Goal: Task Accomplishment & Management: Use online tool/utility

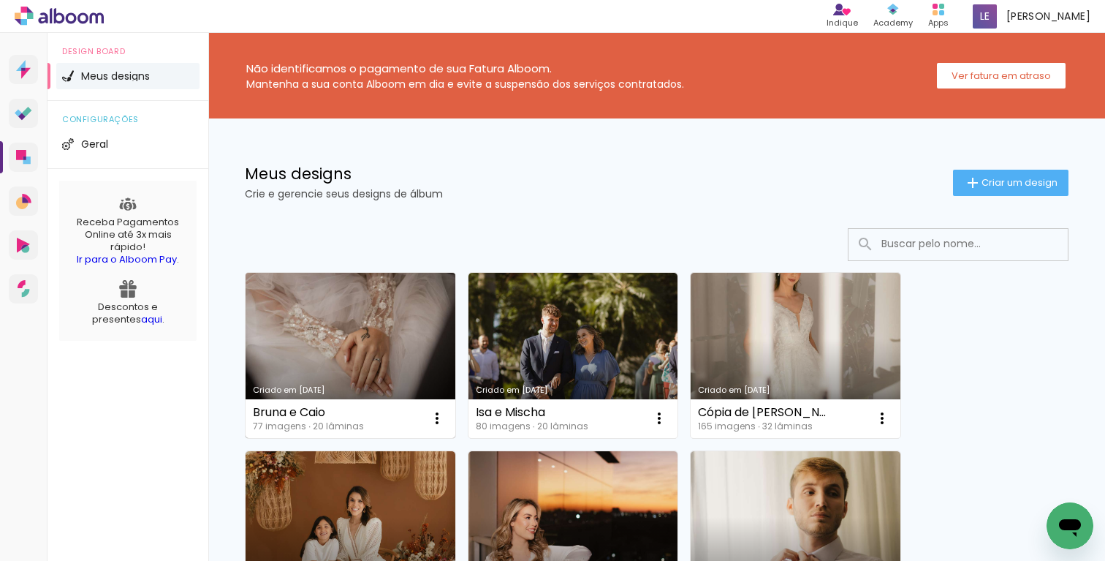
click at [373, 349] on link "Criado em [DATE]" at bounding box center [351, 355] width 210 height 165
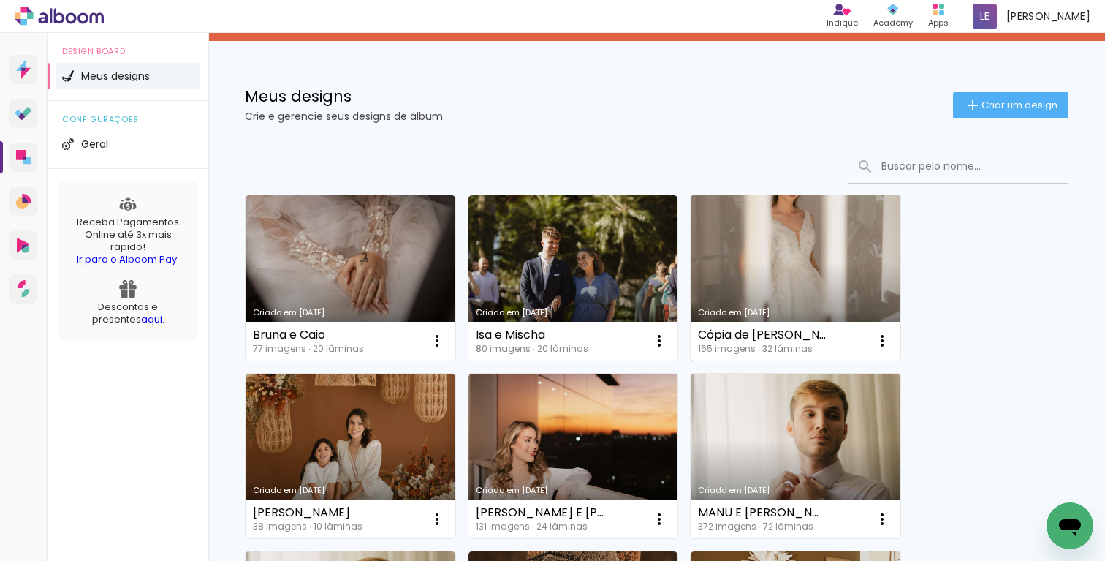
scroll to position [88, 0]
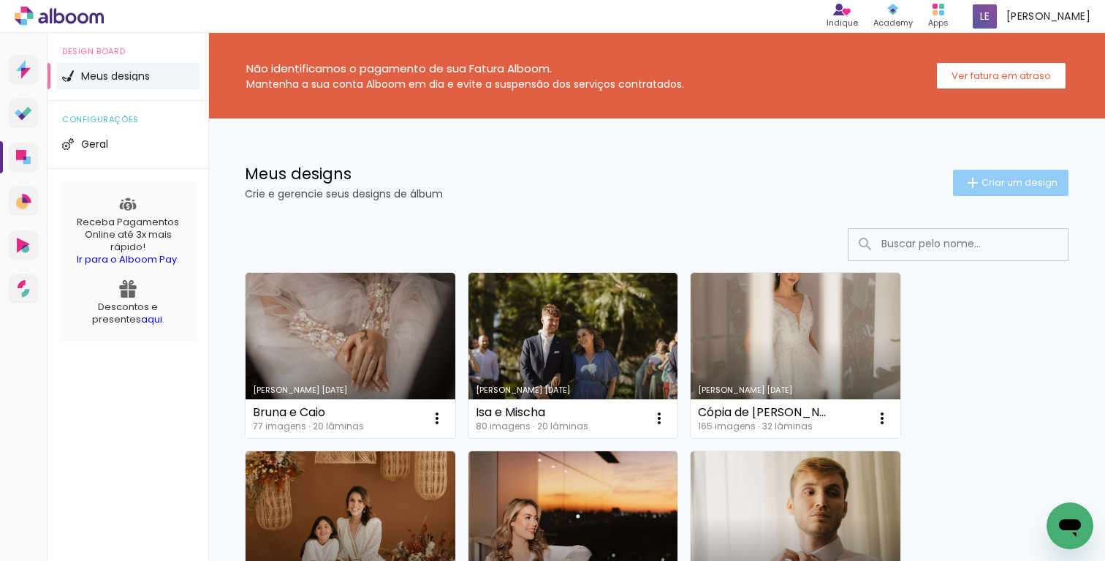
click at [975, 174] on iron-icon at bounding box center [973, 183] width 18 height 18
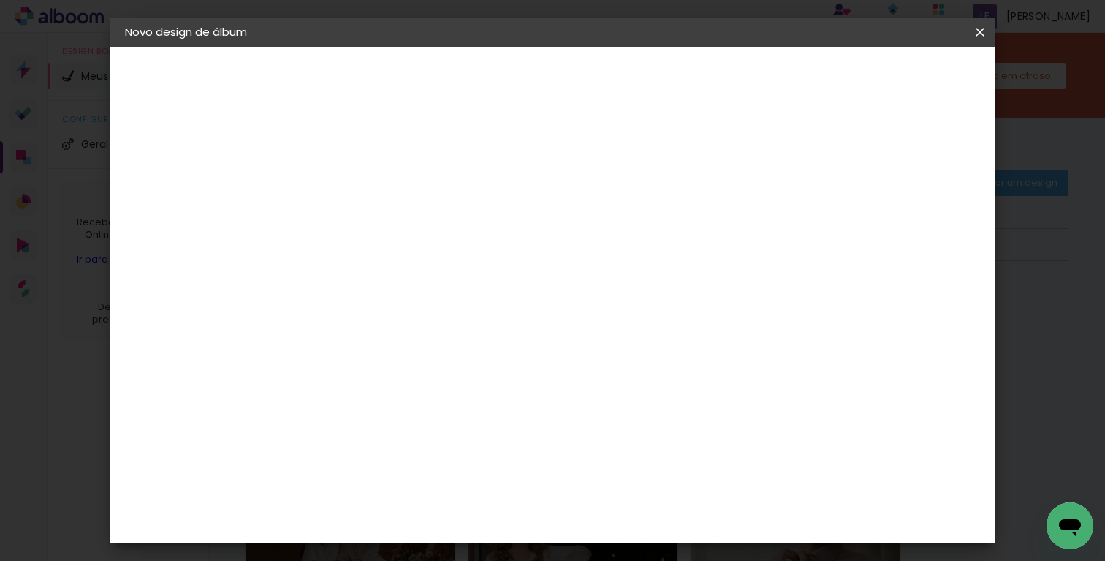
click at [364, 203] on input at bounding box center [364, 196] width 0 height 23
type input "maria 1 ano"
type paper-input "maria 1 ano"
click at [0, 0] on slot "Avançar" at bounding box center [0, 0] width 0 height 0
click at [407, 285] on input at bounding box center [402, 278] width 148 height 18
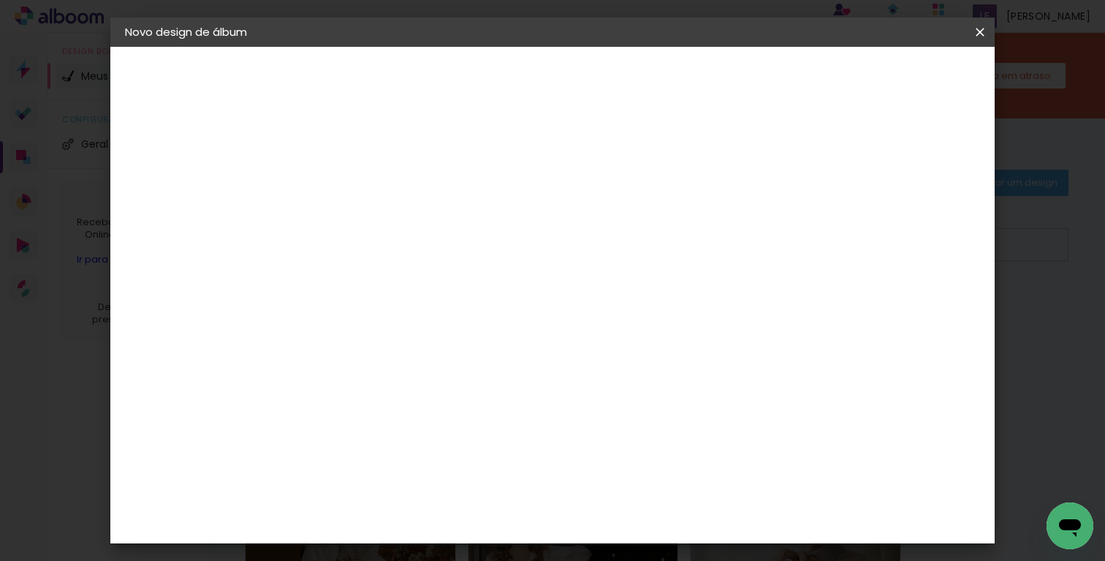
scroll to position [140, 0]
type input "ph"
type paper-input "ph"
click at [430, 518] on paper-item "Photopress" at bounding box center [386, 534] width 129 height 32
click at [421, 528] on div "Photopress" at bounding box center [388, 534] width 67 height 12
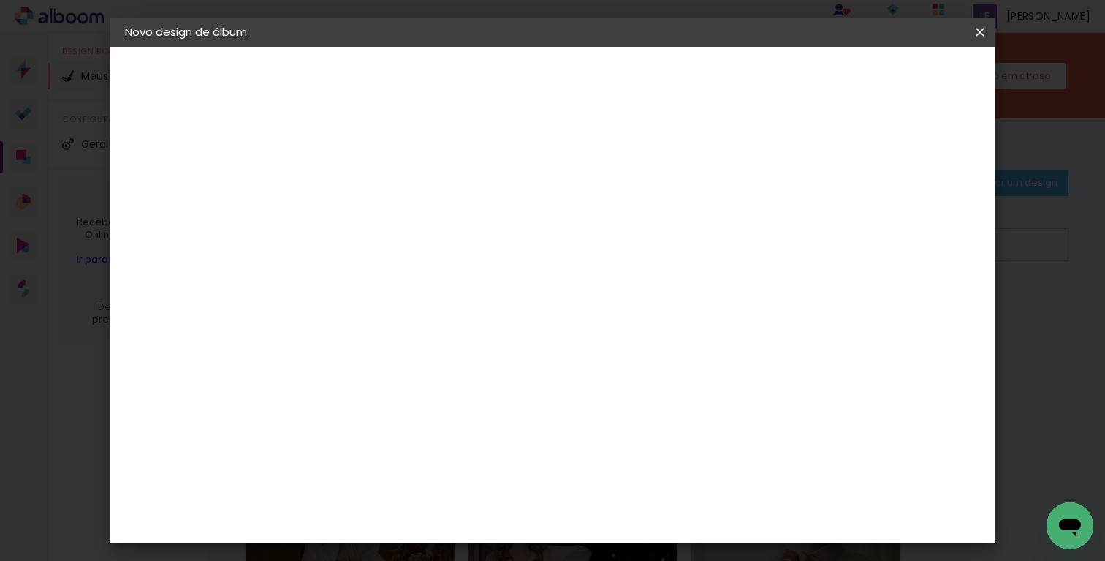
scroll to position [172, 0]
click at [0, 0] on slot "Avançar" at bounding box center [0, 0] width 0 height 0
click at [421, 243] on input "text" at bounding box center [392, 254] width 57 height 23
click at [0, 0] on slot "Premium" at bounding box center [0, 0] width 0 height 0
type input "Premium"
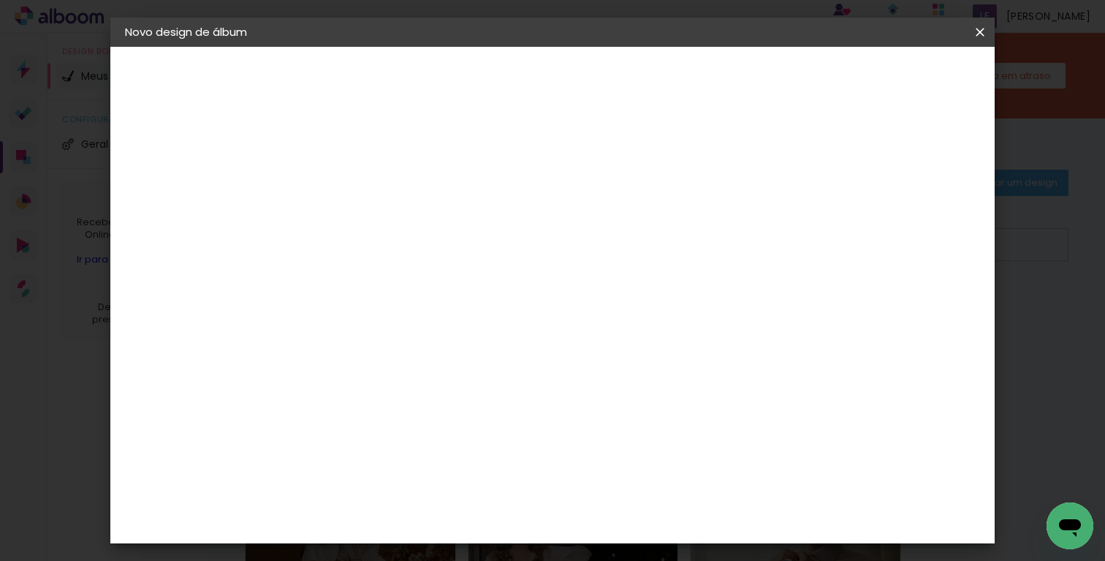
scroll to position [251, 0]
click at [463, 400] on span "20 × 20" at bounding box center [429, 419] width 68 height 39
click at [0, 0] on slot "Avançar" at bounding box center [0, 0] width 0 height 0
click at [818, 81] on span "Iniciar design" at bounding box center [785, 77] width 67 height 10
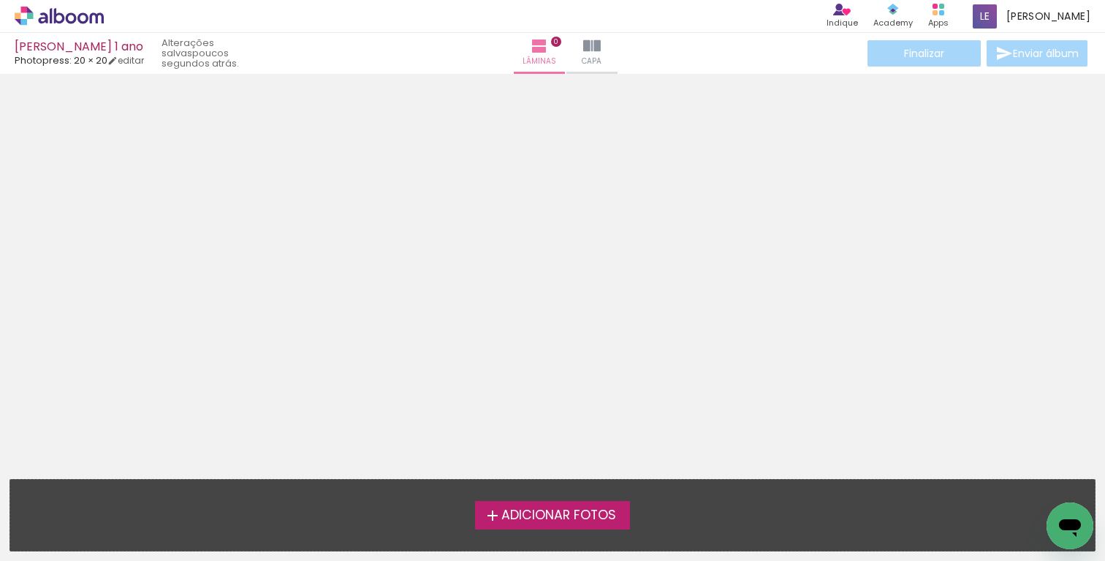
click at [578, 516] on span "Adicionar Fotos" at bounding box center [559, 515] width 115 height 13
click at [0, 0] on input "file" at bounding box center [0, 0] width 0 height 0
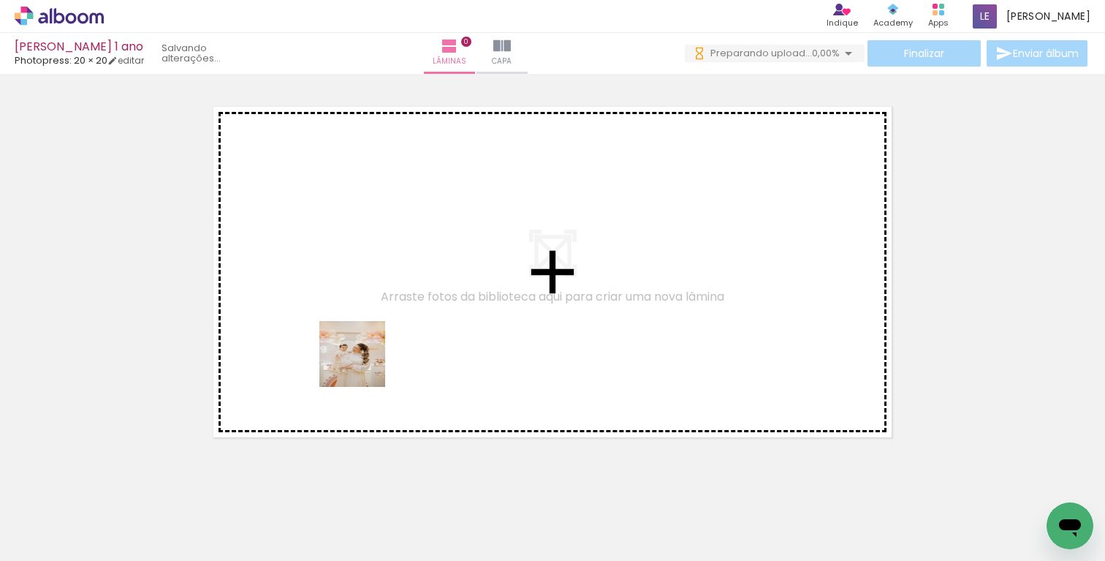
drag, startPoint x: 165, startPoint y: 509, endPoint x: 398, endPoint y: 333, distance: 292.3
click at [398, 333] on quentale-workspace at bounding box center [552, 280] width 1105 height 561
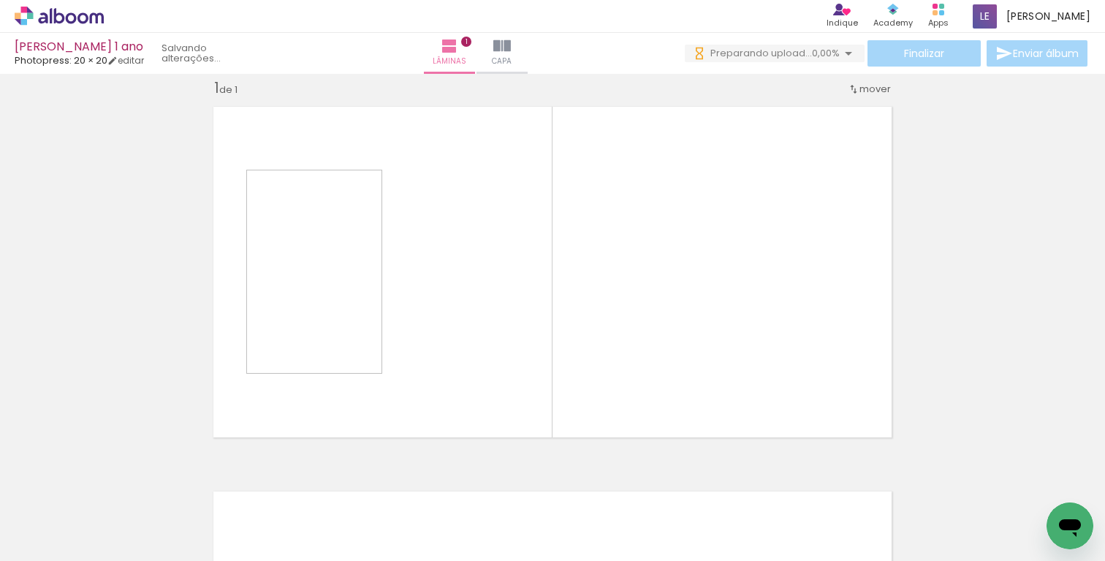
scroll to position [18, 0]
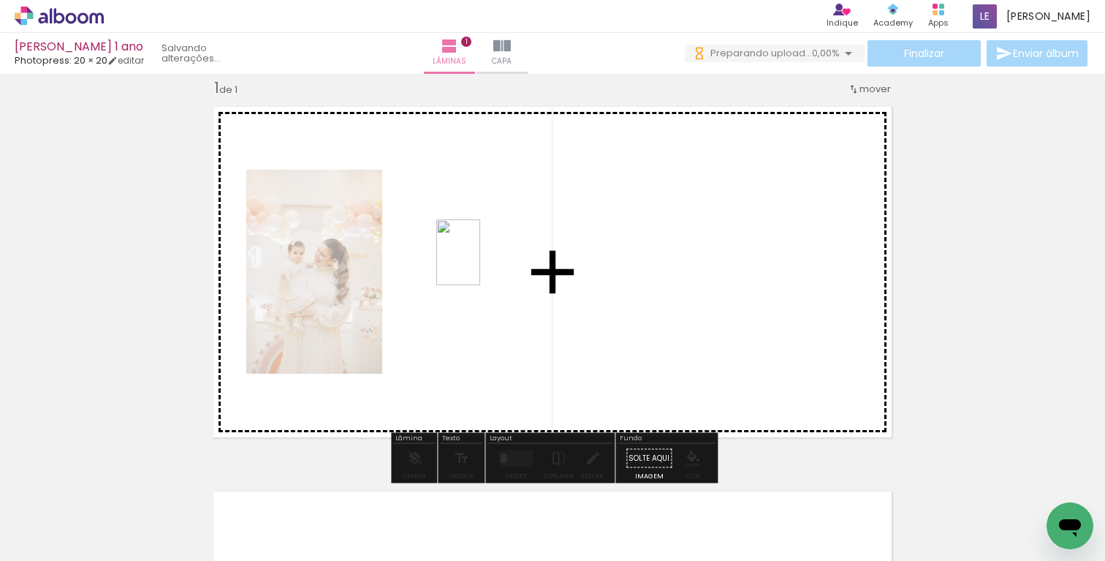
drag, startPoint x: 241, startPoint y: 517, endPoint x: 480, endPoint y: 260, distance: 351.2
click at [480, 260] on quentale-workspace at bounding box center [552, 280] width 1105 height 561
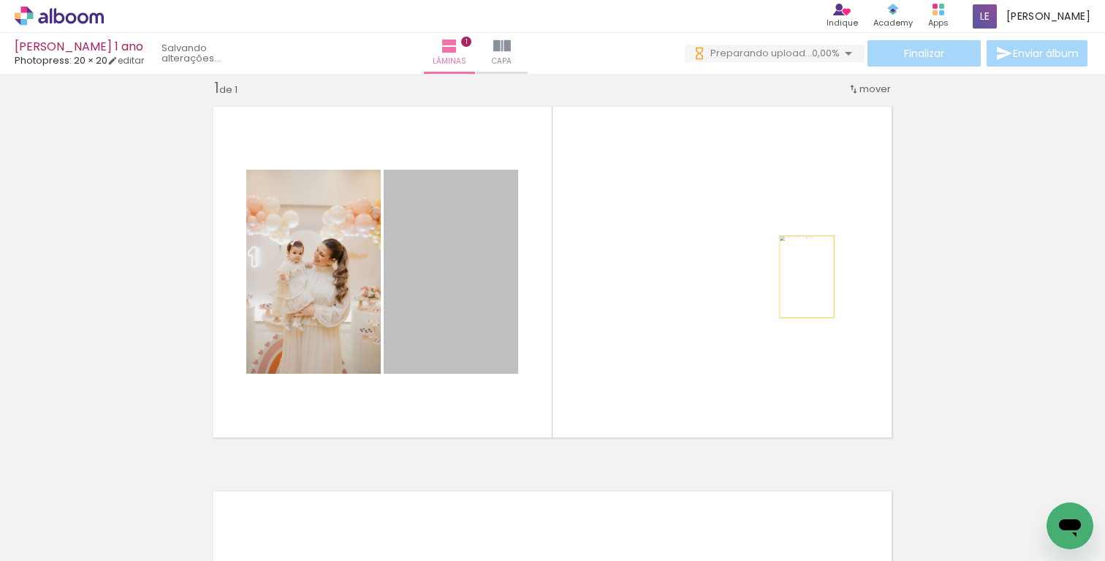
drag, startPoint x: 469, startPoint y: 278, endPoint x: 808, endPoint y: 277, distance: 339.2
click at [808, 277] on quentale-layouter at bounding box center [553, 272] width 696 height 348
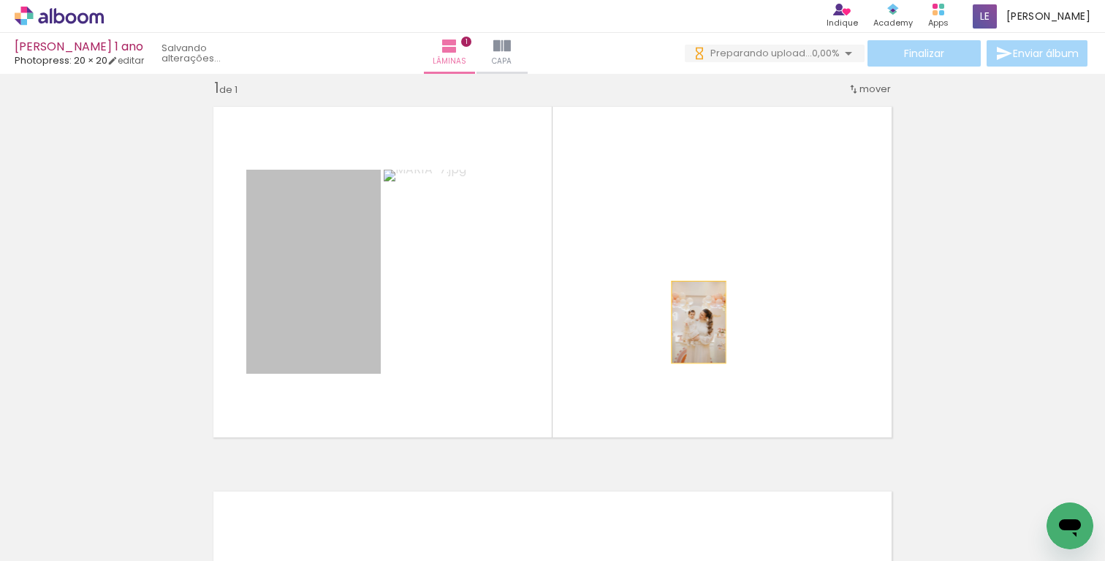
drag, startPoint x: 341, startPoint y: 297, endPoint x: 684, endPoint y: 292, distance: 342.9
click at [684, 292] on quentale-layouter at bounding box center [553, 272] width 696 height 348
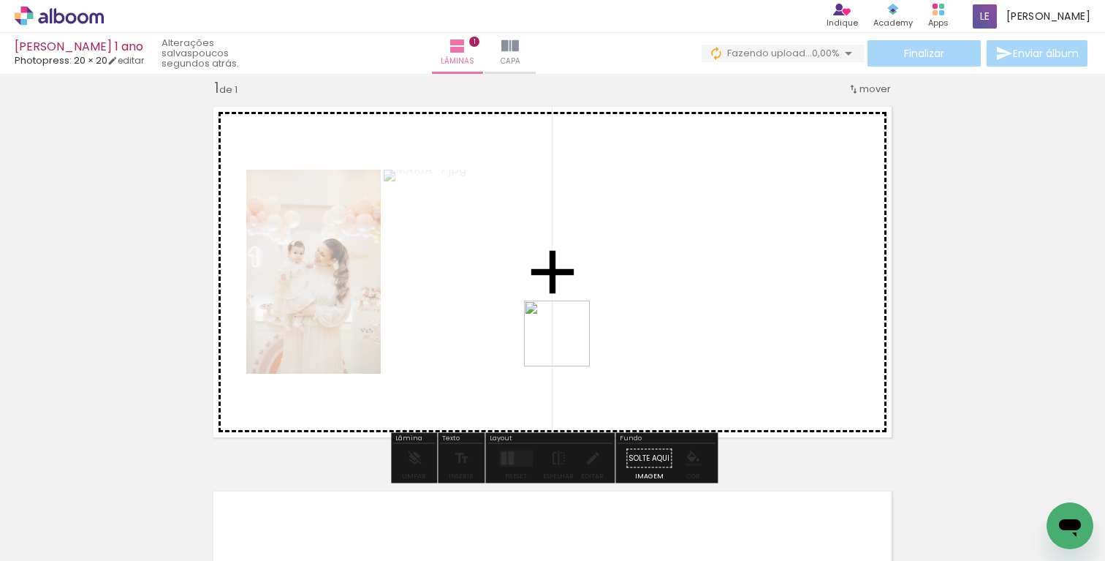
drag, startPoint x: 319, startPoint y: 516, endPoint x: 669, endPoint y: 280, distance: 421.8
click at [669, 280] on quentale-workspace at bounding box center [552, 280] width 1105 height 561
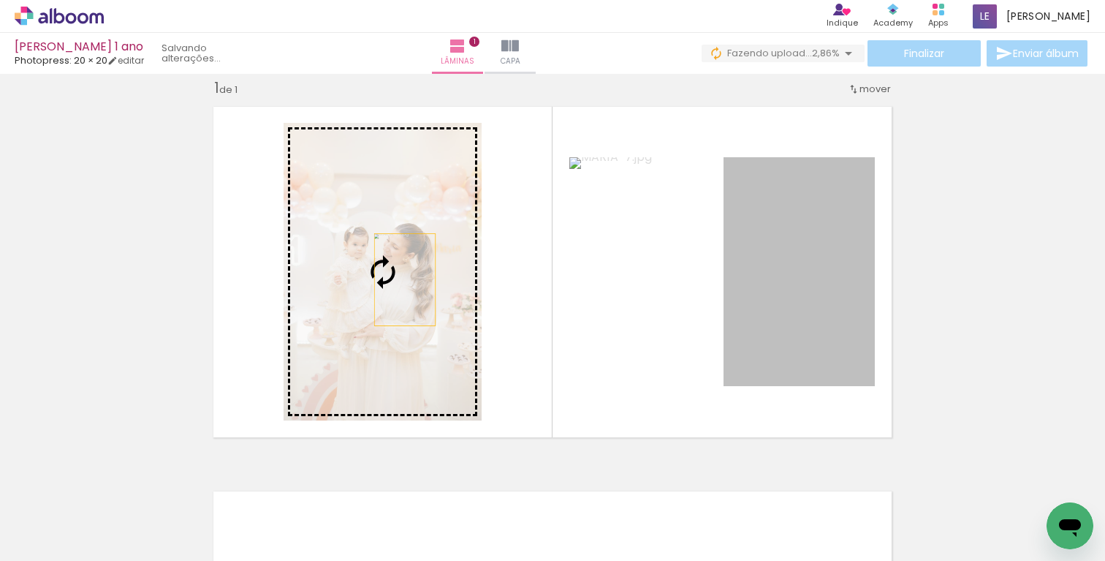
drag, startPoint x: 780, startPoint y: 303, endPoint x: 352, endPoint y: 265, distance: 430.2
click at [0, 0] on slot at bounding box center [0, 0] width 0 height 0
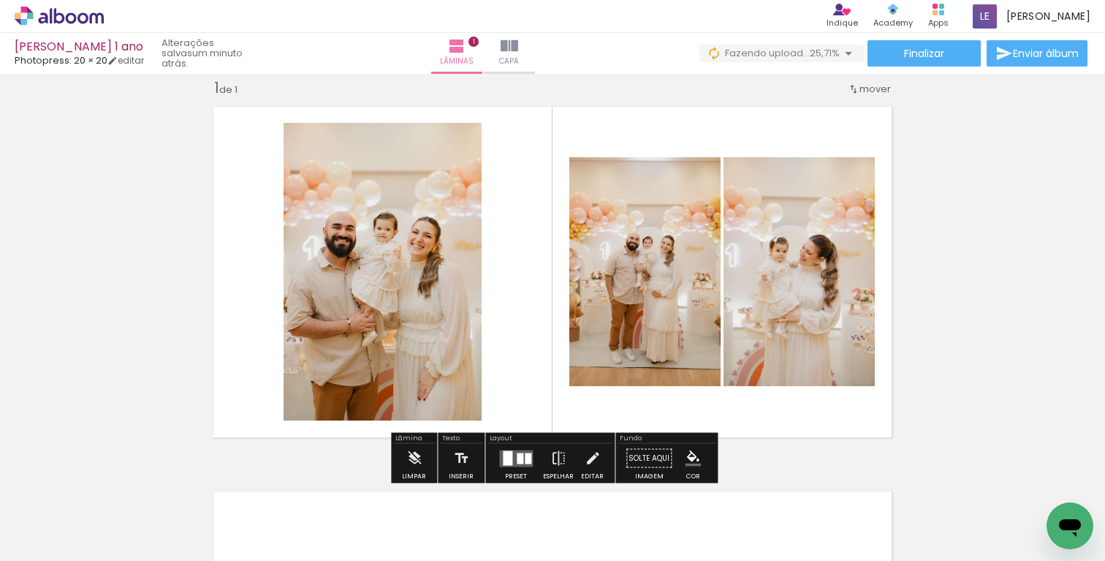
click at [947, 307] on div "Inserir lâmina 1 de 1" at bounding box center [552, 446] width 1105 height 770
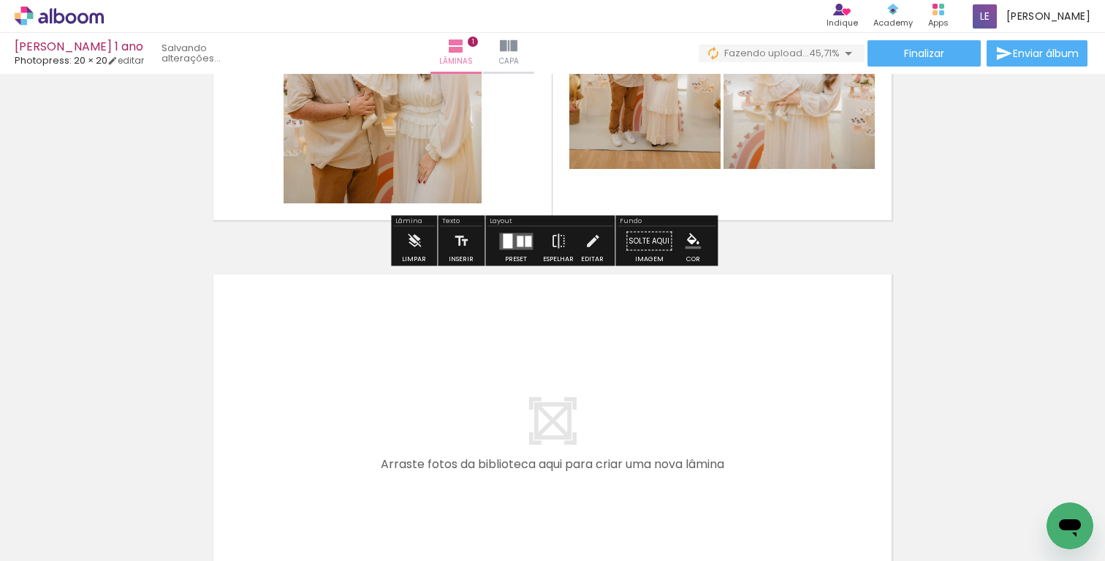
scroll to position [238, 0]
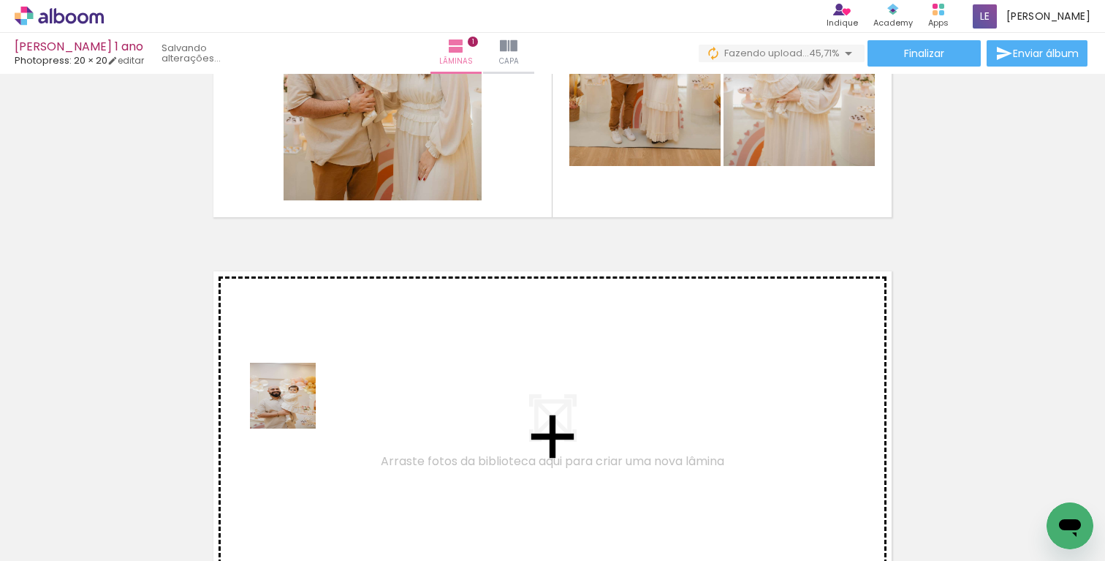
drag, startPoint x: 262, startPoint y: 520, endPoint x: 295, endPoint y: 404, distance: 120.8
click at [295, 404] on quentale-workspace at bounding box center [552, 280] width 1105 height 561
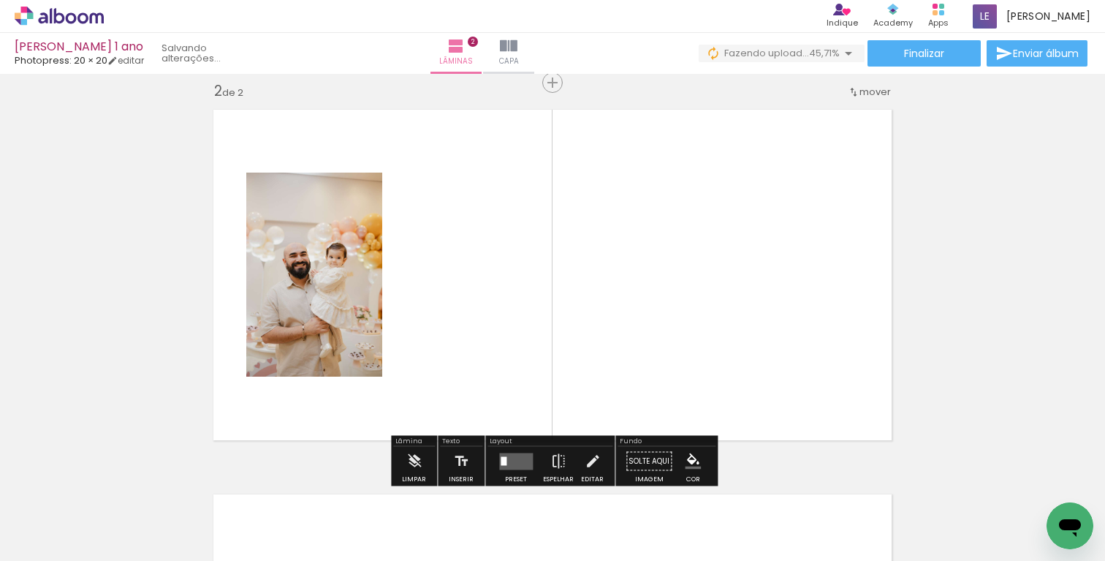
scroll to position [403, 0]
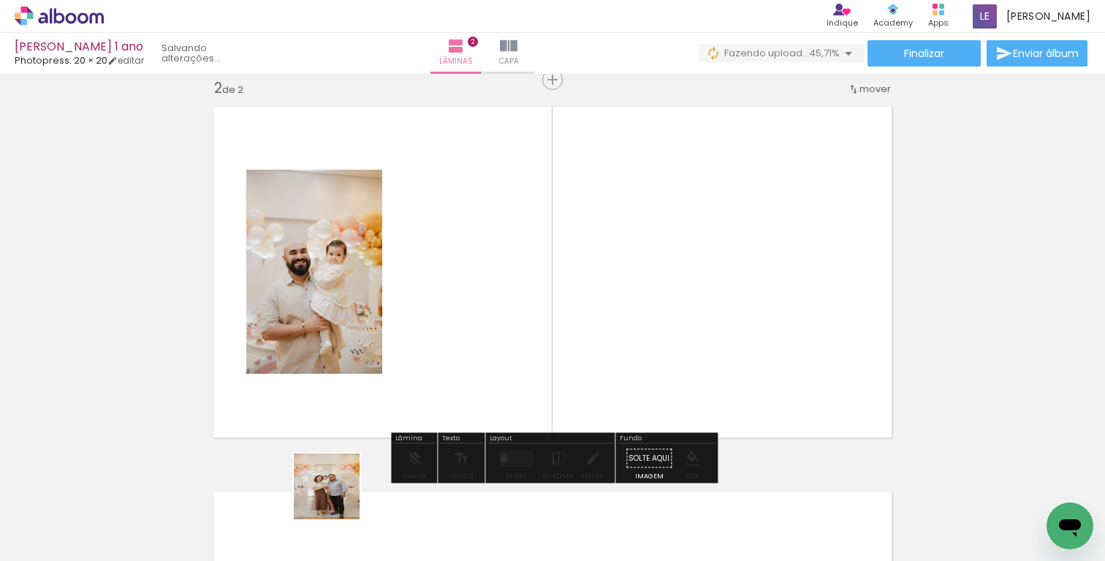
drag, startPoint x: 329, startPoint y: 524, endPoint x: 409, endPoint y: 389, distance: 157.3
click at [409, 389] on quentale-workspace at bounding box center [552, 280] width 1105 height 561
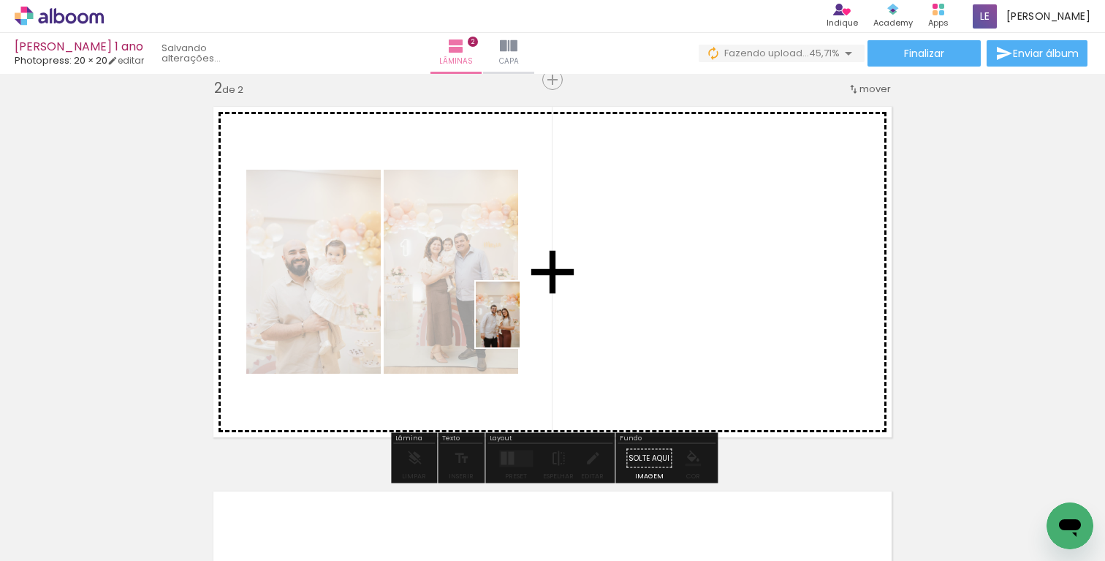
drag, startPoint x: 411, startPoint y: 526, endPoint x: 538, endPoint y: 317, distance: 244.1
click at [538, 317] on quentale-workspace at bounding box center [552, 280] width 1105 height 561
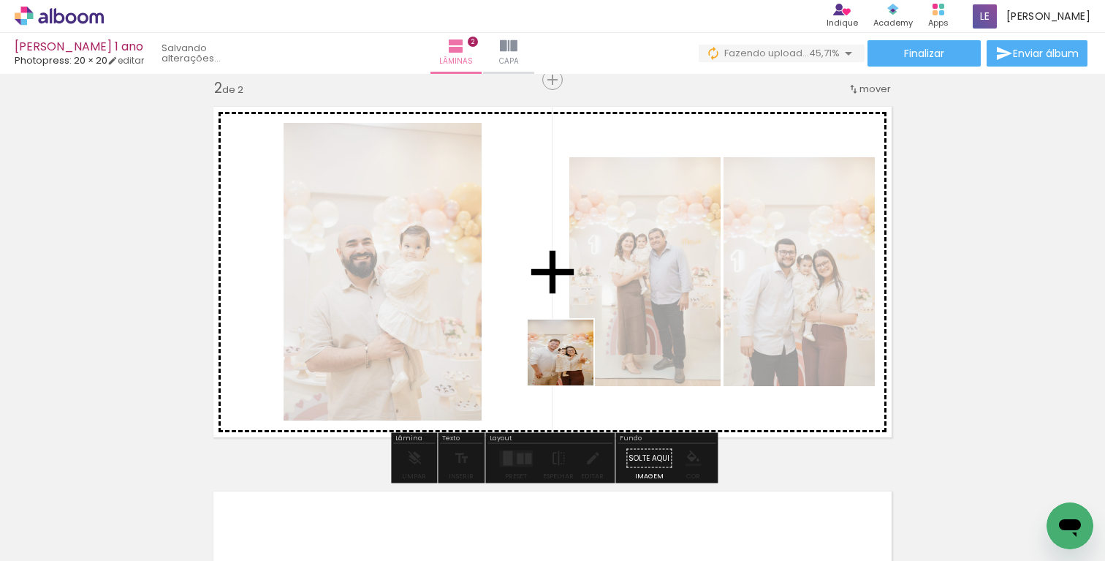
drag, startPoint x: 511, startPoint y: 511, endPoint x: 629, endPoint y: 273, distance: 265.2
click at [629, 273] on quentale-workspace at bounding box center [552, 280] width 1105 height 561
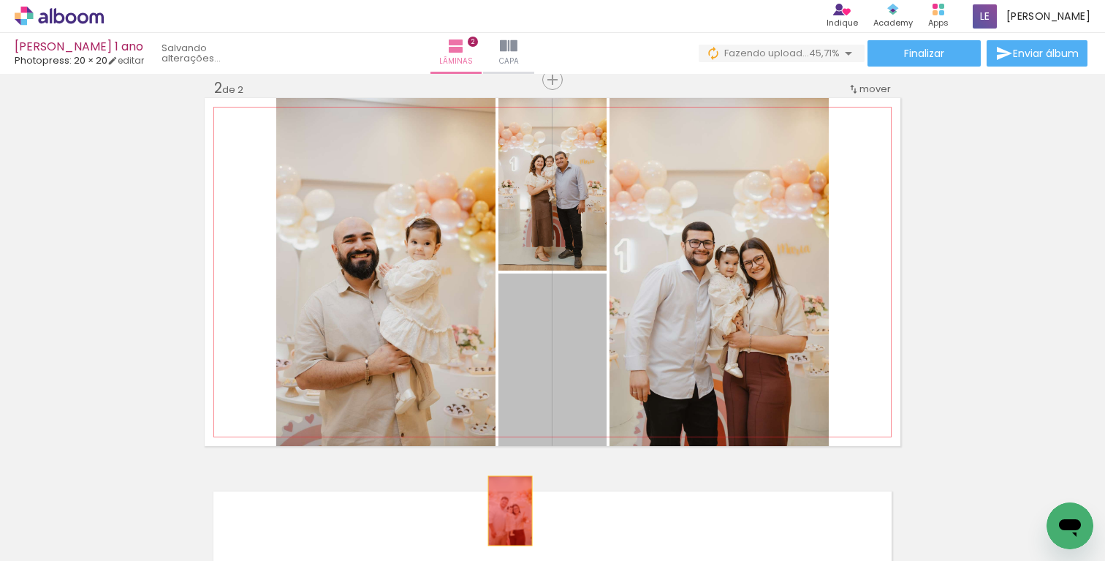
drag, startPoint x: 561, startPoint y: 353, endPoint x: 506, endPoint y: 512, distance: 168.1
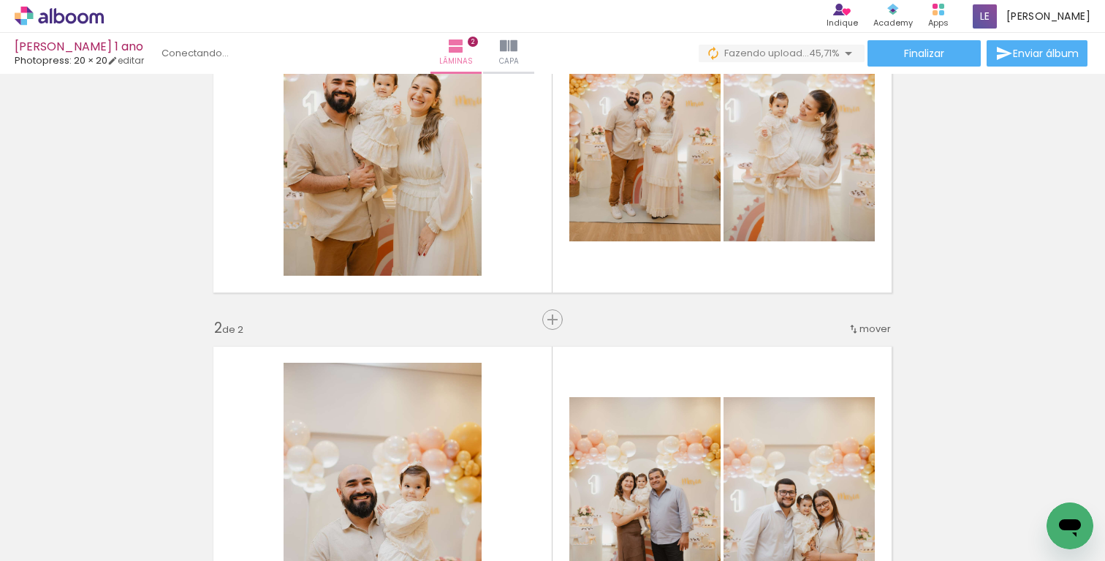
scroll to position [142, 0]
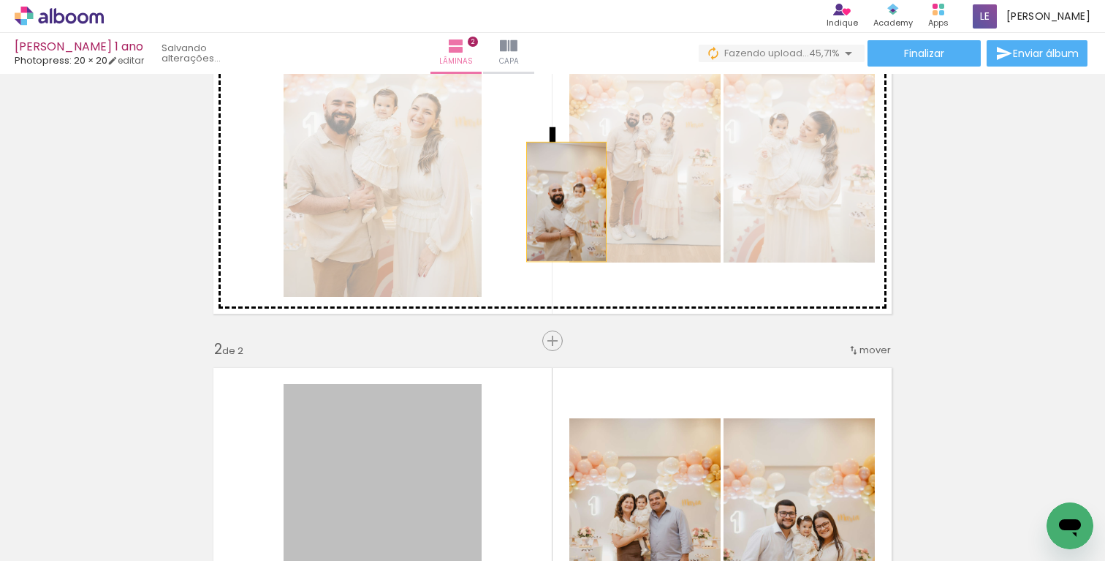
drag, startPoint x: 396, startPoint y: 439, endPoint x: 542, endPoint y: 185, distance: 292.8
click at [542, 185] on div "Inserir lâmina 1 de 2 Inserir lâmina 2 de 2" at bounding box center [552, 514] width 1105 height 1154
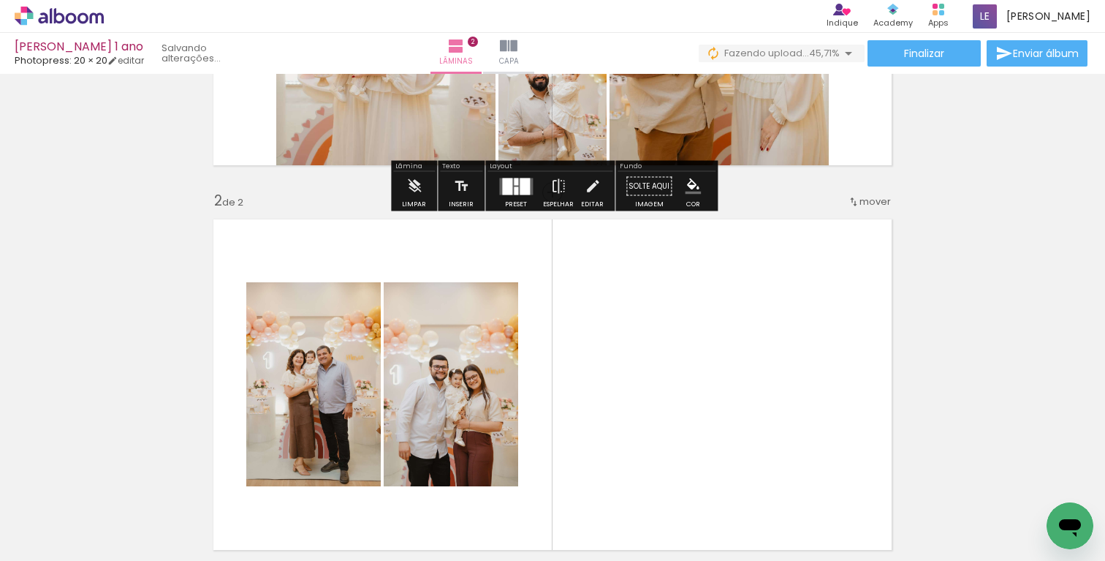
scroll to position [301, 0]
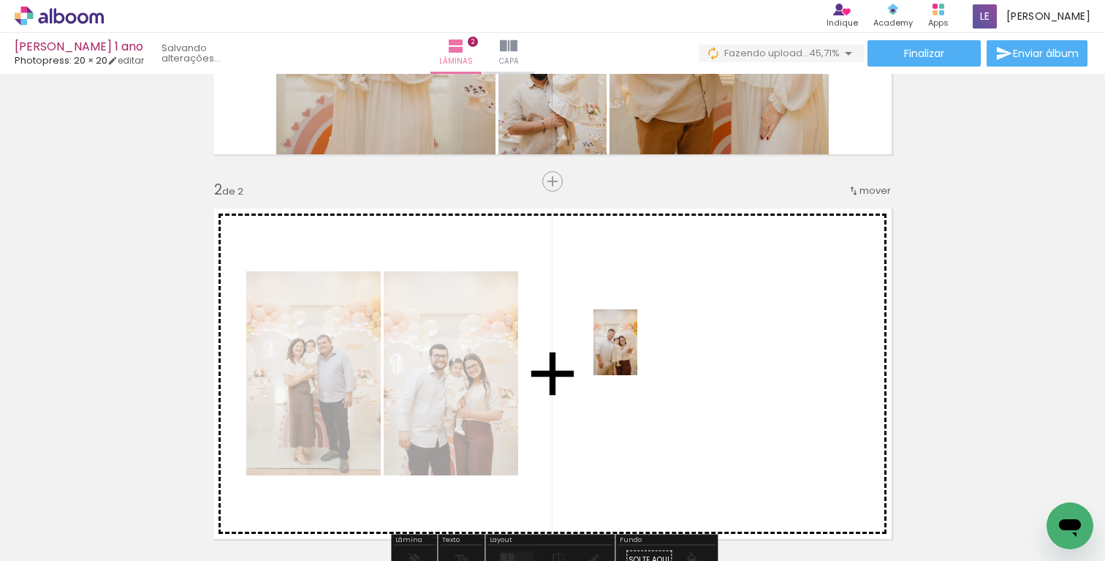
drag, startPoint x: 495, startPoint y: 517, endPoint x: 637, endPoint y: 353, distance: 217.1
click at [637, 353] on quentale-workspace at bounding box center [552, 280] width 1105 height 561
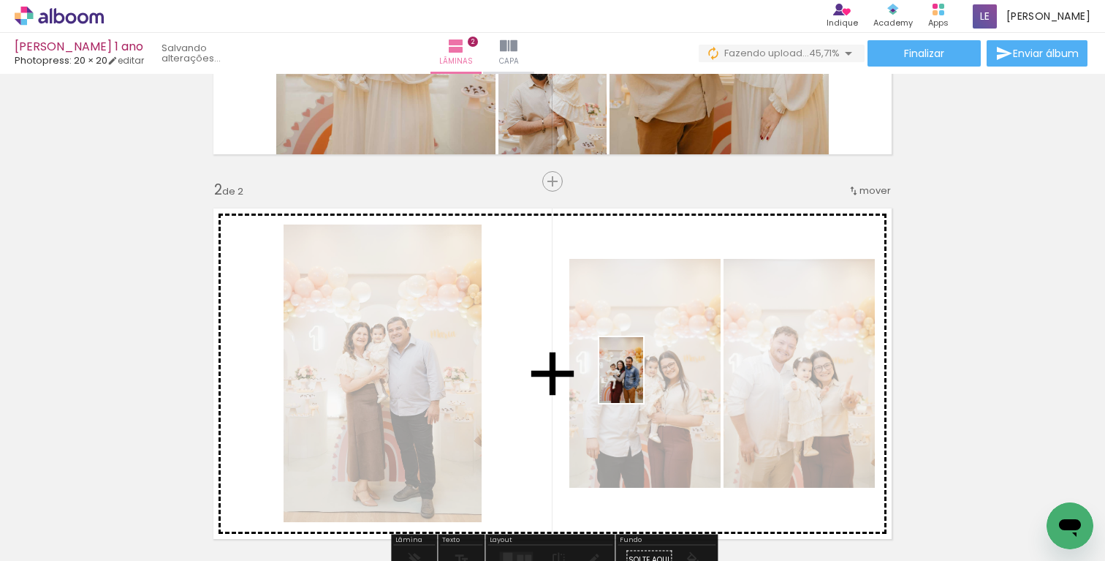
drag, startPoint x: 580, startPoint y: 526, endPoint x: 643, endPoint y: 381, distance: 158.1
click at [643, 381] on quentale-workspace at bounding box center [552, 280] width 1105 height 561
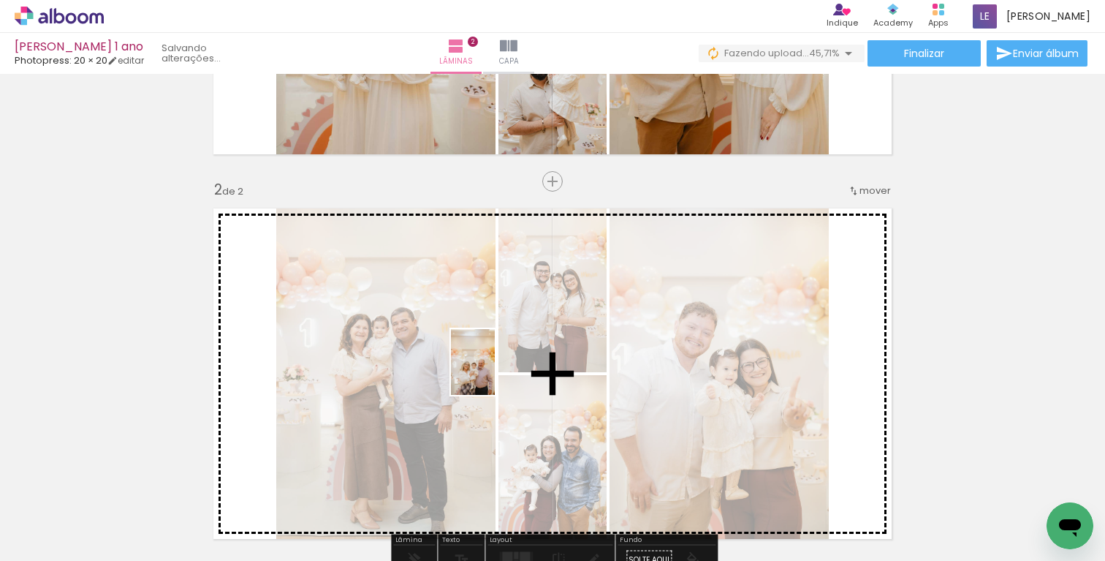
drag, startPoint x: 666, startPoint y: 523, endPoint x: 493, endPoint y: 371, distance: 230.0
click at [493, 371] on quentale-workspace at bounding box center [552, 280] width 1105 height 561
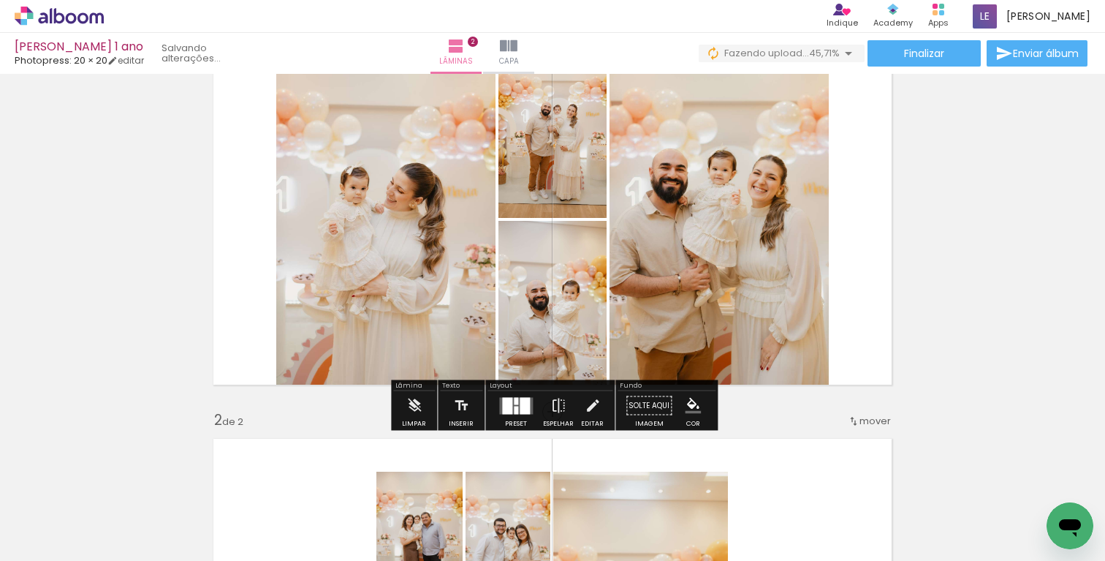
scroll to position [72, 0]
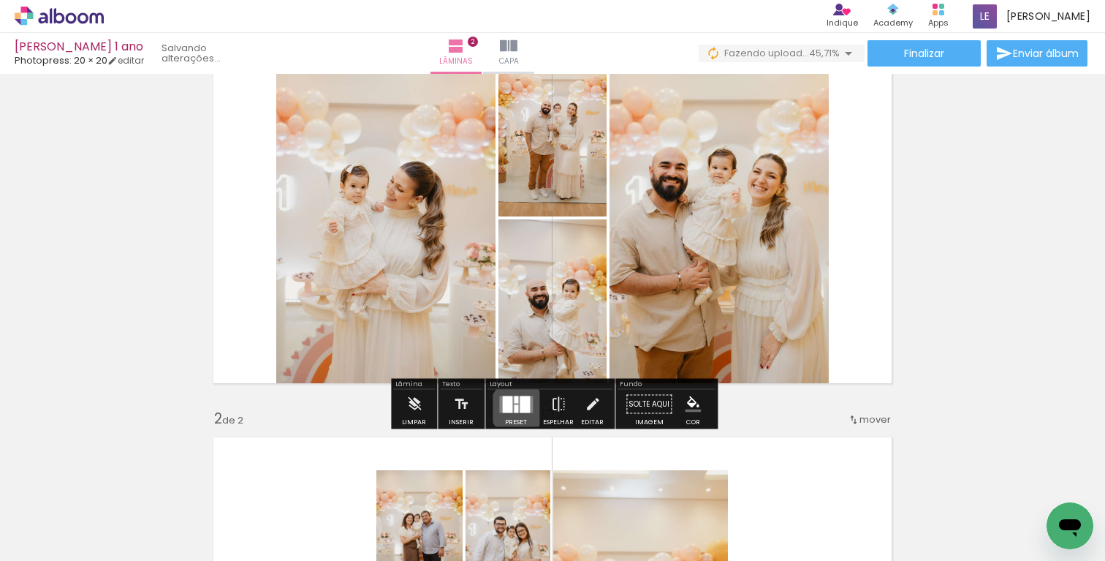
click at [514, 408] on div at bounding box center [516, 408] width 4 height 8
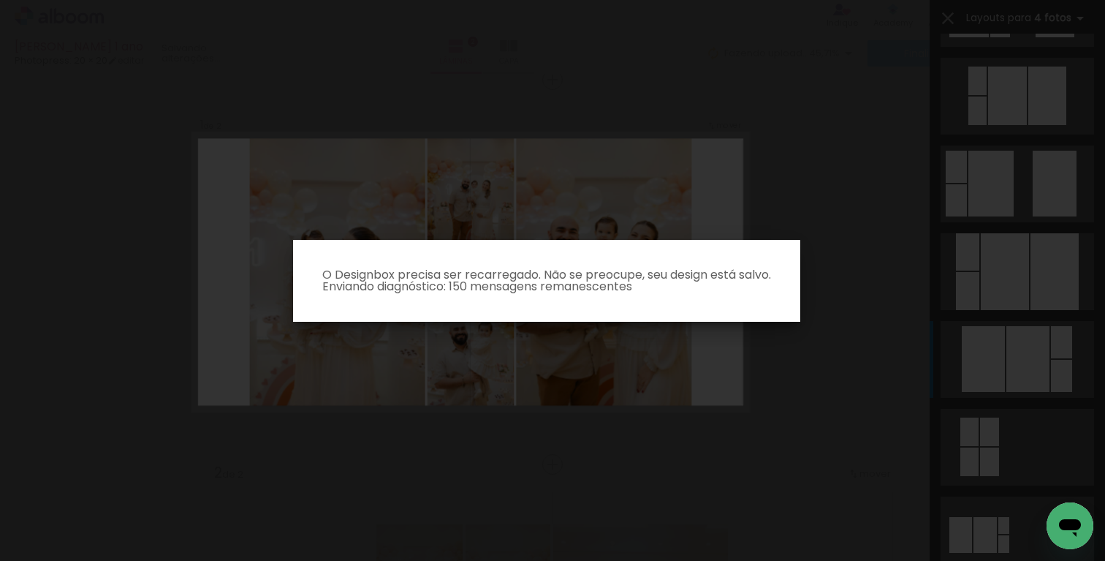
scroll to position [0, 0]
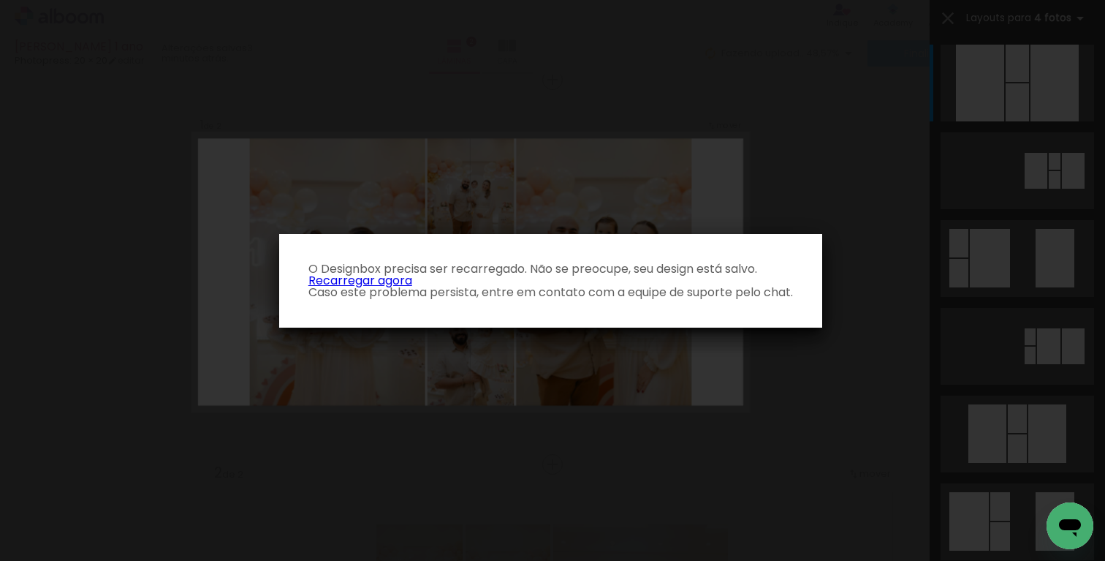
click at [384, 278] on link "Recarregar agora" at bounding box center [361, 280] width 104 height 17
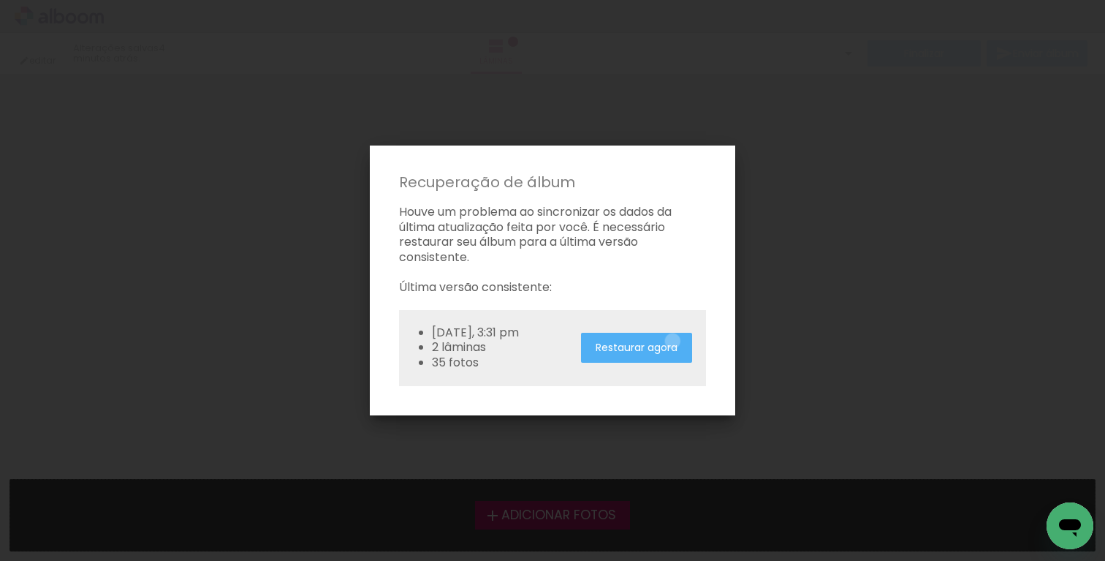
click at [0, 0] on slot "Restaurar agora" at bounding box center [0, 0] width 0 height 0
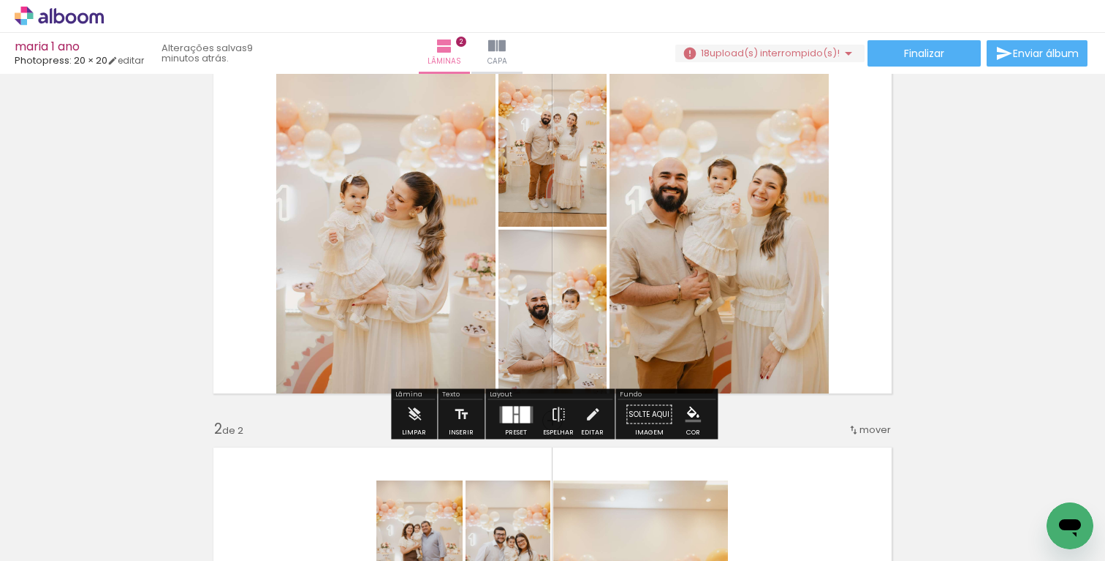
scroll to position [97, 0]
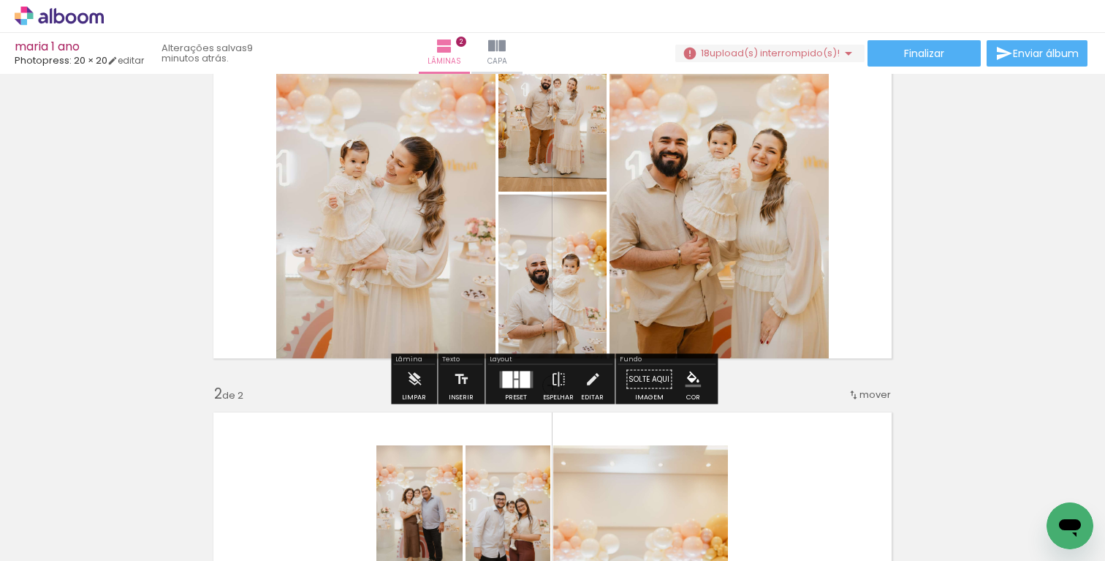
click at [507, 382] on div at bounding box center [507, 379] width 10 height 17
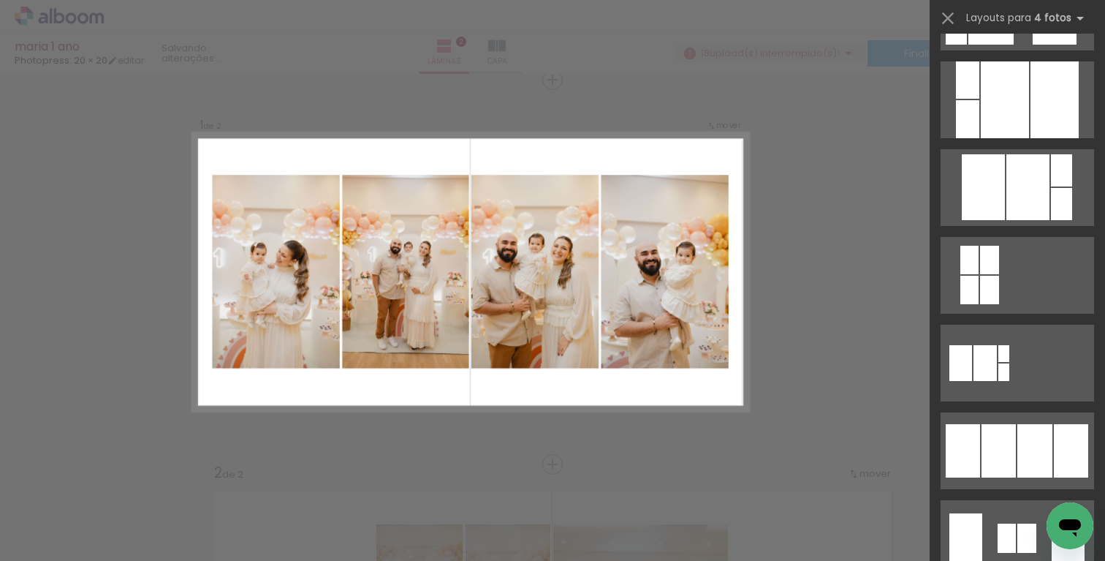
scroll to position [1028, 0]
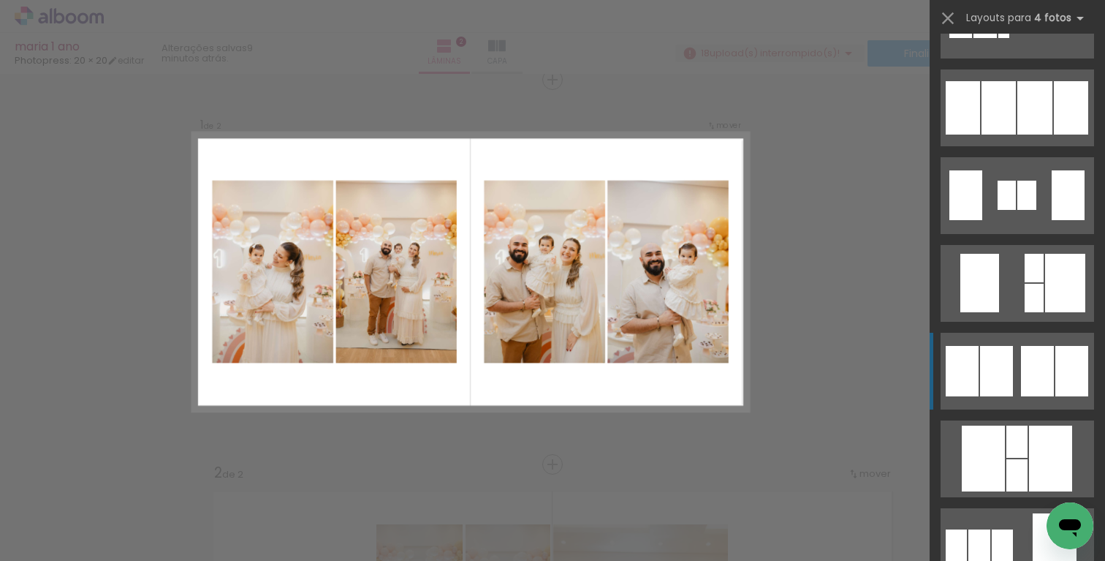
click at [1019, 363] on quentale-layouter at bounding box center [1018, 371] width 154 height 77
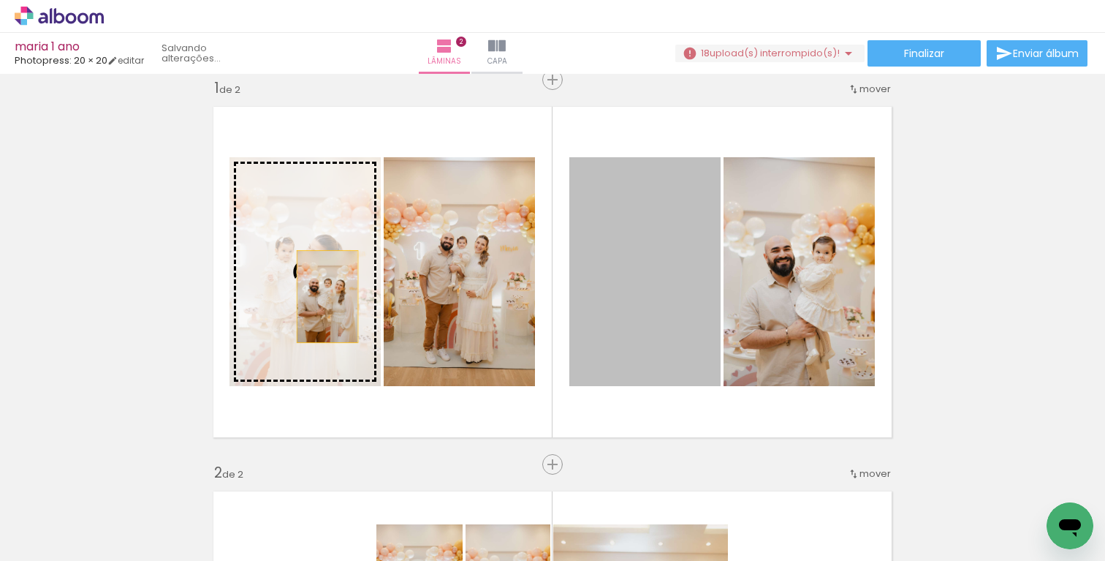
drag, startPoint x: 633, startPoint y: 286, endPoint x: 328, endPoint y: 296, distance: 305.8
click at [0, 0] on slot at bounding box center [0, 0] width 0 height 0
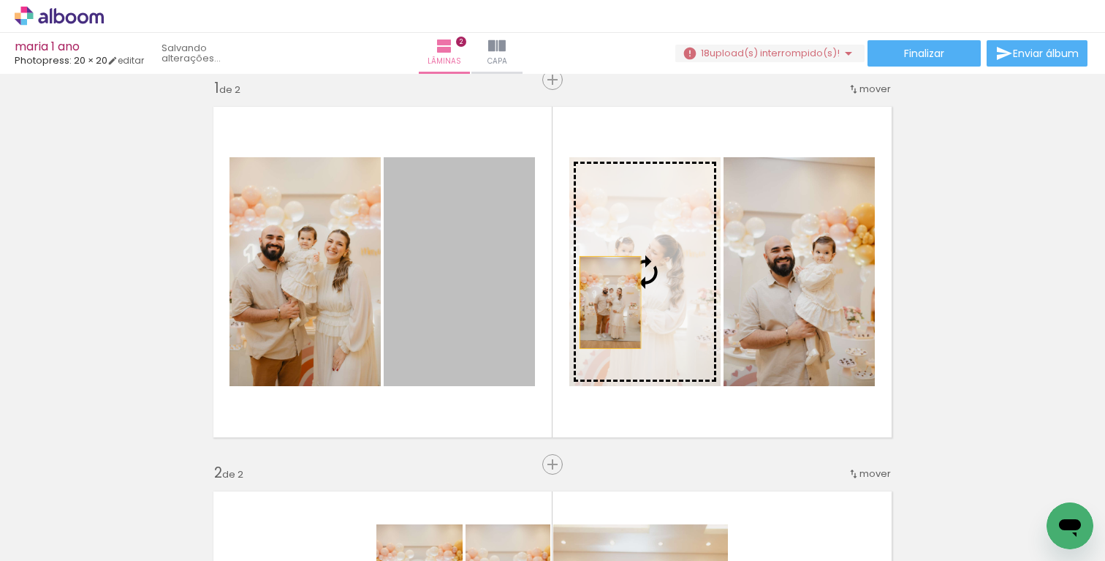
drag, startPoint x: 434, startPoint y: 287, endPoint x: 612, endPoint y: 301, distance: 178.3
click at [0, 0] on slot at bounding box center [0, 0] width 0 height 0
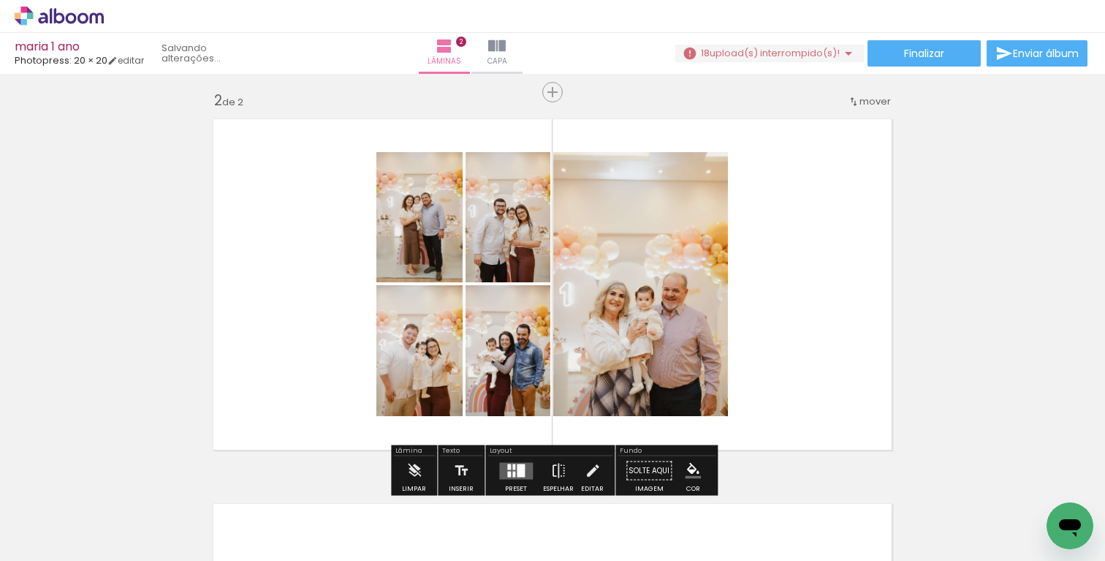
scroll to position [0, 97]
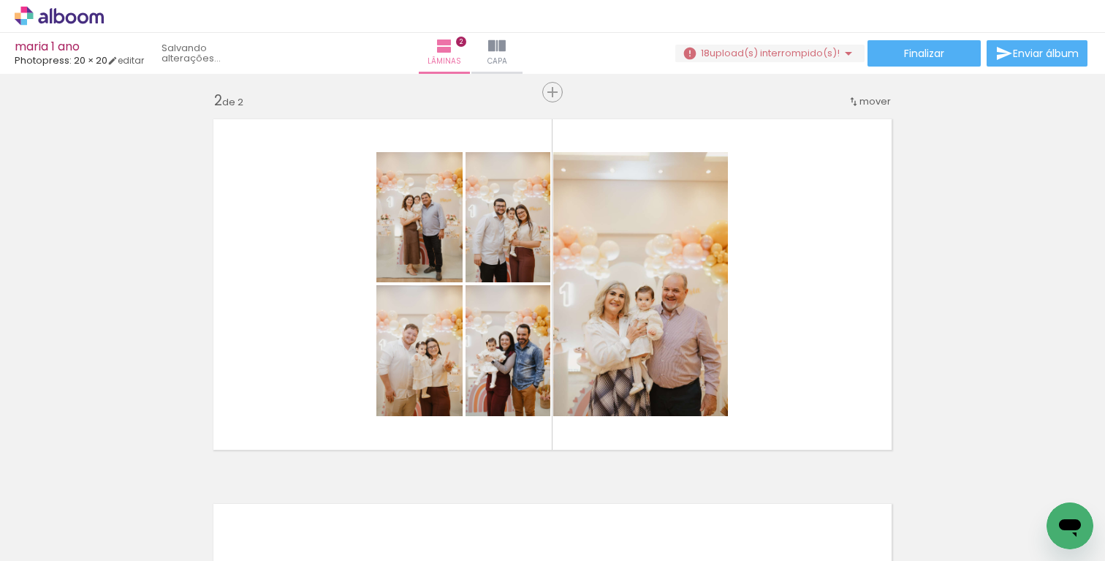
click at [794, 515] on div at bounding box center [787, 511] width 48 height 72
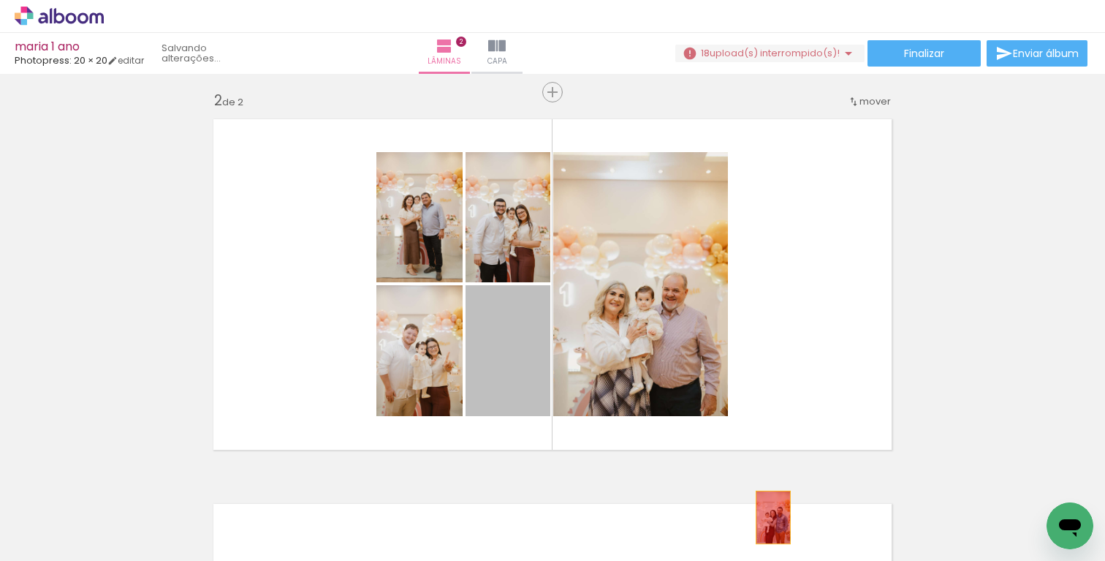
drag, startPoint x: 512, startPoint y: 371, endPoint x: 775, endPoint y: 518, distance: 300.8
click at [775, 518] on quentale-workspace at bounding box center [552, 280] width 1105 height 561
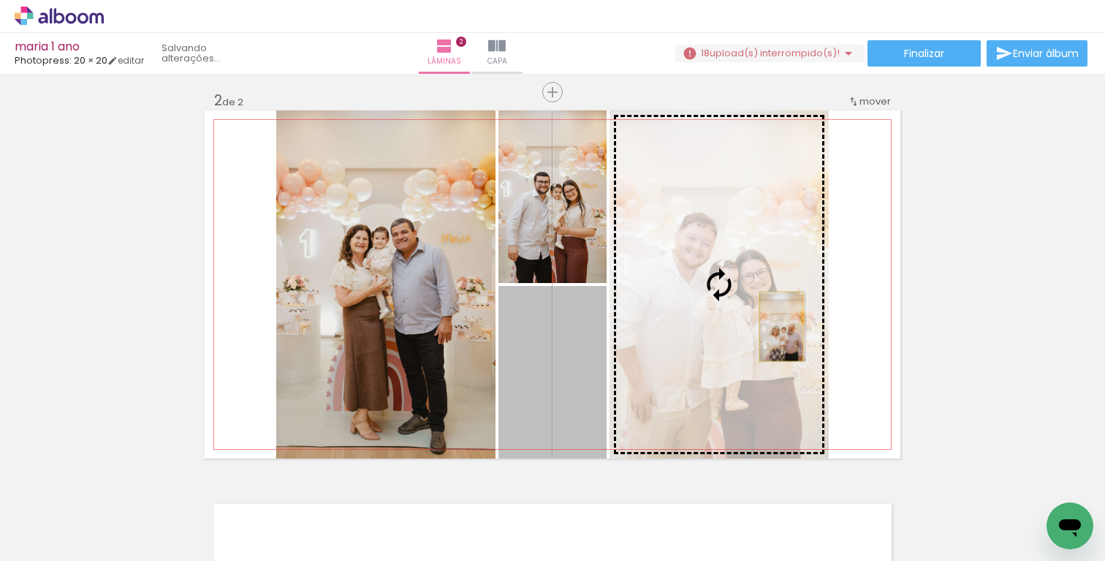
drag, startPoint x: 577, startPoint y: 381, endPoint x: 782, endPoint y: 326, distance: 211.9
click at [0, 0] on slot at bounding box center [0, 0] width 0 height 0
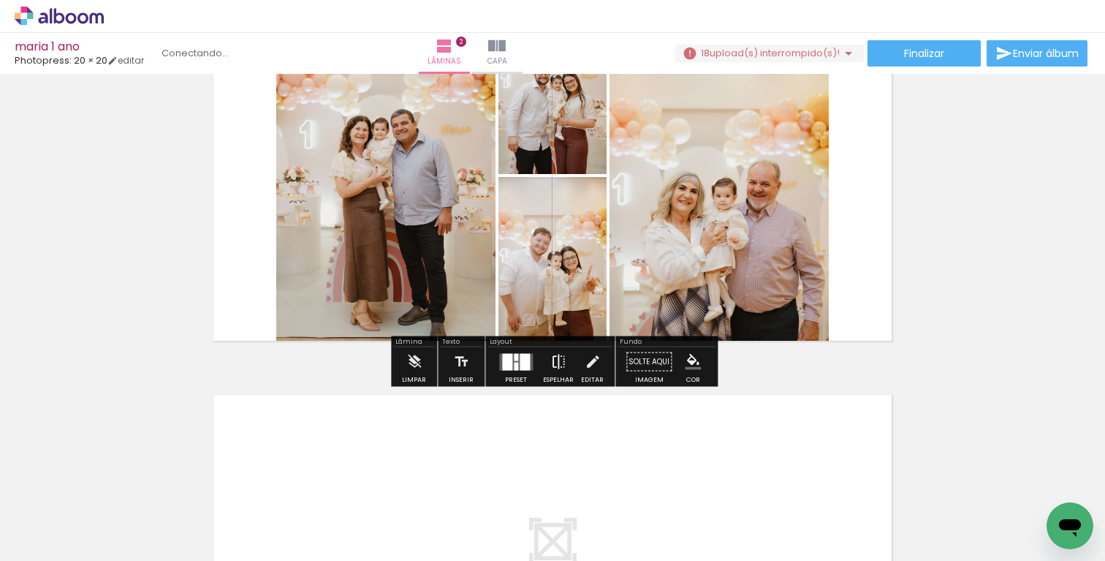
scroll to position [511, 0]
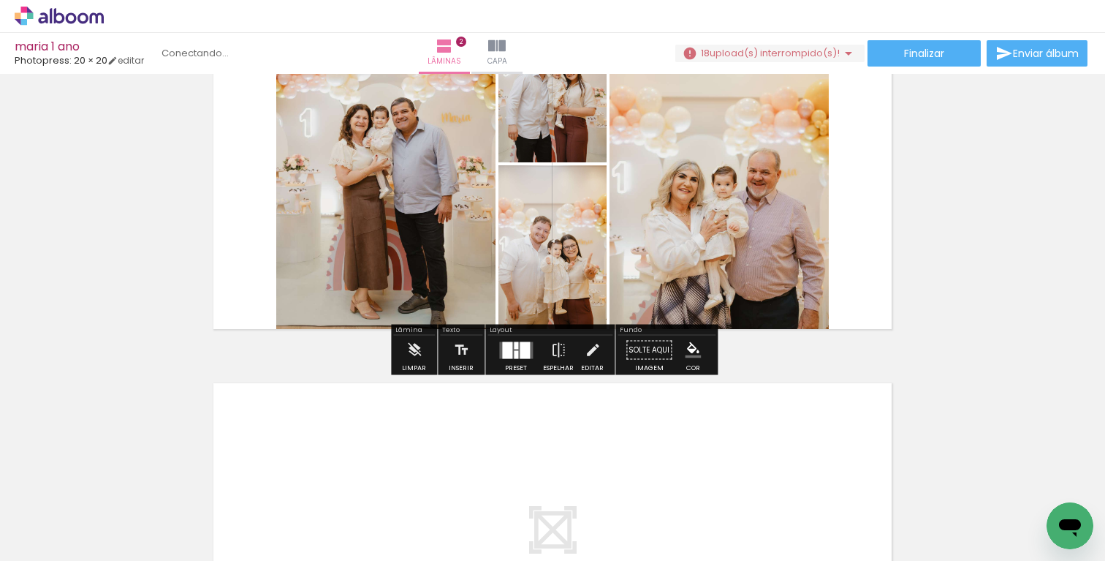
click at [514, 351] on div at bounding box center [516, 354] width 4 height 8
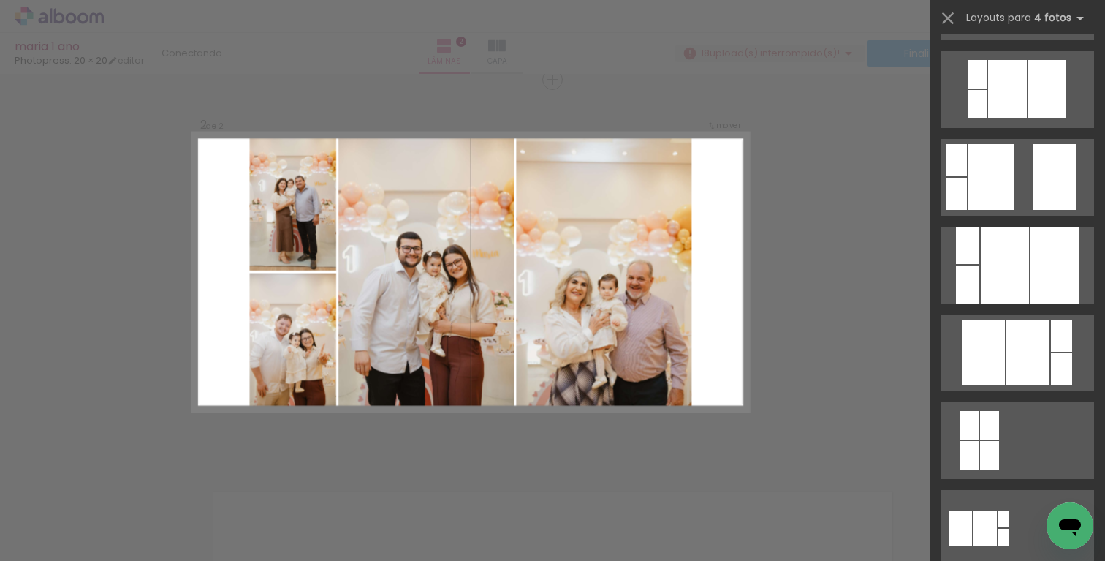
scroll to position [596, 0]
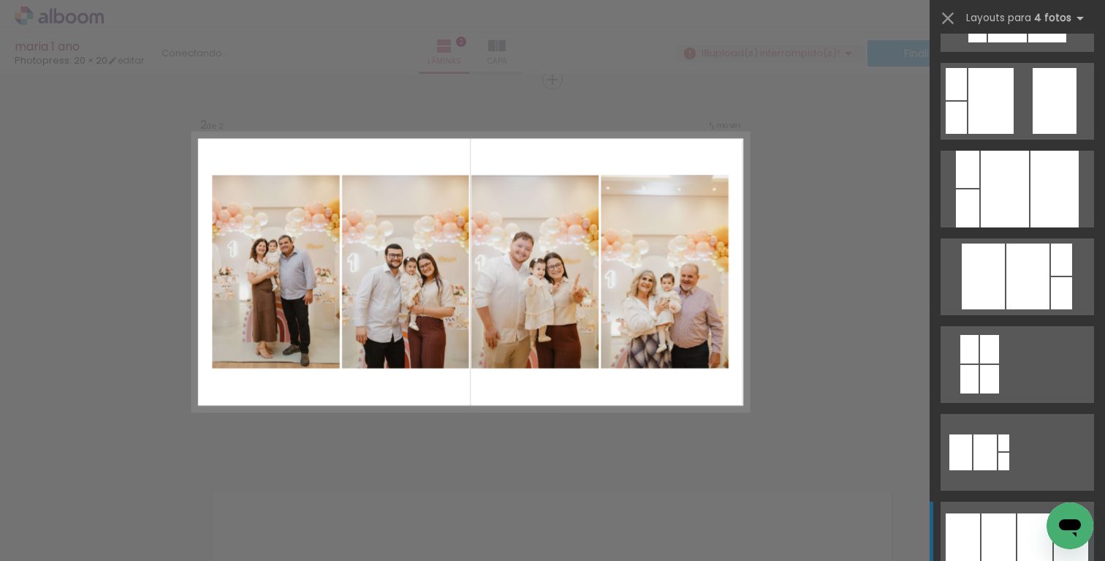
click at [1009, 545] on div at bounding box center [999, 539] width 34 height 53
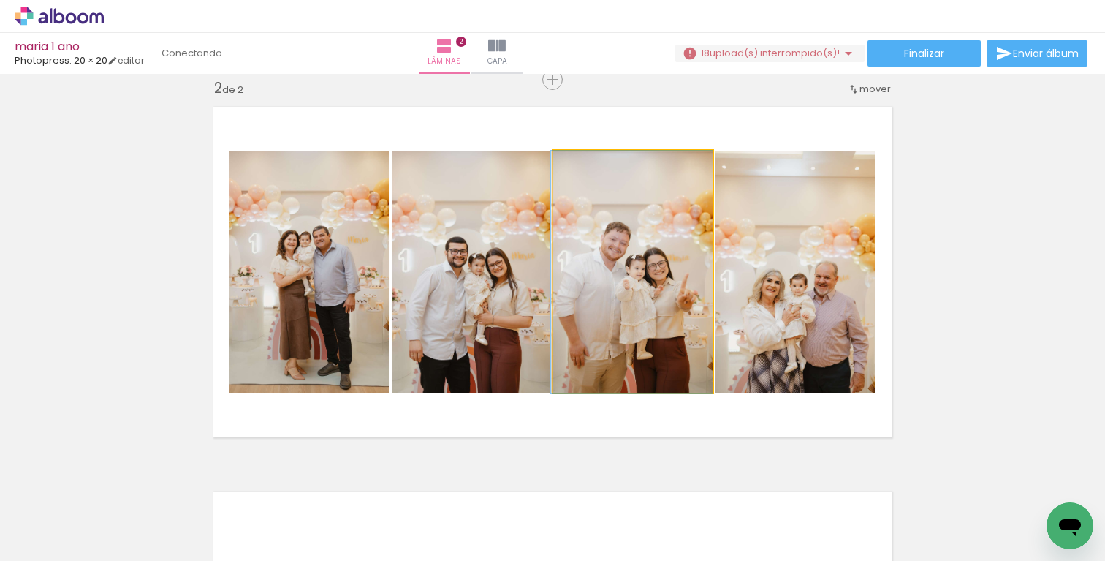
drag, startPoint x: 663, startPoint y: 251, endPoint x: 608, endPoint y: 393, distance: 151.6
click at [608, 393] on quentale-layouter at bounding box center [553, 272] width 696 height 348
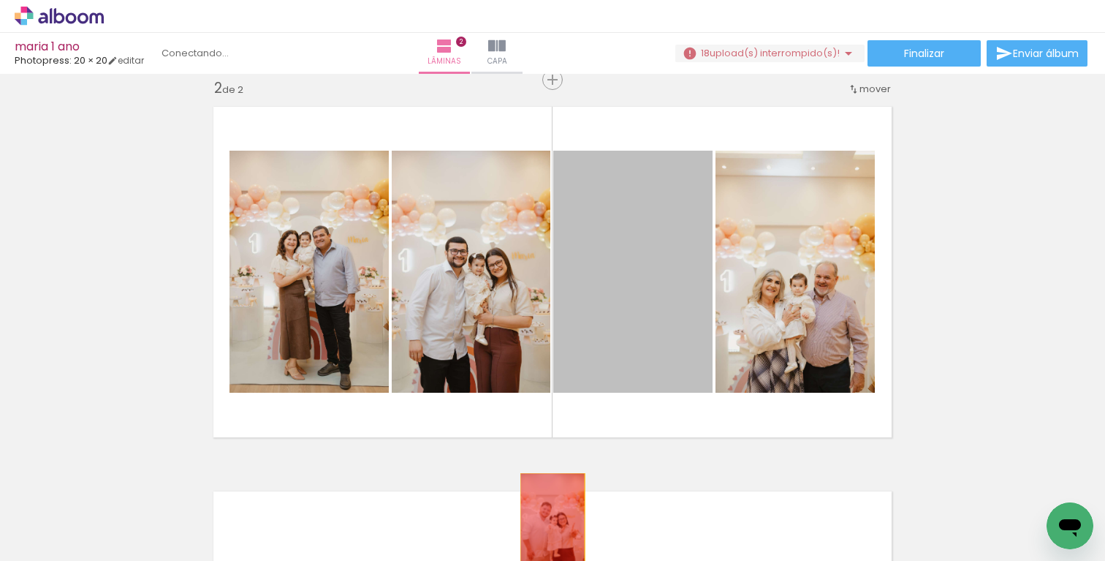
drag, startPoint x: 636, startPoint y: 276, endPoint x: 553, endPoint y: 521, distance: 259.4
click at [553, 521] on quentale-workspace at bounding box center [552, 280] width 1105 height 561
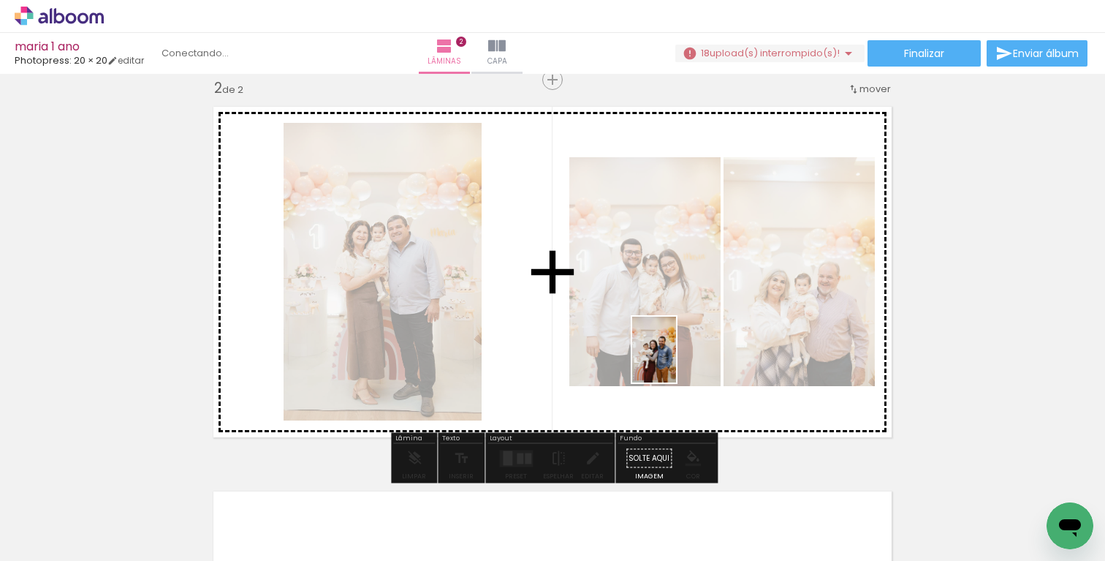
drag, startPoint x: 628, startPoint y: 512, endPoint x: 676, endPoint y: 282, distance: 234.4
click at [676, 282] on quentale-workspace at bounding box center [552, 280] width 1105 height 561
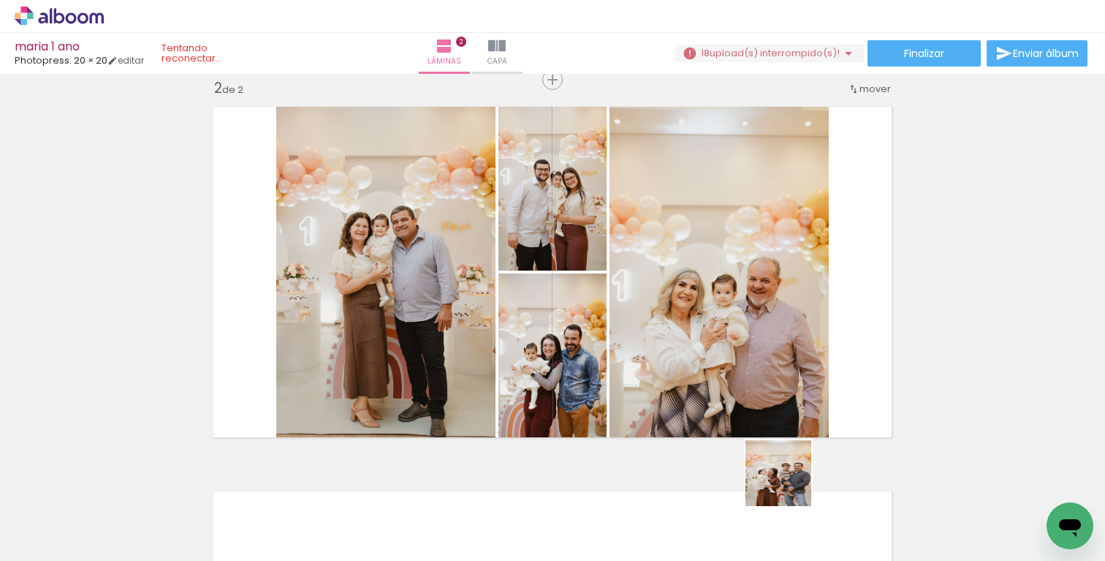
drag, startPoint x: 806, startPoint y: 522, endPoint x: 707, endPoint y: 243, distance: 296.4
click at [707, 243] on quentale-workspace at bounding box center [552, 280] width 1105 height 561
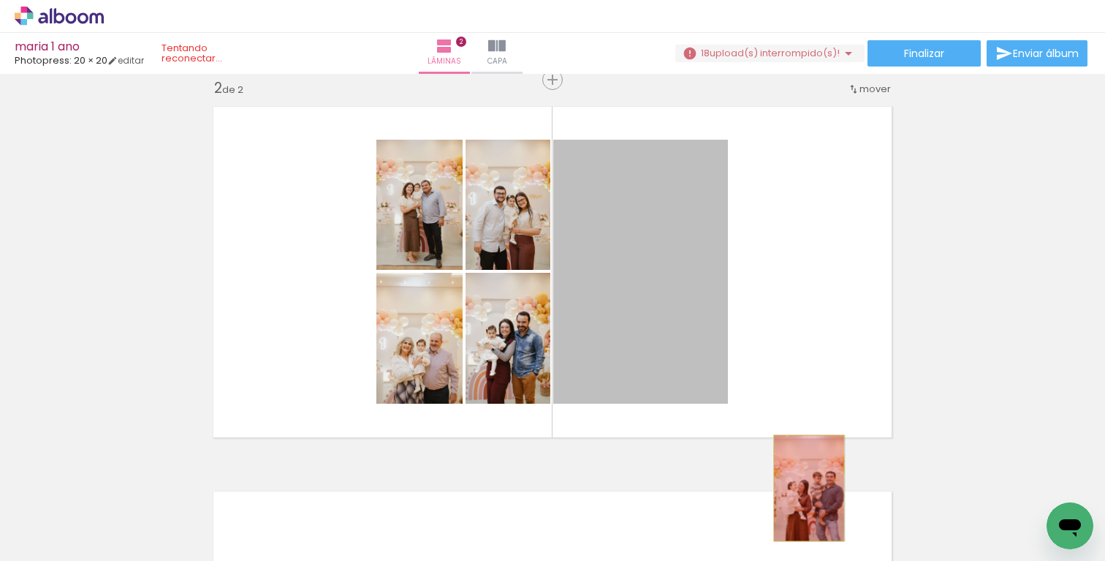
drag, startPoint x: 599, startPoint y: 284, endPoint x: 809, endPoint y: 488, distance: 292.6
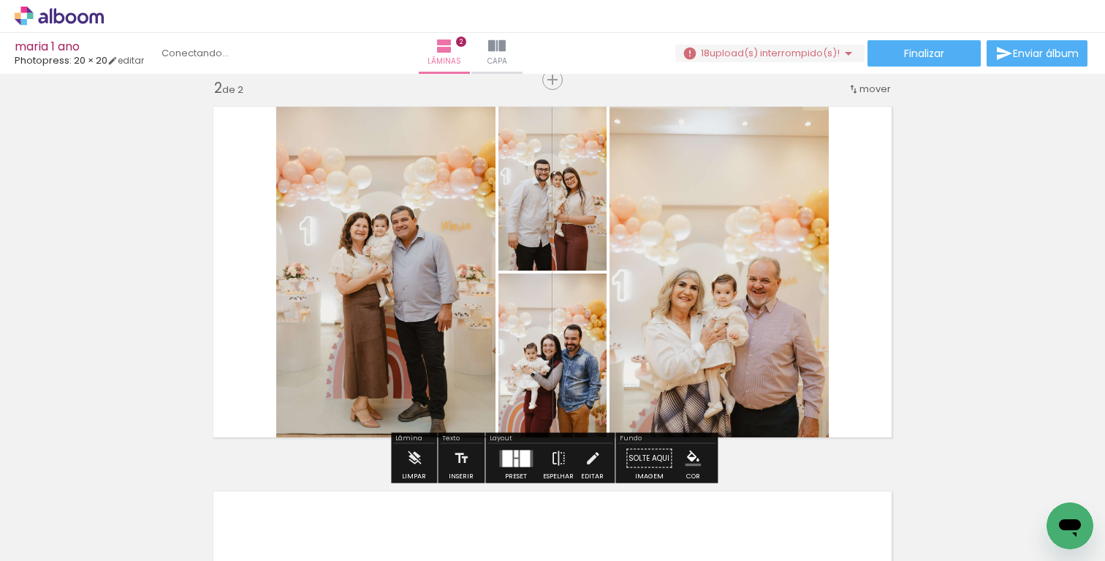
click at [520, 456] on div at bounding box center [525, 458] width 10 height 17
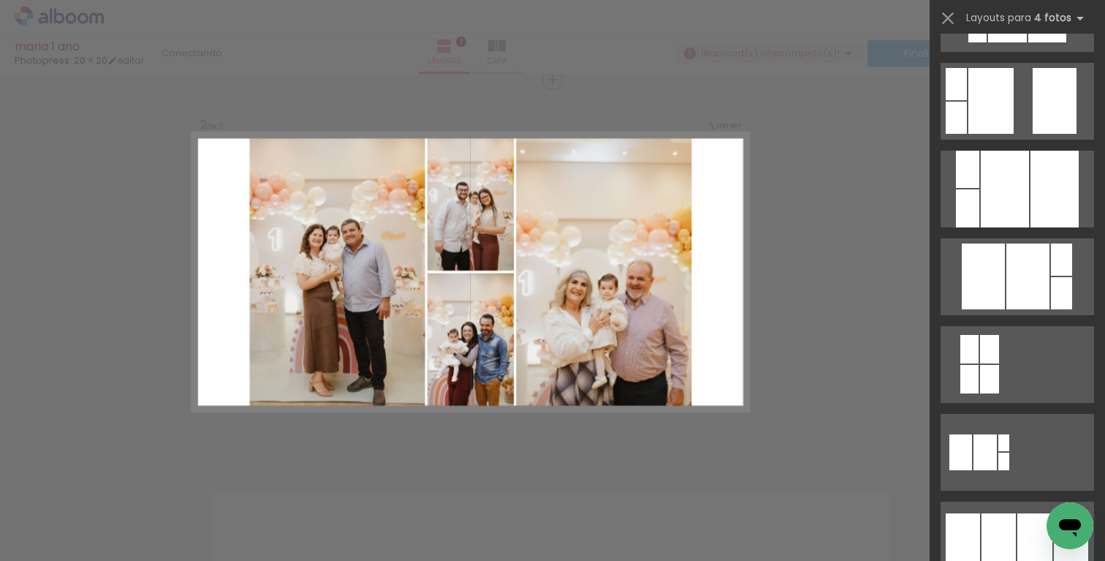
scroll to position [0, 0]
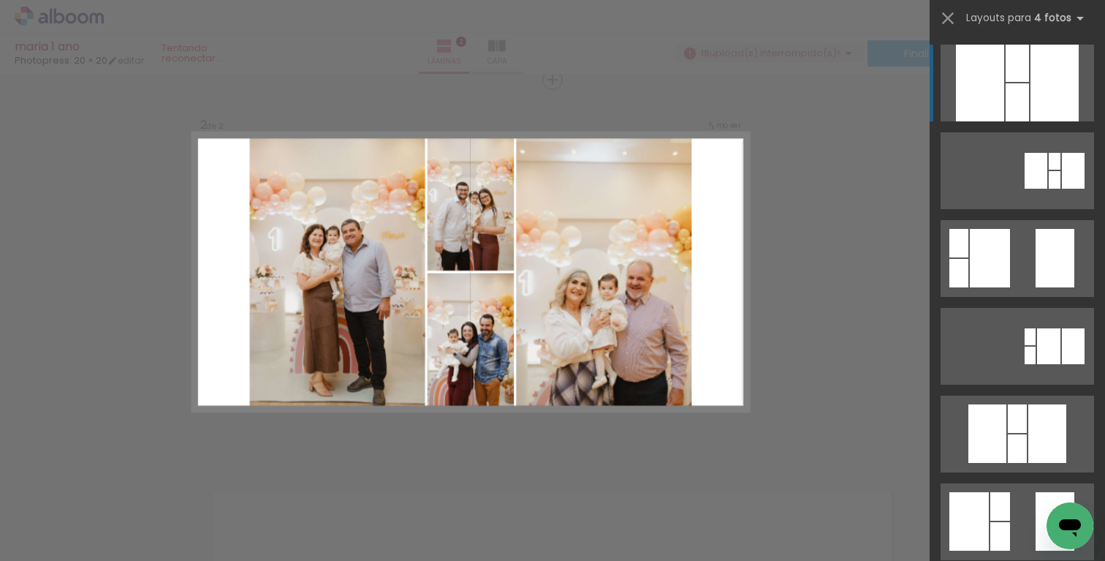
click at [777, 358] on div "Confirmar Cancelar" at bounding box center [552, 265] width 1105 height 1189
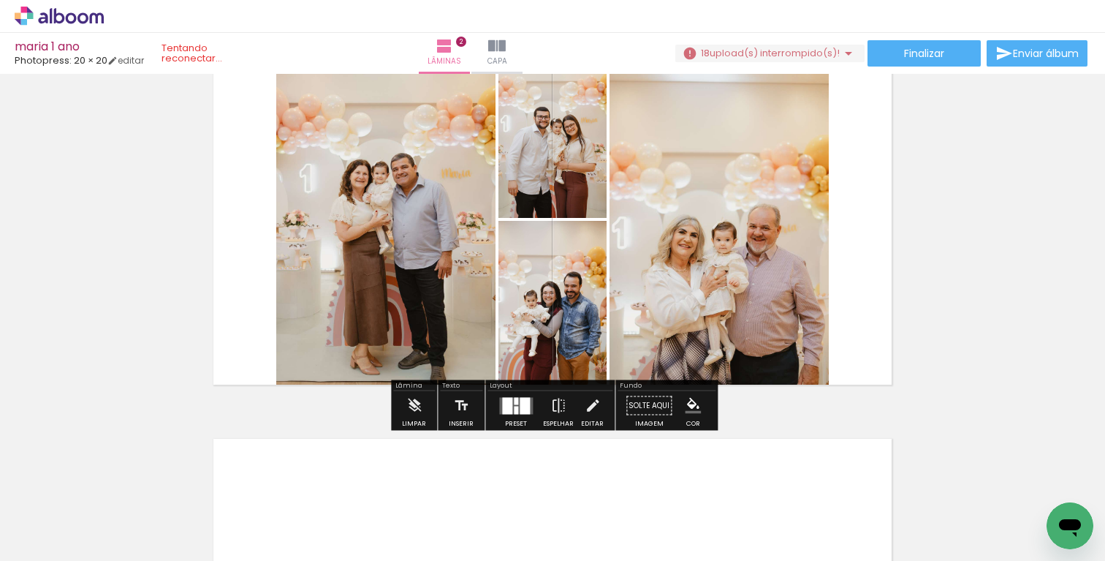
scroll to position [469, 0]
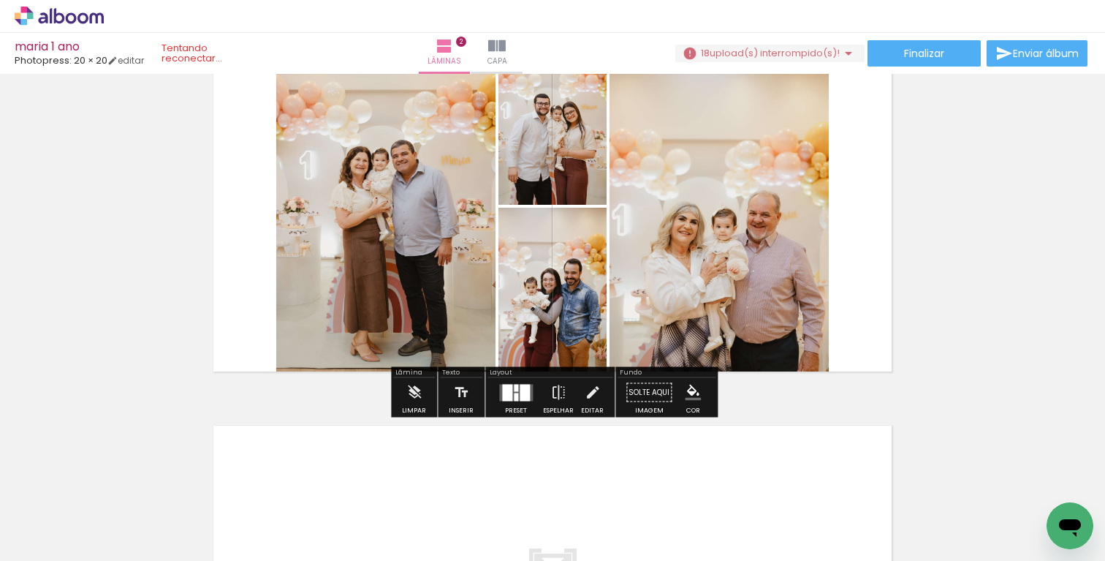
click at [510, 399] on quentale-layouter at bounding box center [516, 392] width 34 height 17
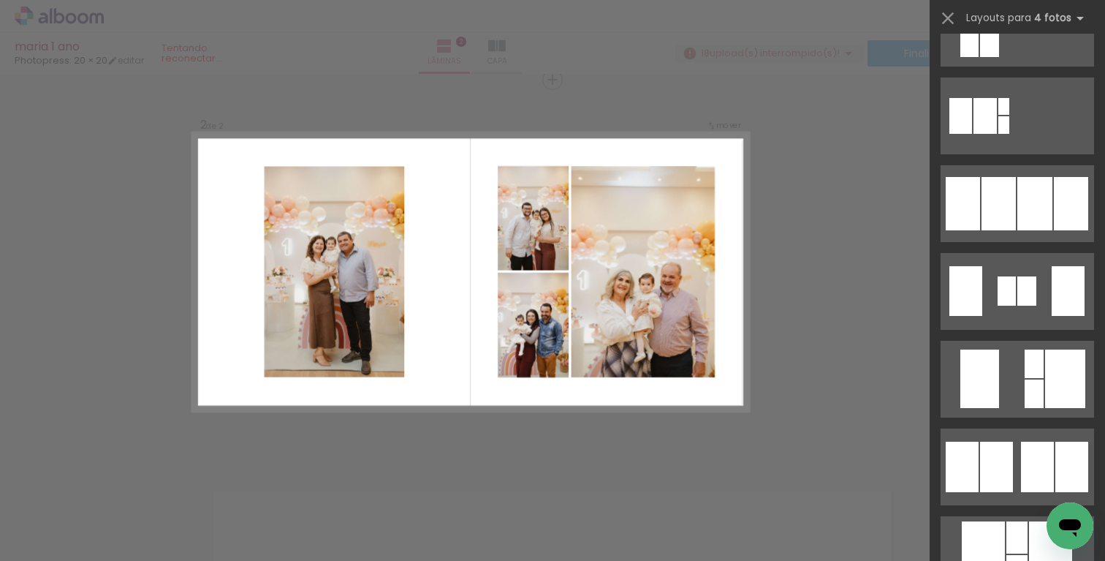
scroll to position [950, 0]
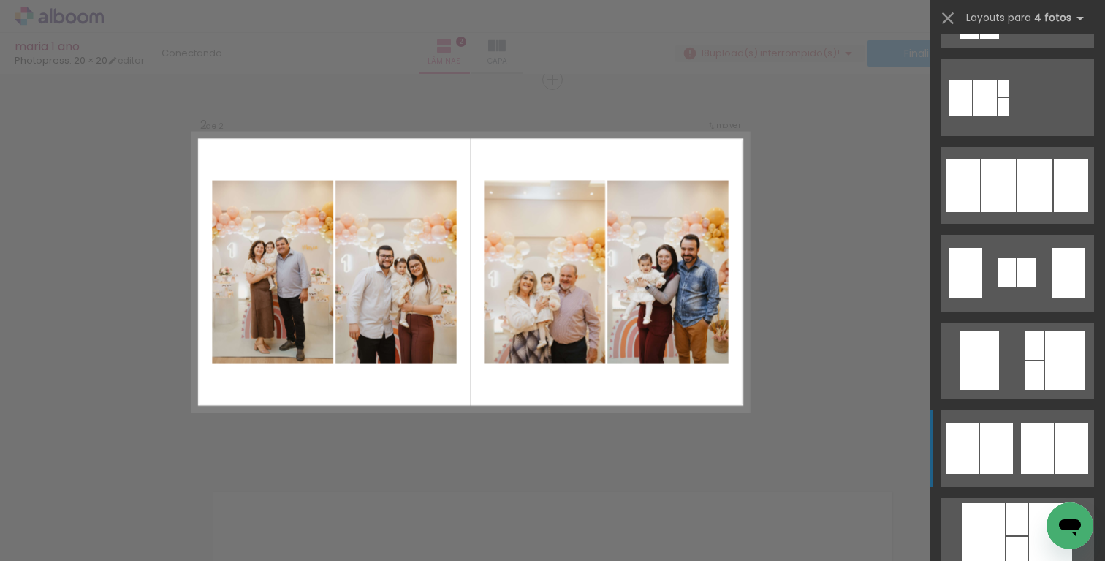
click at [1001, 444] on div at bounding box center [996, 448] width 33 height 50
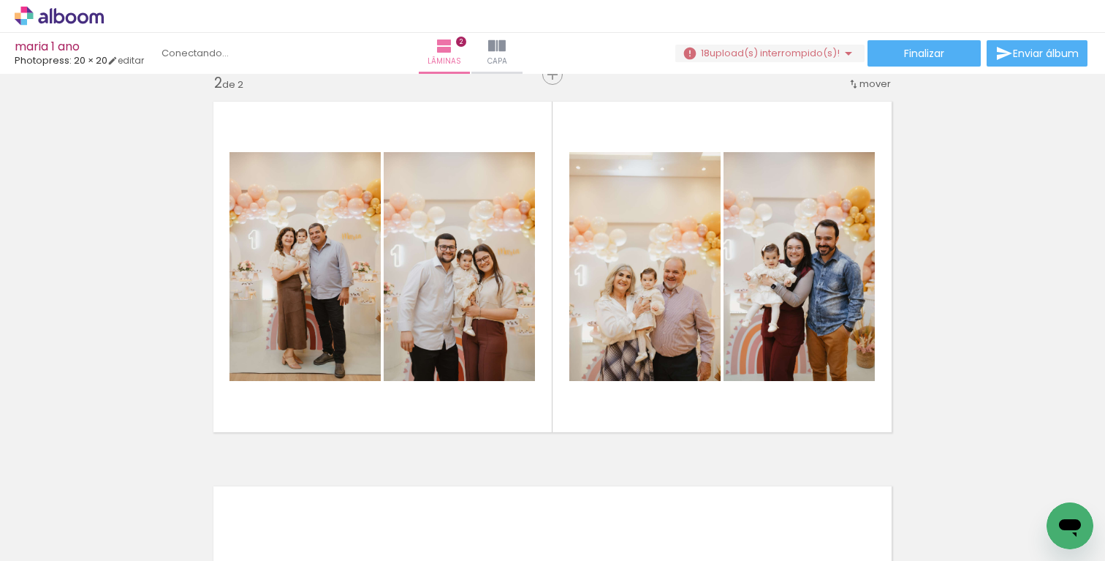
scroll to position [480, 0]
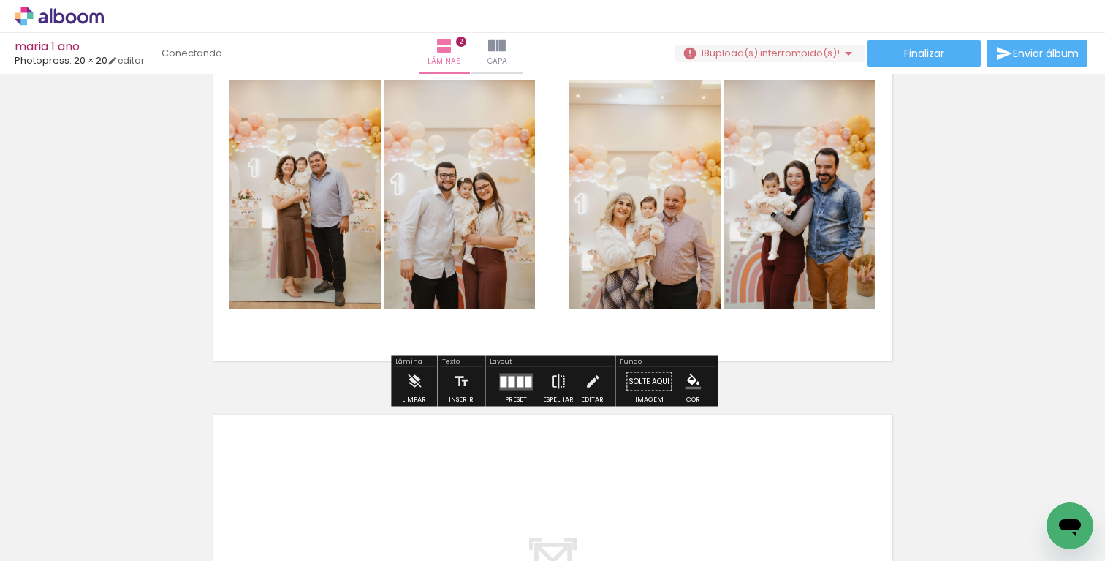
click at [517, 384] on div at bounding box center [520, 381] width 7 height 11
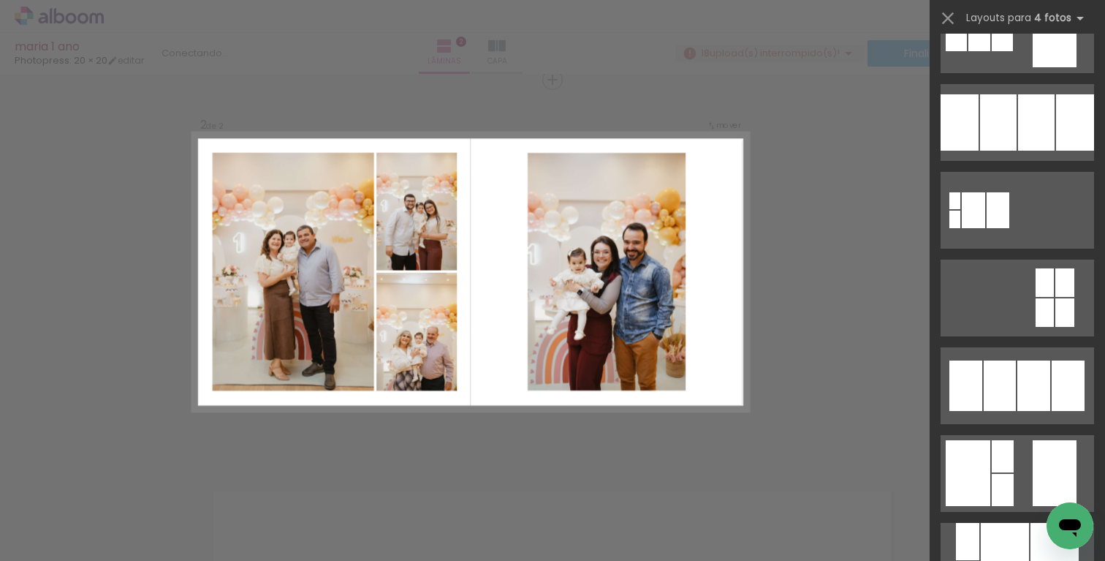
scroll to position [1538, 0]
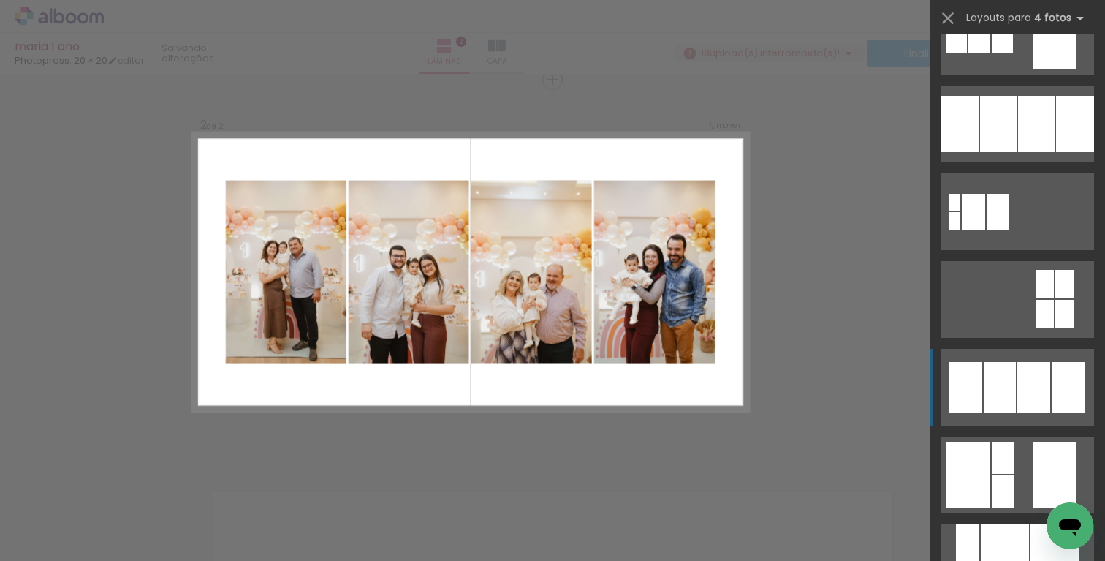
click at [1023, 371] on div at bounding box center [1034, 387] width 33 height 50
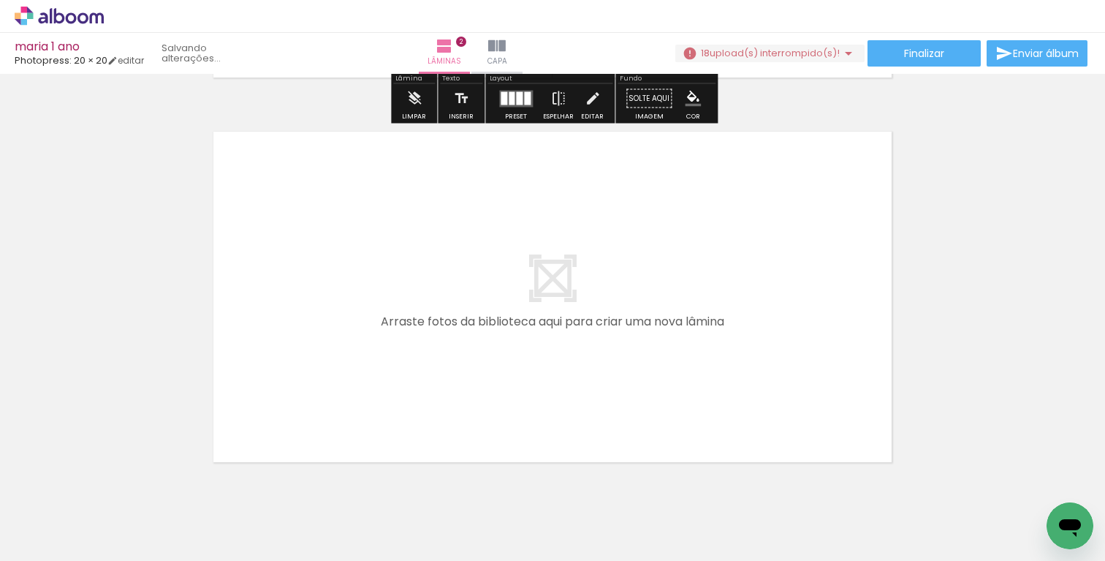
scroll to position [815, 0]
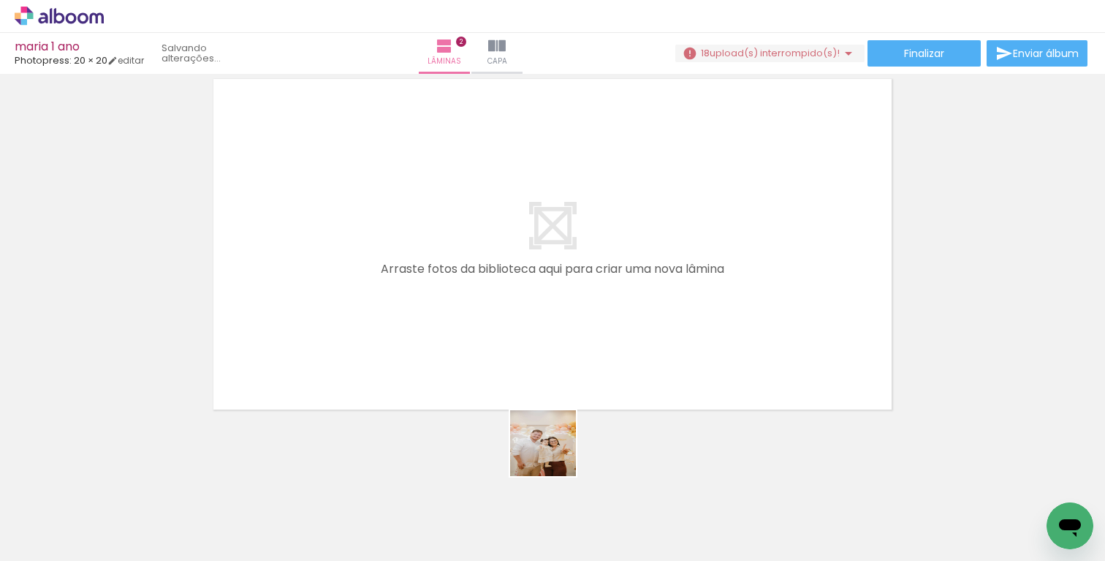
drag, startPoint x: 555, startPoint y: 528, endPoint x: 496, endPoint y: 318, distance: 218.0
click at [496, 317] on quentale-workspace at bounding box center [552, 280] width 1105 height 561
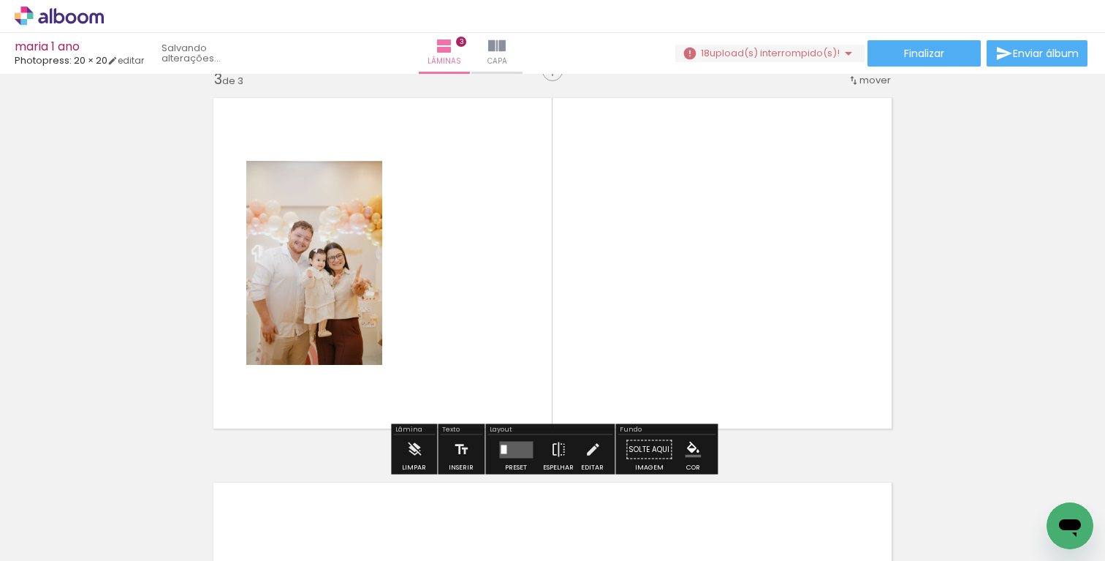
scroll to position [787, 0]
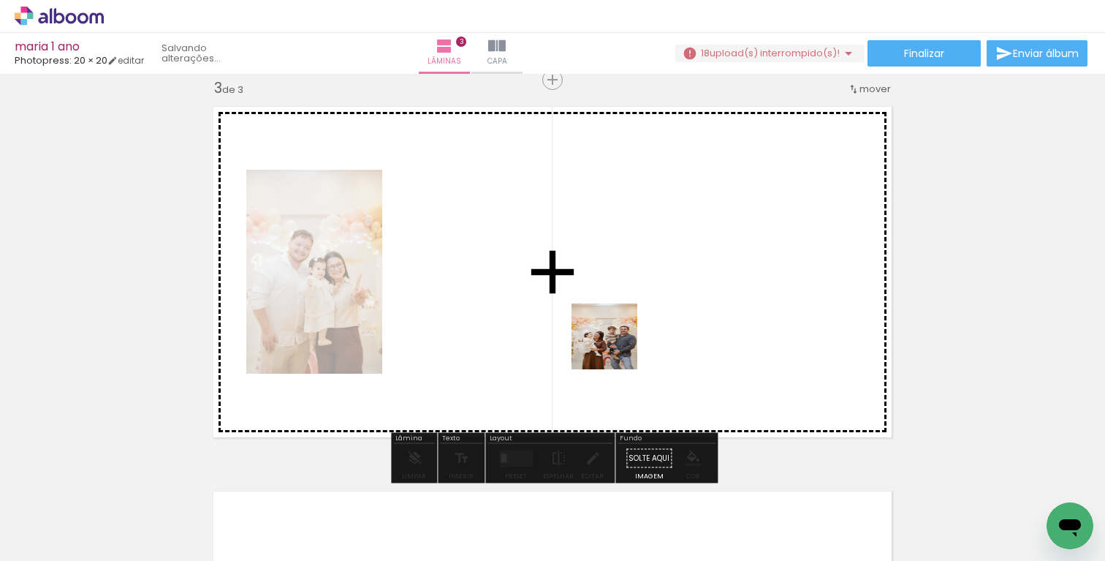
drag, startPoint x: 800, startPoint y: 537, endPoint x: 610, endPoint y: 342, distance: 271.4
click at [610, 342] on quentale-workspace at bounding box center [552, 280] width 1105 height 561
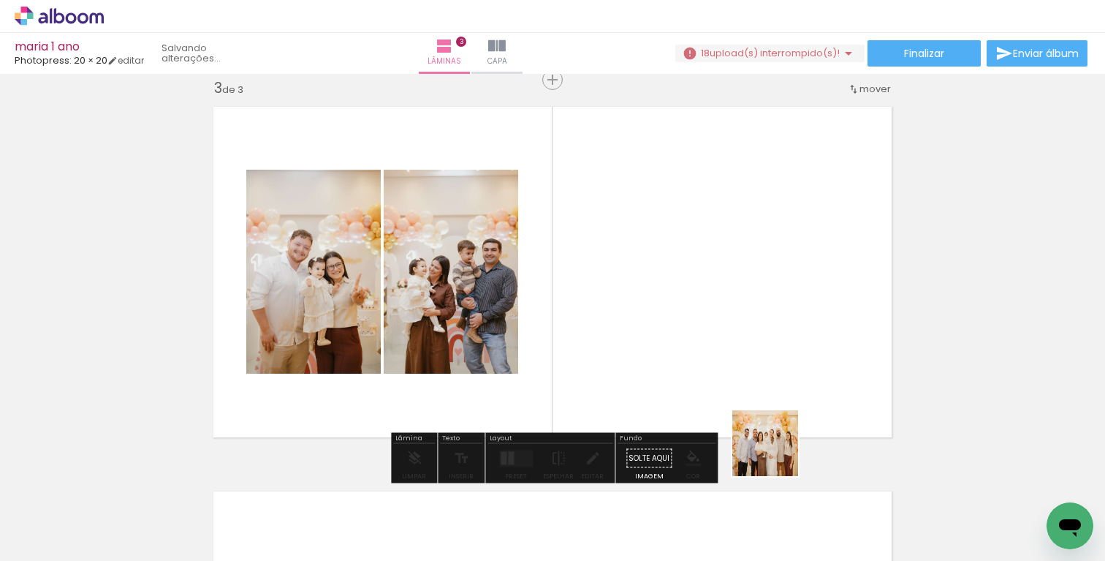
drag, startPoint x: 869, startPoint y: 528, endPoint x: 746, endPoint y: 364, distance: 205.1
click at [746, 364] on quentale-workspace at bounding box center [552, 280] width 1105 height 561
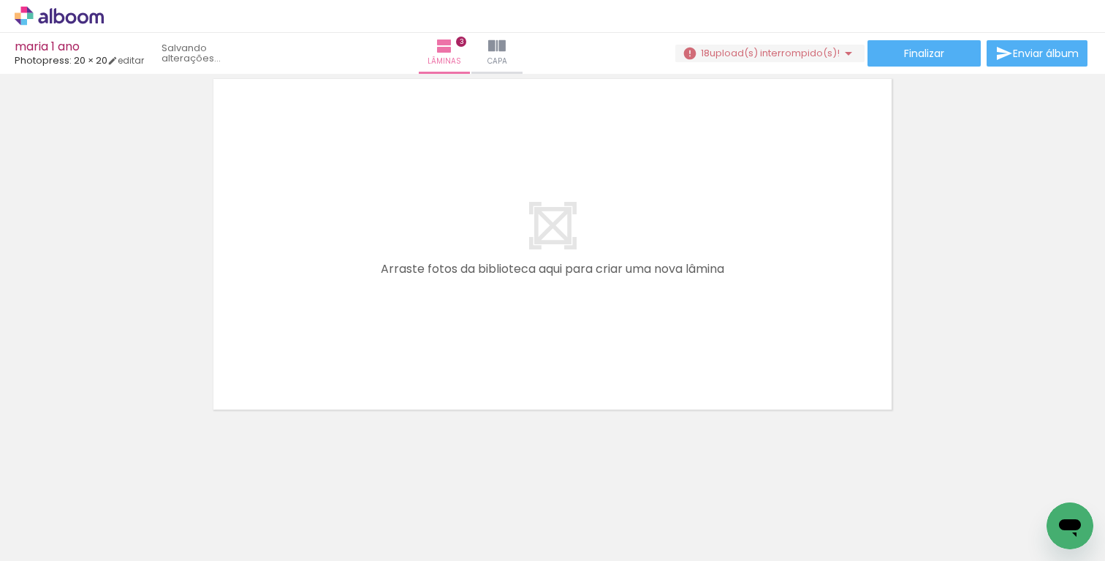
scroll to position [0, 443]
drag, startPoint x: 613, startPoint y: 516, endPoint x: 425, endPoint y: 363, distance: 242.7
click at [425, 365] on quentale-workspace at bounding box center [552, 280] width 1105 height 561
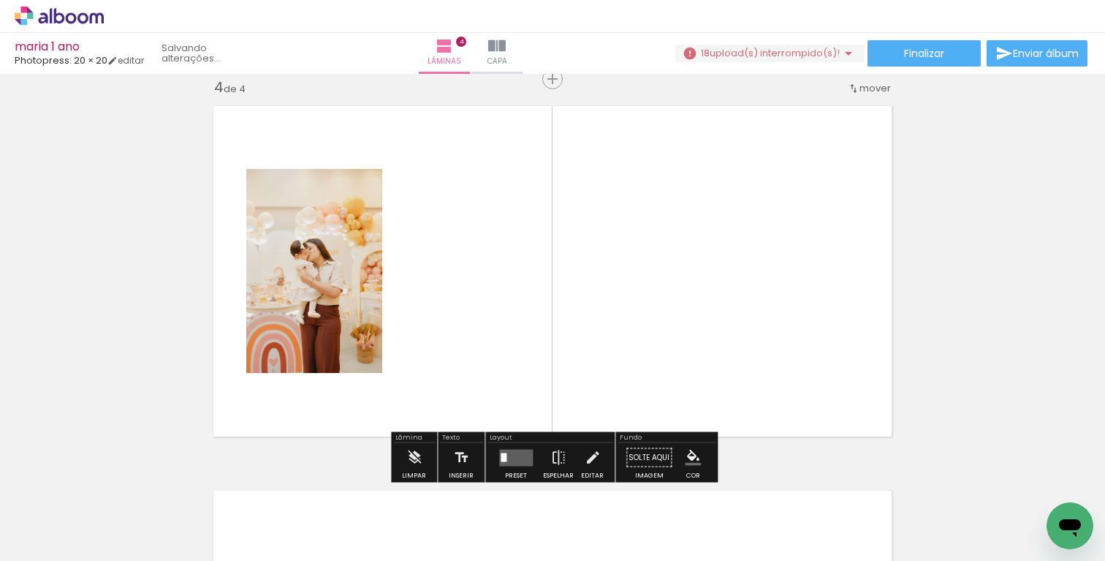
scroll to position [1172, 0]
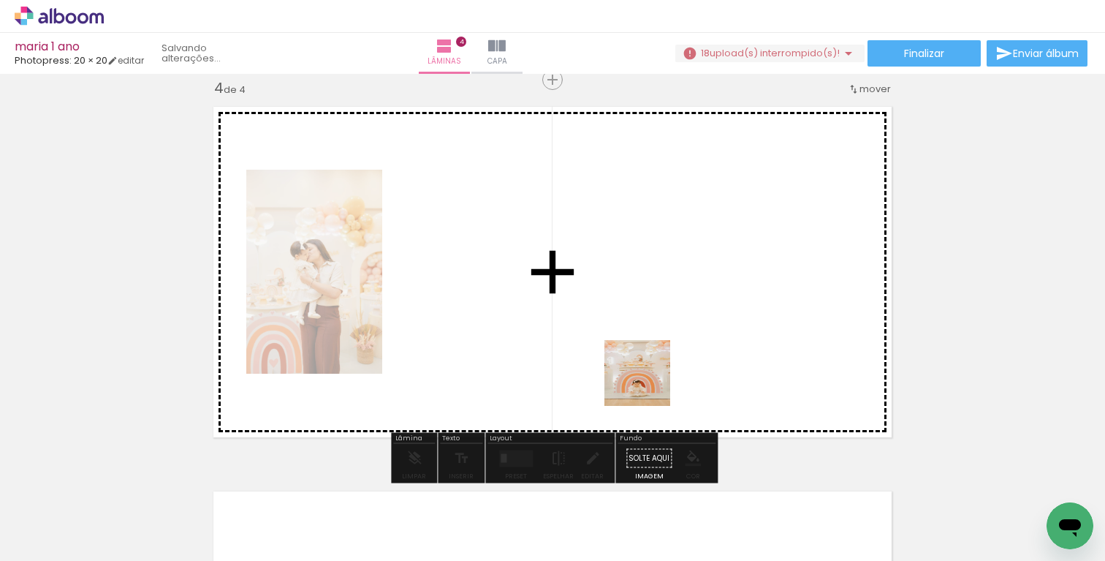
drag, startPoint x: 695, startPoint y: 507, endPoint x: 629, endPoint y: 340, distance: 179.9
click at [629, 340] on quentale-workspace at bounding box center [552, 280] width 1105 height 561
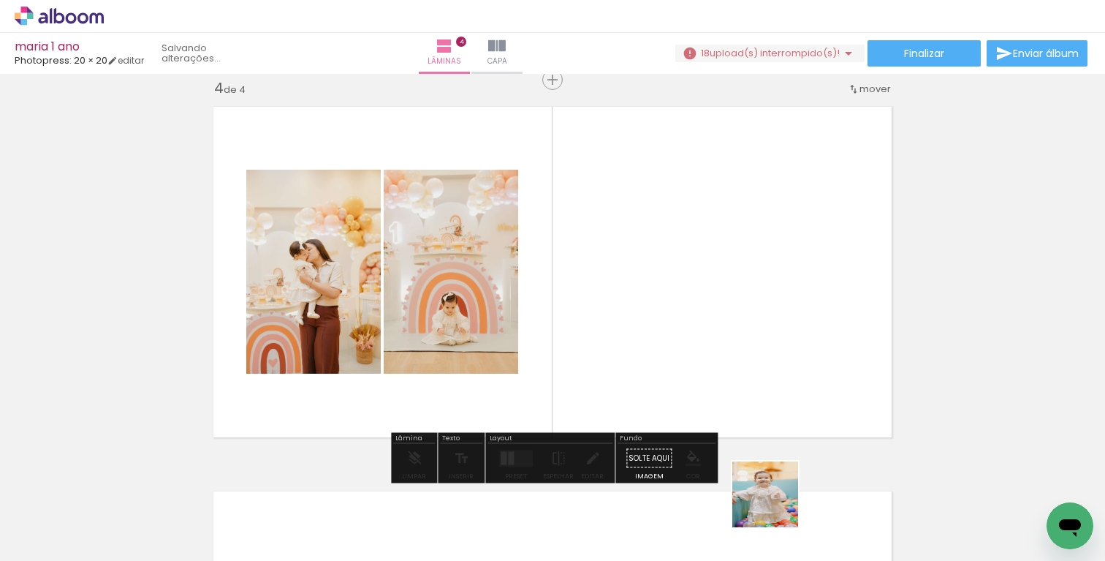
drag, startPoint x: 782, startPoint y: 524, endPoint x: 733, endPoint y: 292, distance: 237.6
click at [733, 292] on quentale-workspace at bounding box center [552, 280] width 1105 height 561
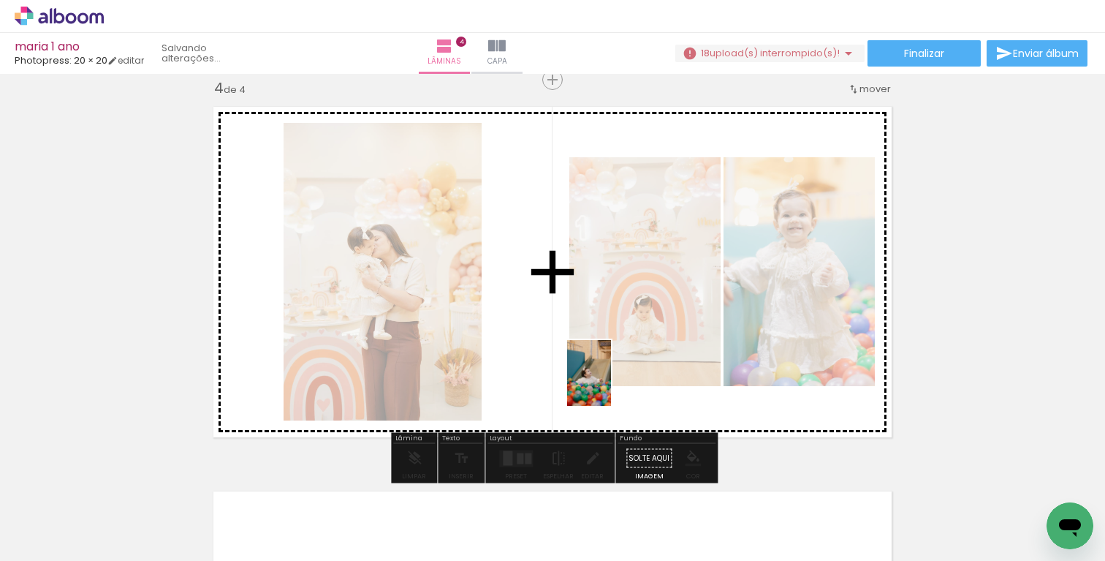
drag, startPoint x: 865, startPoint y: 531, endPoint x: 608, endPoint y: 380, distance: 298.5
click at [608, 380] on quentale-workspace at bounding box center [552, 280] width 1105 height 561
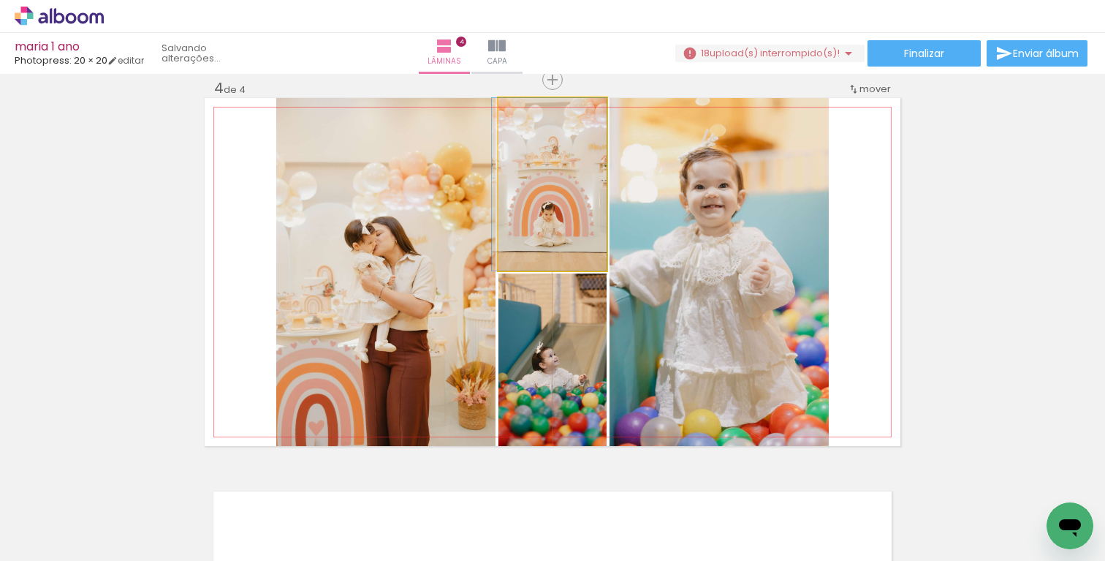
drag, startPoint x: 573, startPoint y: 226, endPoint x: 546, endPoint y: 195, distance: 40.9
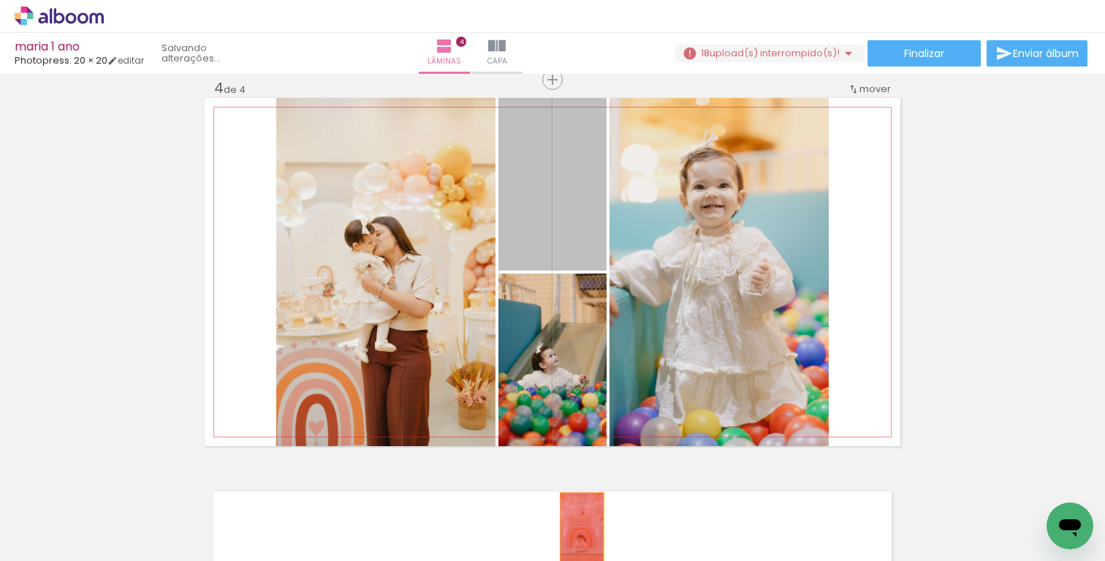
drag, startPoint x: 546, startPoint y: 195, endPoint x: 582, endPoint y: 526, distance: 333.1
click at [582, 526] on quentale-workspace at bounding box center [552, 280] width 1105 height 561
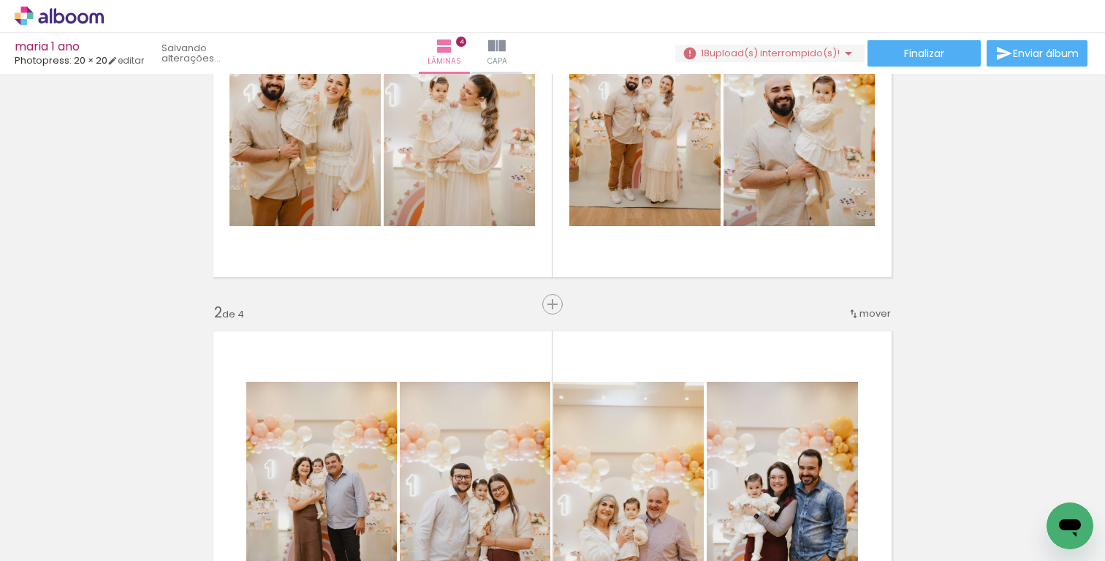
scroll to position [0, 0]
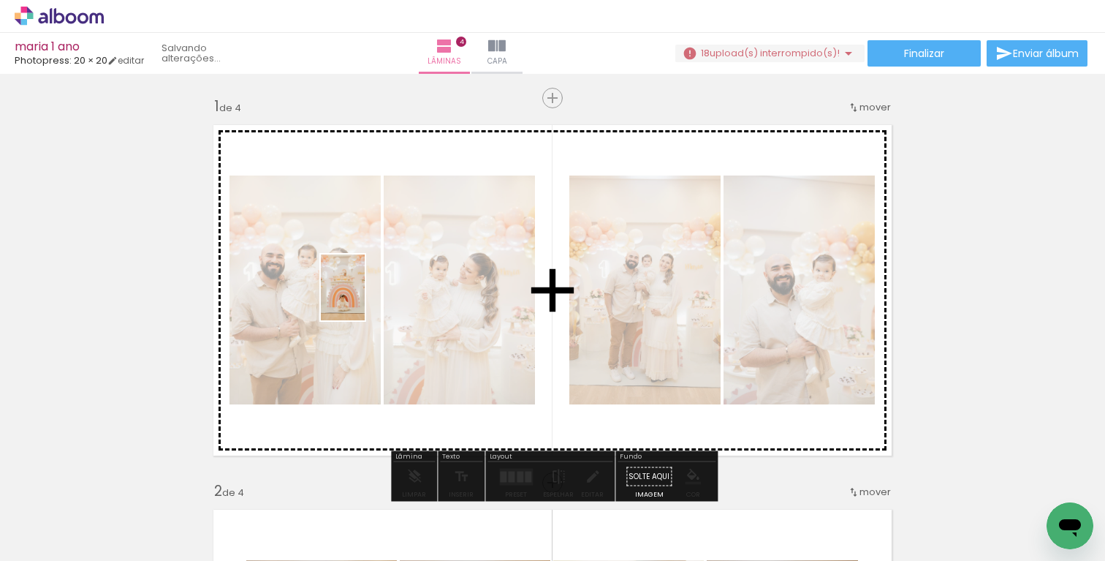
drag, startPoint x: 688, startPoint y: 512, endPoint x: 362, endPoint y: 290, distance: 394.6
click at [362, 290] on quentale-workspace at bounding box center [552, 280] width 1105 height 561
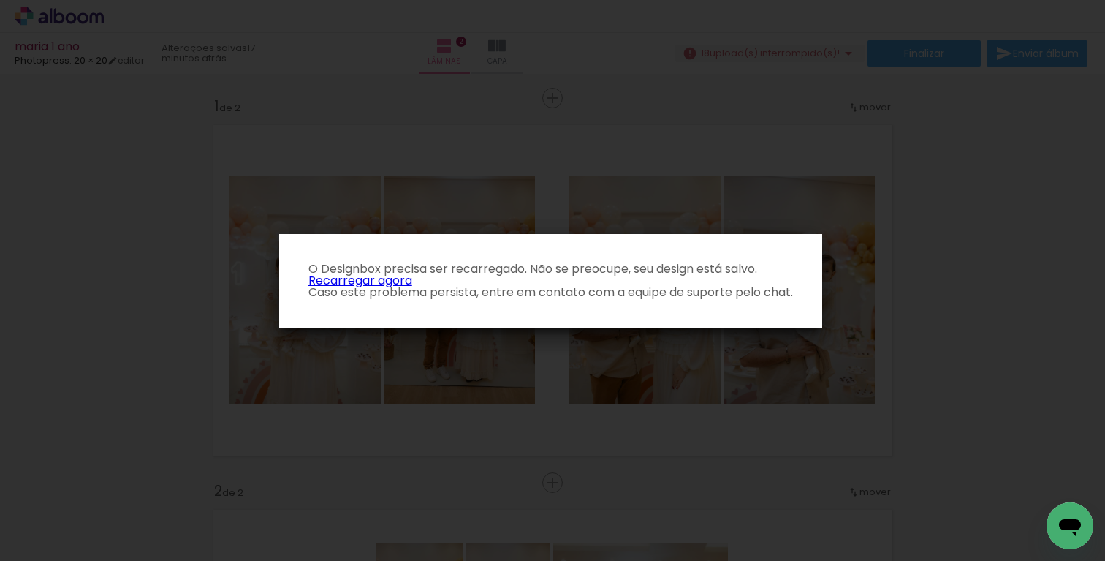
click at [397, 280] on link "Recarregar agora" at bounding box center [361, 280] width 104 height 17
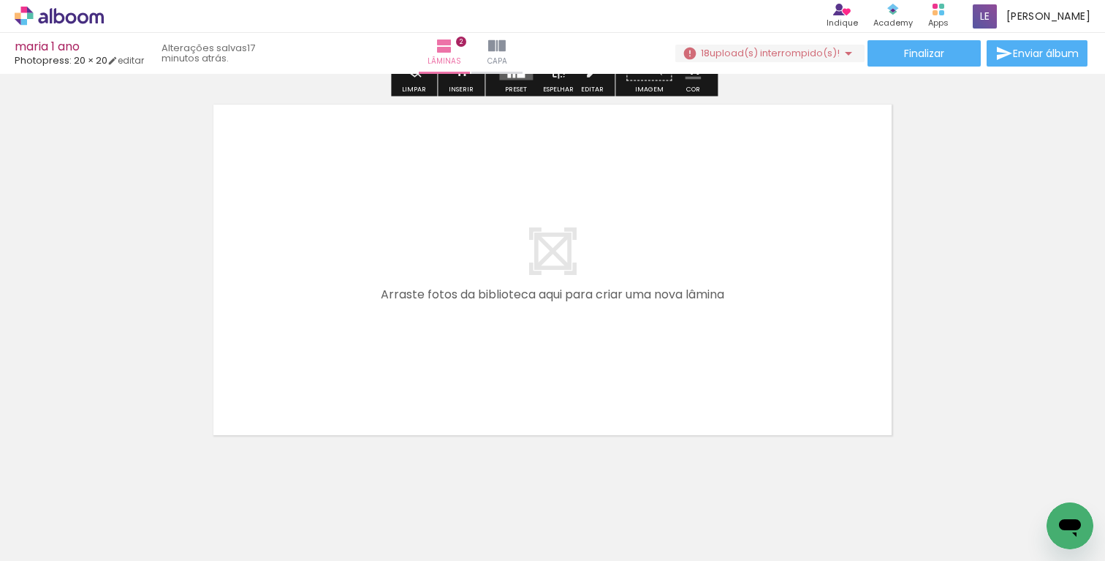
scroll to position [815, 0]
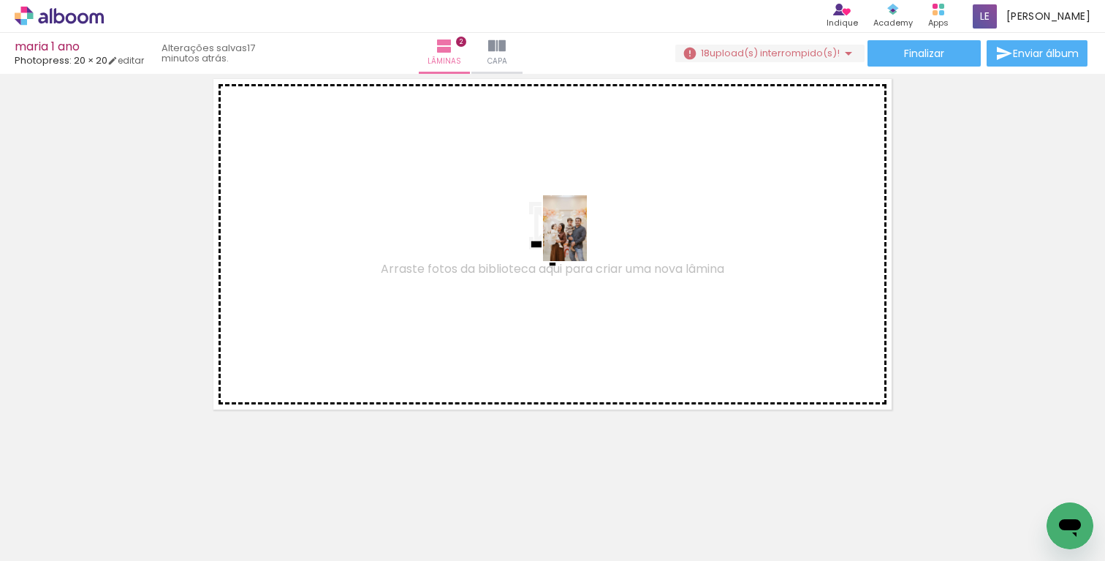
drag, startPoint x: 894, startPoint y: 515, endPoint x: 586, endPoint y: 238, distance: 414.7
click at [586, 238] on quentale-workspace at bounding box center [552, 280] width 1105 height 561
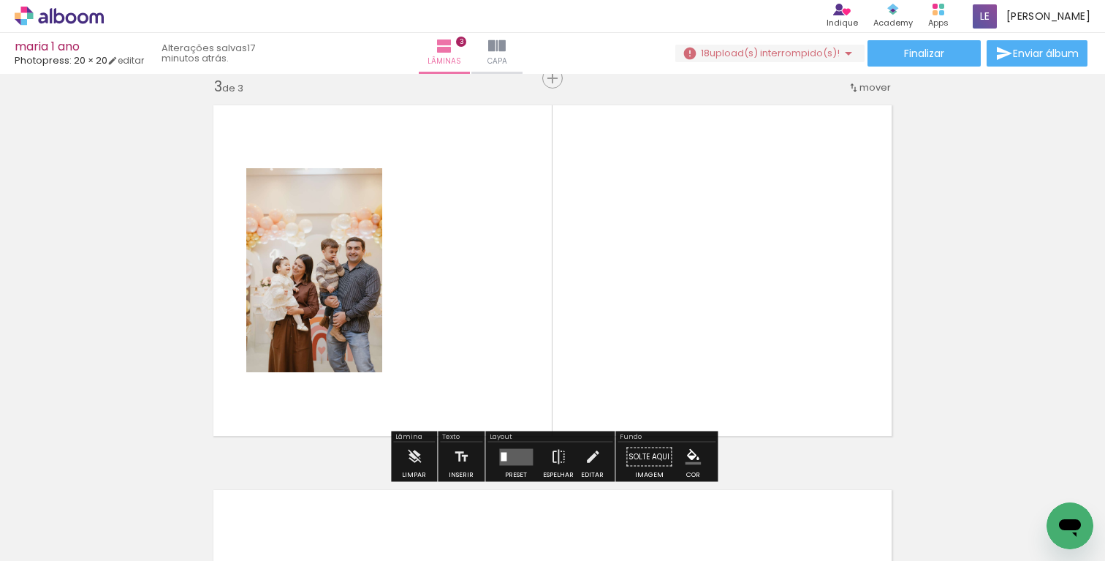
scroll to position [787, 0]
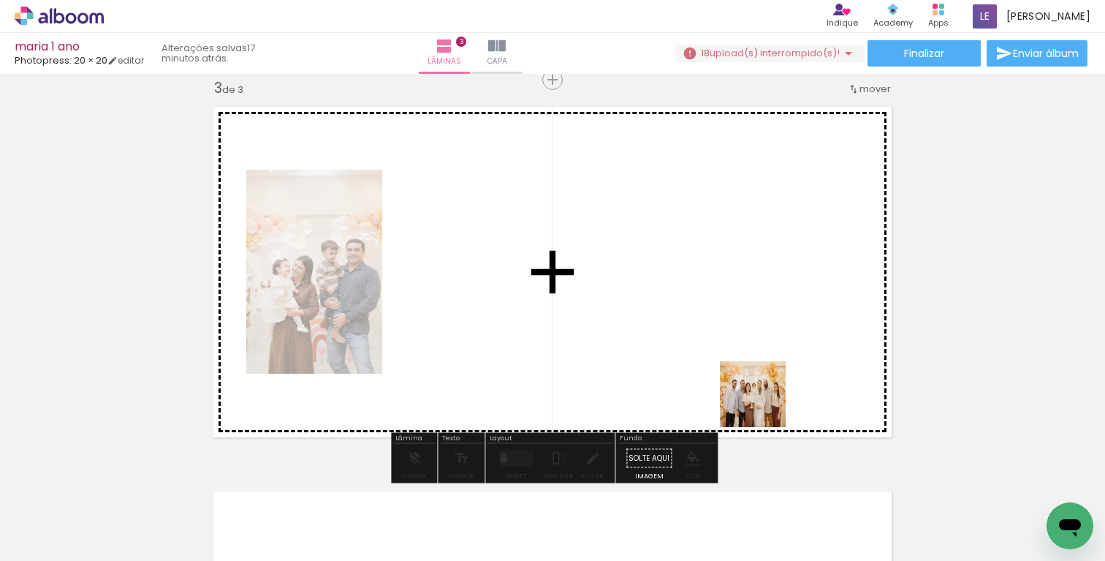
drag, startPoint x: 983, startPoint y: 529, endPoint x: 760, endPoint y: 401, distance: 258.1
click at [760, 401] on quentale-workspace at bounding box center [552, 280] width 1105 height 561
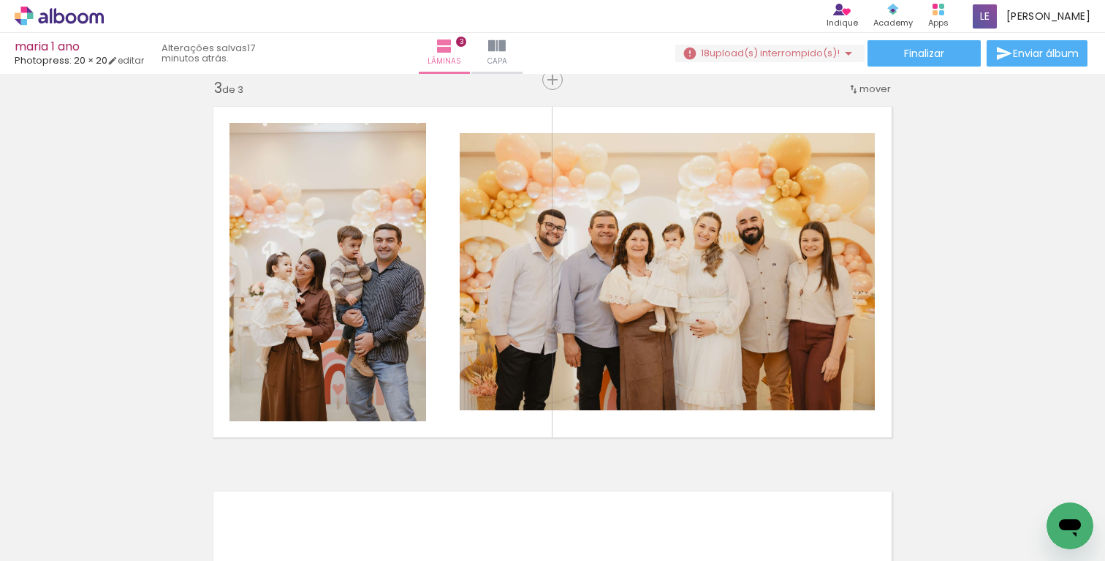
scroll to position [0, 370]
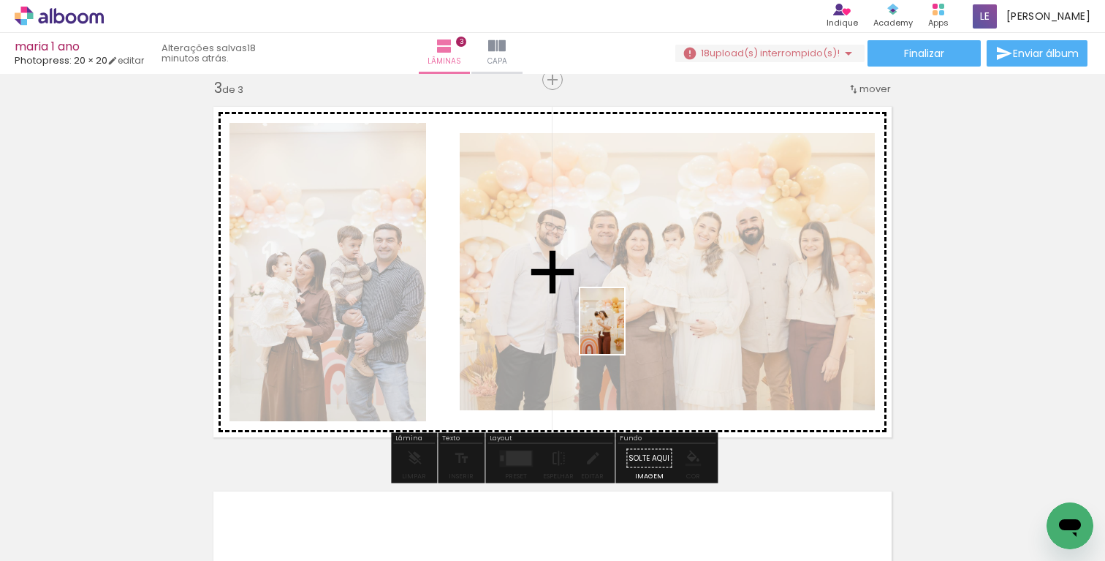
drag, startPoint x: 686, startPoint y: 530, endPoint x: 622, endPoint y: 327, distance: 213.2
click at [622, 327] on quentale-workspace at bounding box center [552, 280] width 1105 height 561
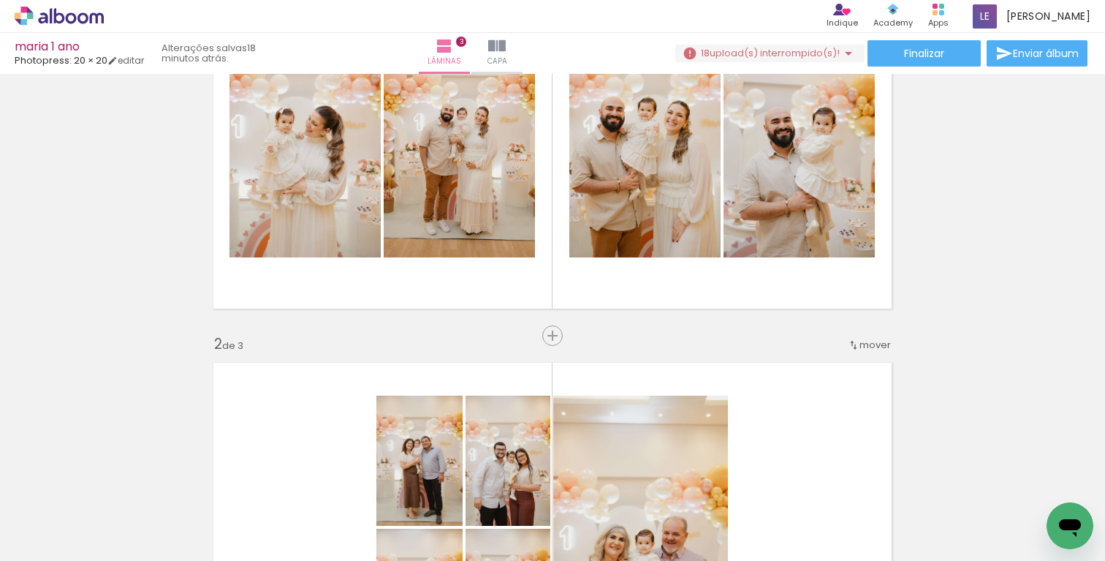
scroll to position [0, 0]
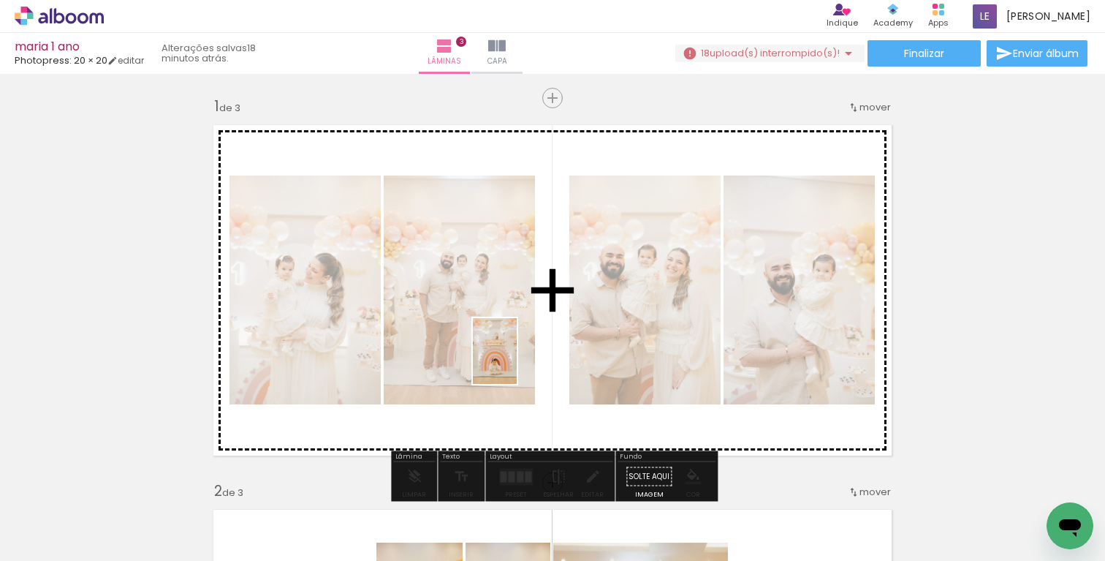
drag, startPoint x: 775, startPoint y: 512, endPoint x: 517, endPoint y: 362, distance: 298.8
click at [517, 362] on quentale-workspace at bounding box center [552, 280] width 1105 height 561
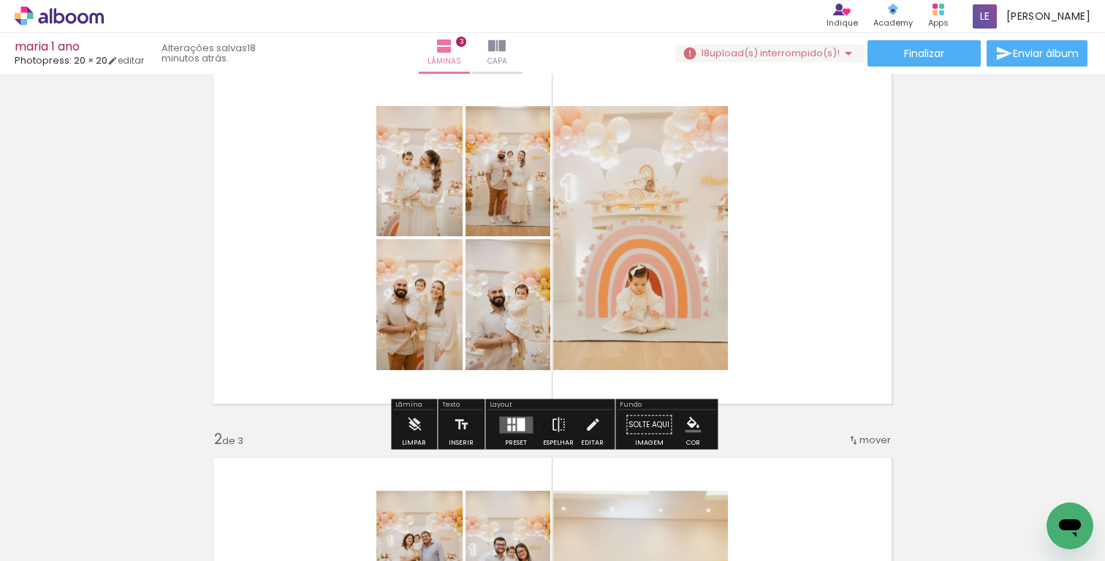
scroll to position [71, 0]
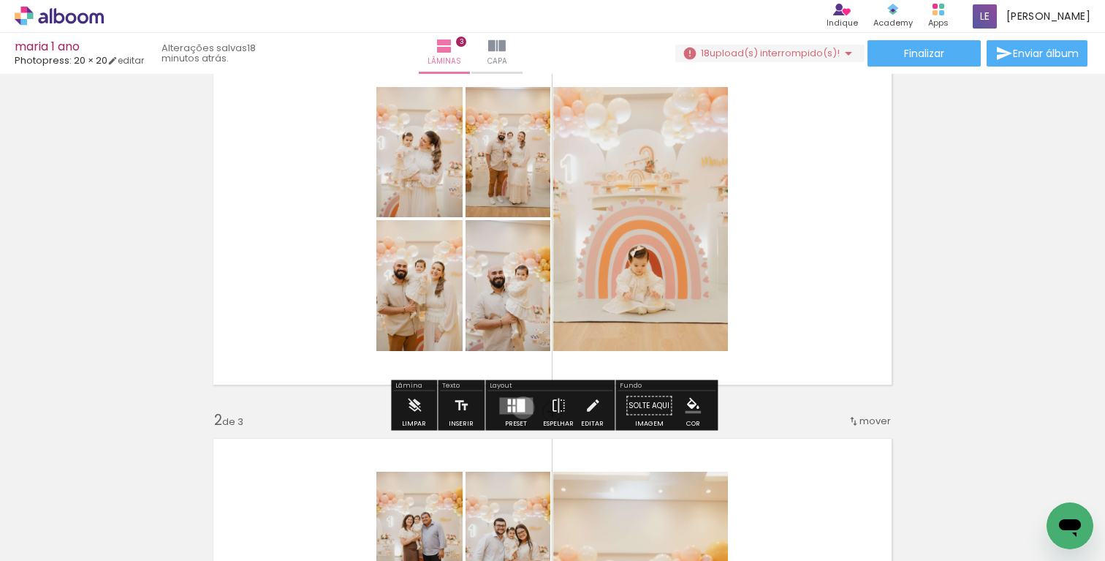
click at [520, 407] on div at bounding box center [521, 404] width 8 height 13
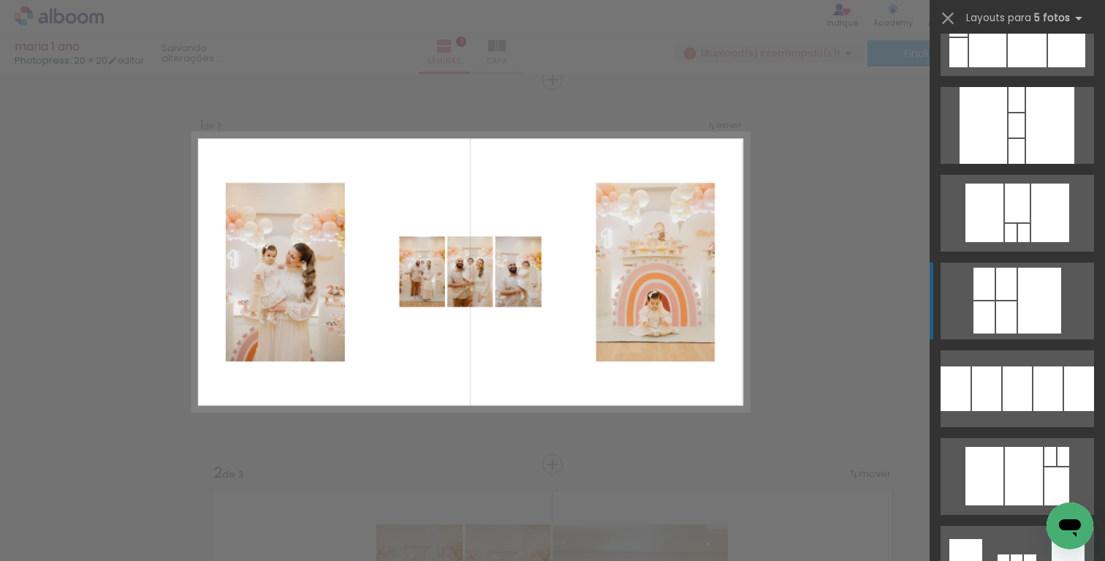
scroll to position [3654, 0]
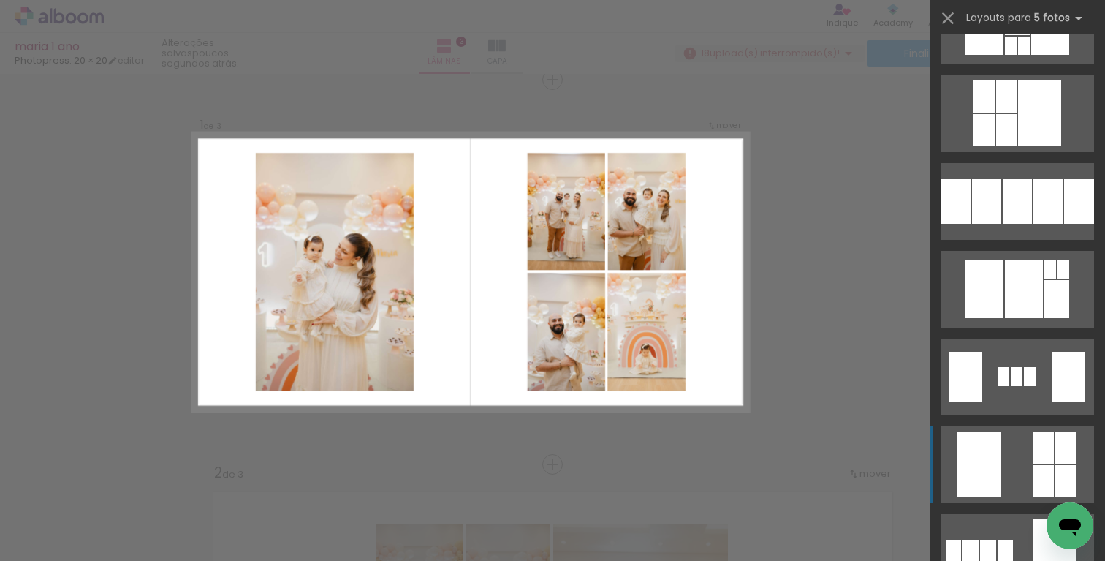
click at [1015, 445] on quentale-layouter at bounding box center [1018, 464] width 154 height 77
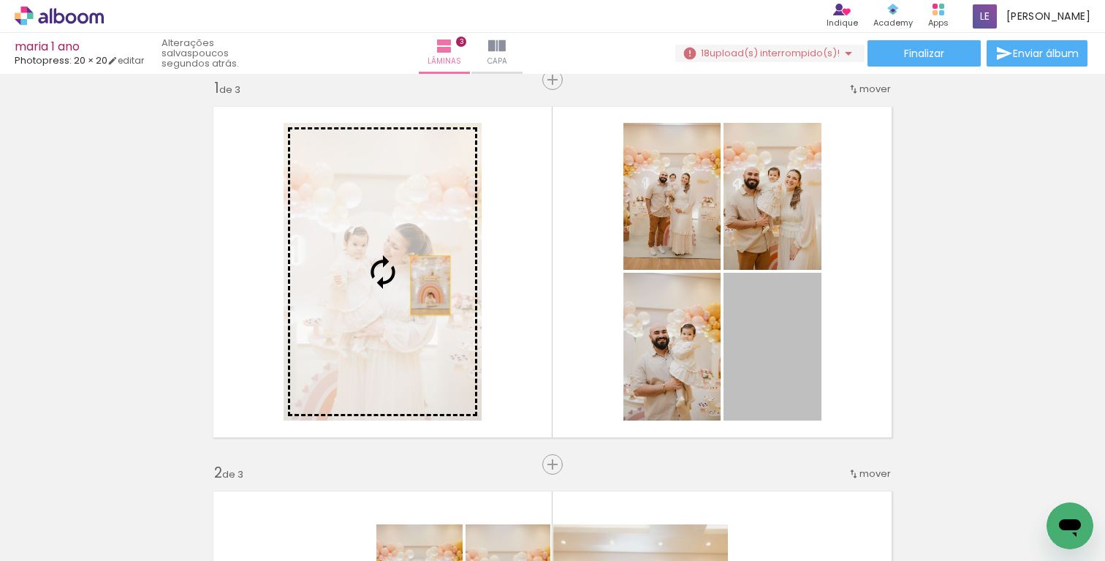
drag, startPoint x: 771, startPoint y: 353, endPoint x: 406, endPoint y: 277, distance: 372.6
click at [0, 0] on slot at bounding box center [0, 0] width 0 height 0
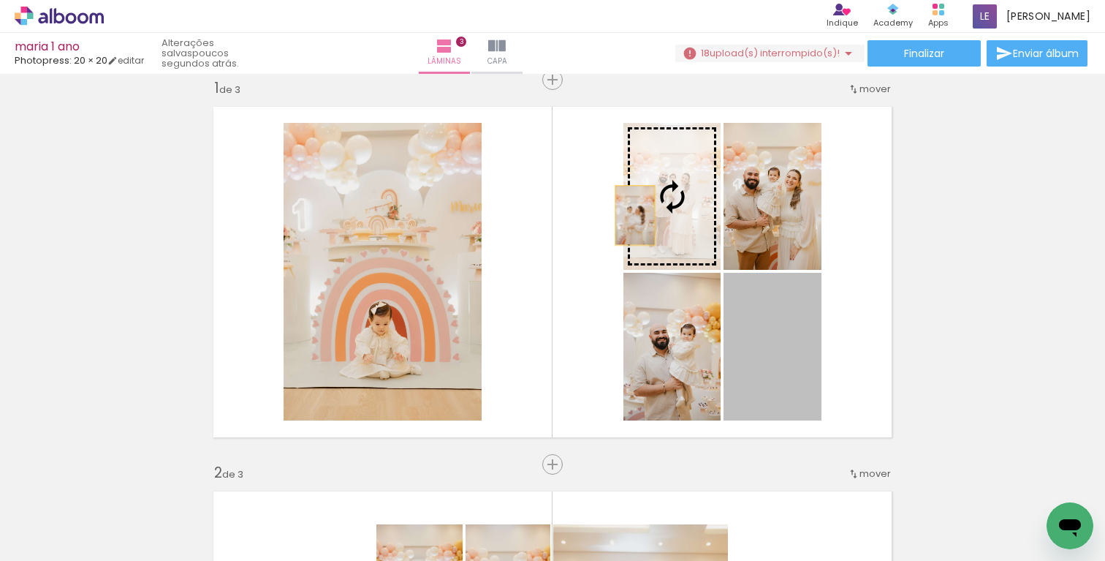
drag, startPoint x: 780, startPoint y: 347, endPoint x: 635, endPoint y: 215, distance: 196.1
click at [0, 0] on slot at bounding box center [0, 0] width 0 height 0
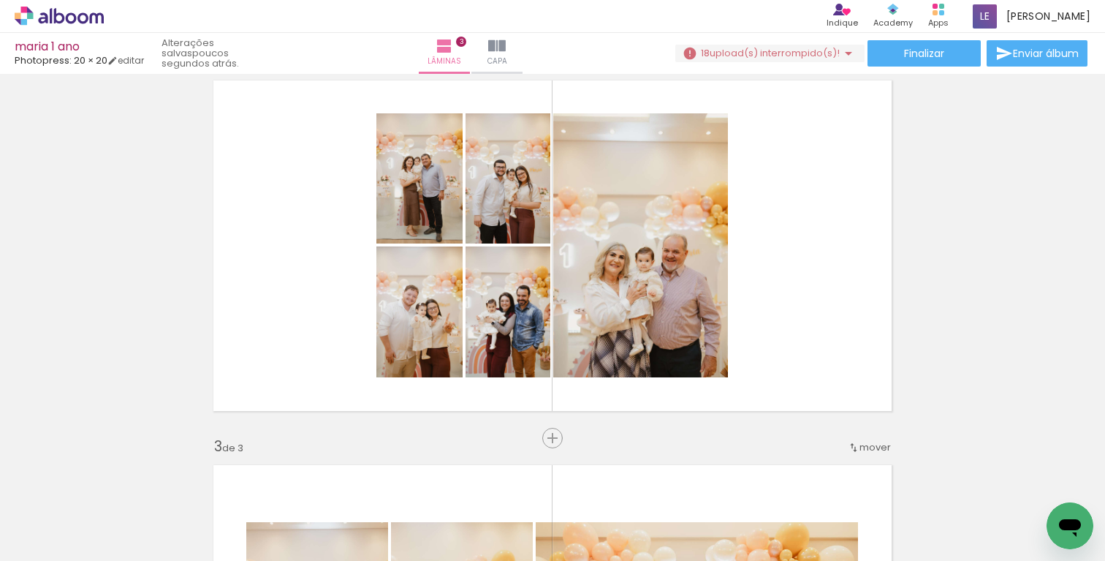
scroll to position [420, 0]
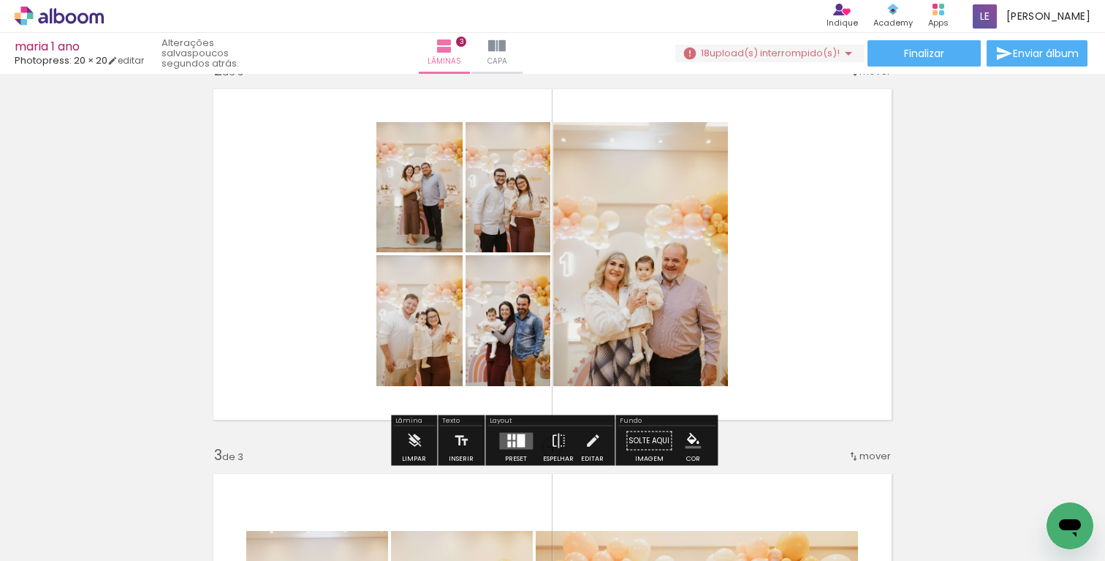
click at [520, 436] on div at bounding box center [521, 440] width 8 height 13
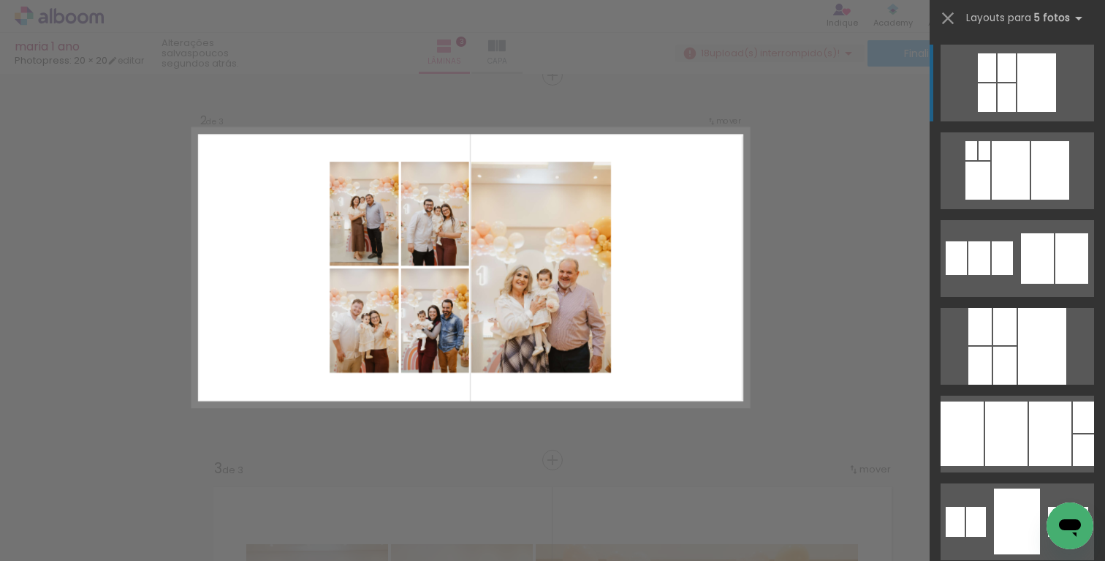
scroll to position [403, 0]
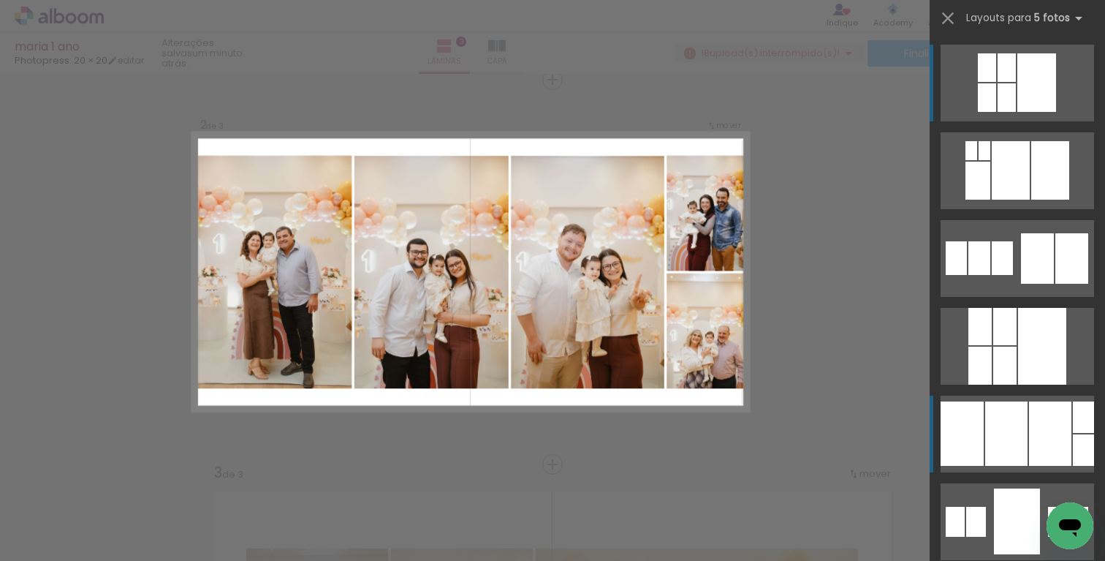
click at [1014, 413] on div at bounding box center [1006, 433] width 42 height 64
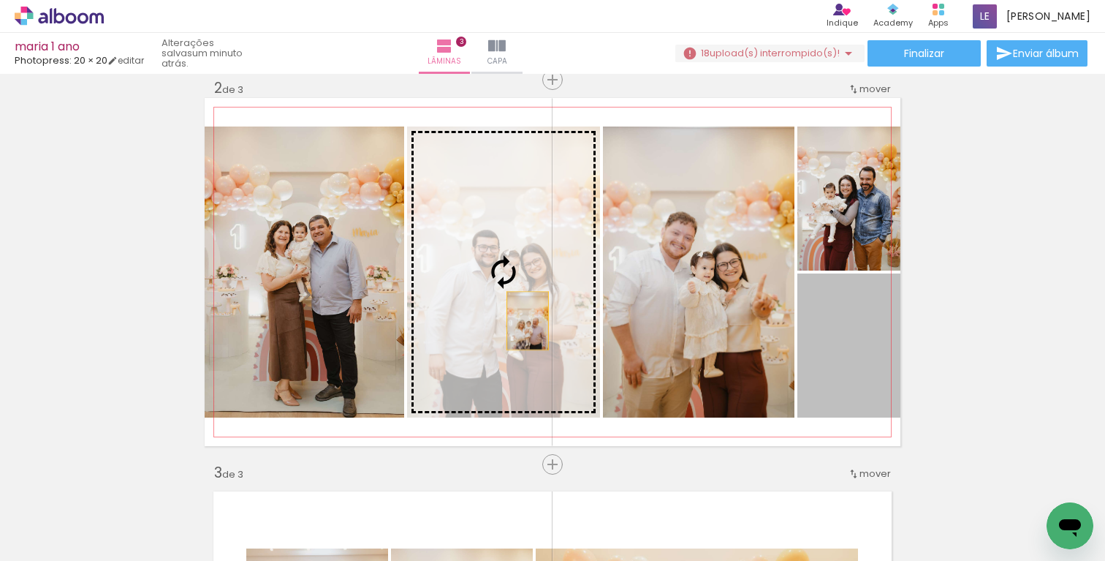
drag, startPoint x: 842, startPoint y: 356, endPoint x: 510, endPoint y: 314, distance: 335.3
click at [0, 0] on slot at bounding box center [0, 0] width 0 height 0
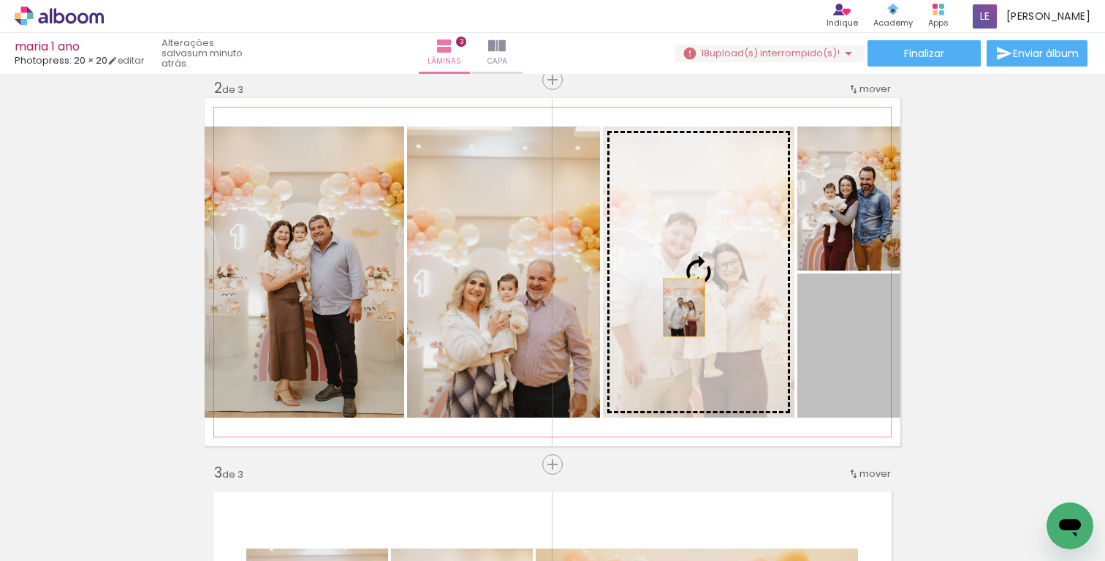
drag, startPoint x: 859, startPoint y: 361, endPoint x: 684, endPoint y: 307, distance: 182.9
click at [0, 0] on slot at bounding box center [0, 0] width 0 height 0
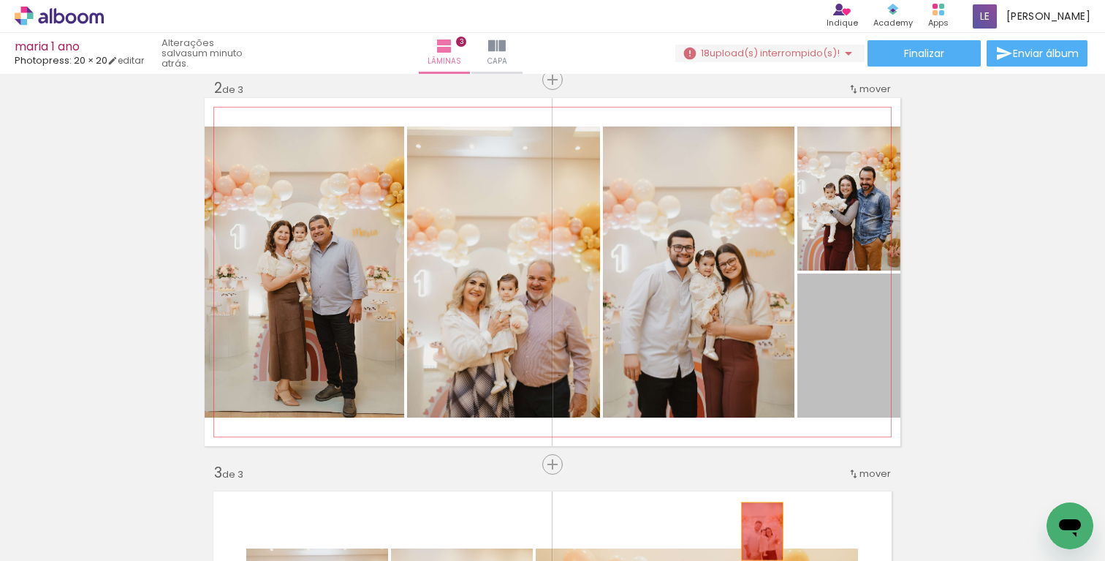
drag, startPoint x: 861, startPoint y: 363, endPoint x: 763, endPoint y: 531, distance: 194.3
click at [763, 531] on quentale-workspace at bounding box center [552, 280] width 1105 height 561
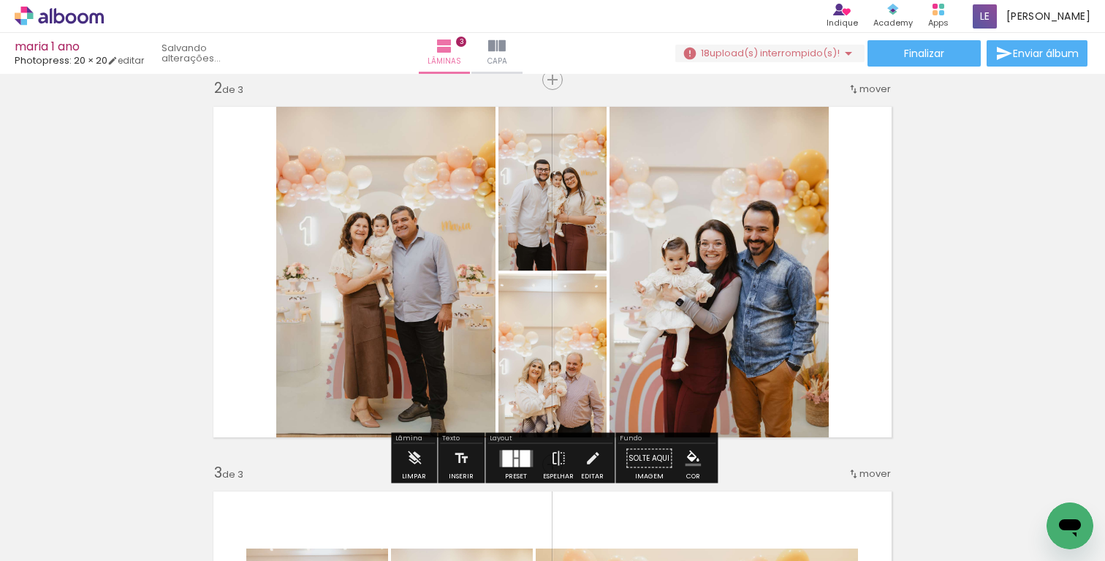
click at [520, 450] on div at bounding box center [525, 458] width 10 height 17
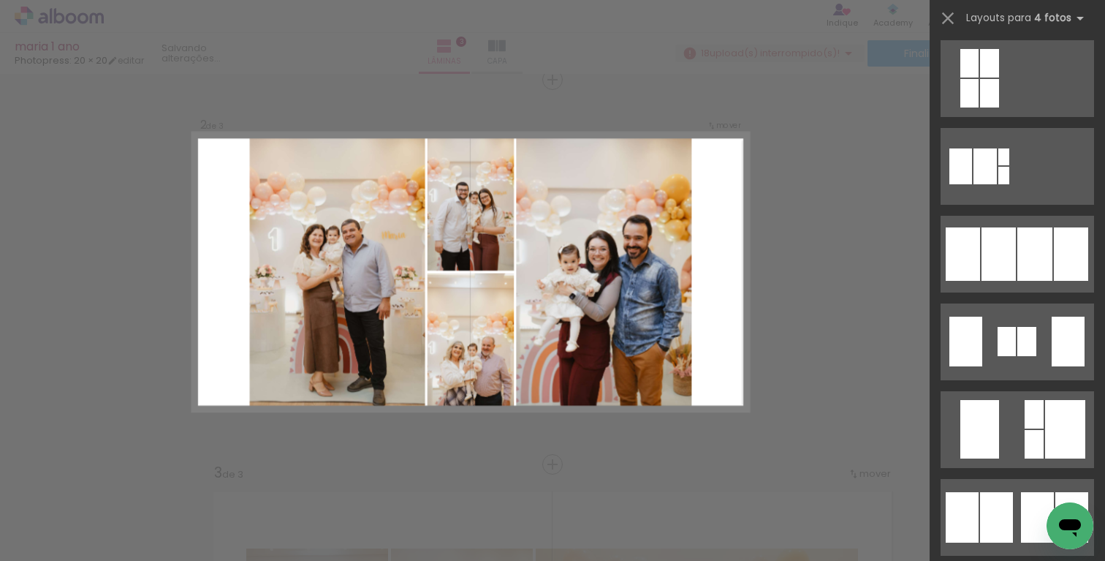
scroll to position [900, 0]
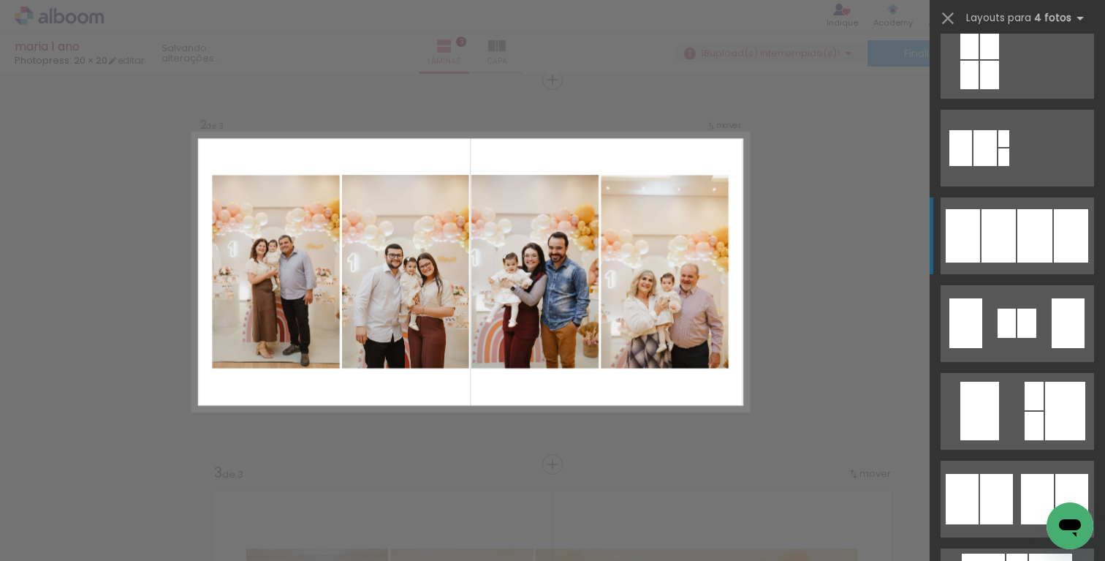
click at [1045, 234] on div at bounding box center [1035, 235] width 35 height 53
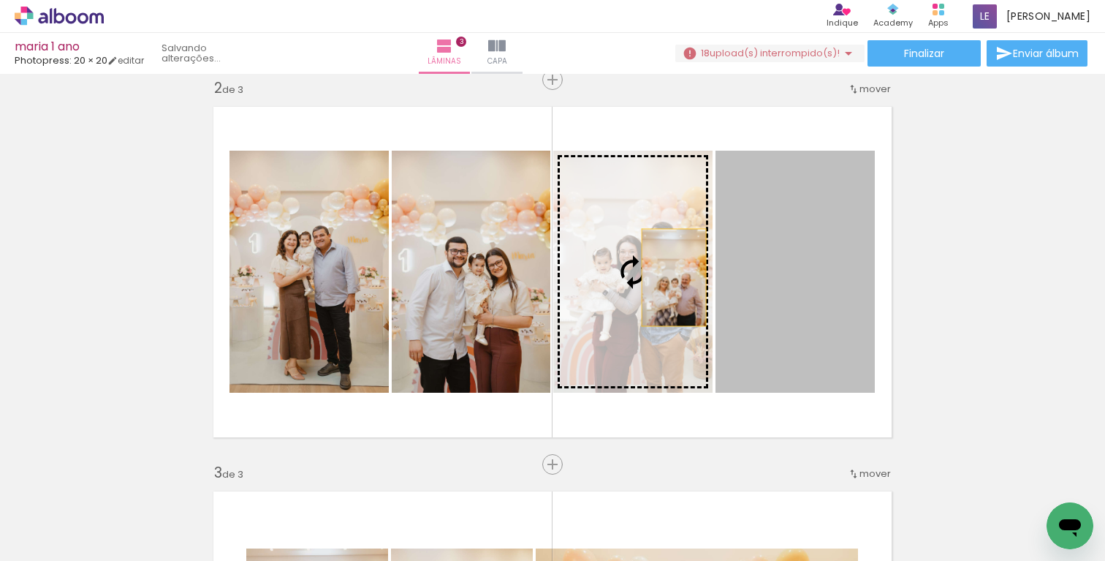
drag, startPoint x: 822, startPoint y: 303, endPoint x: 673, endPoint y: 277, distance: 150.7
click at [0, 0] on slot at bounding box center [0, 0] width 0 height 0
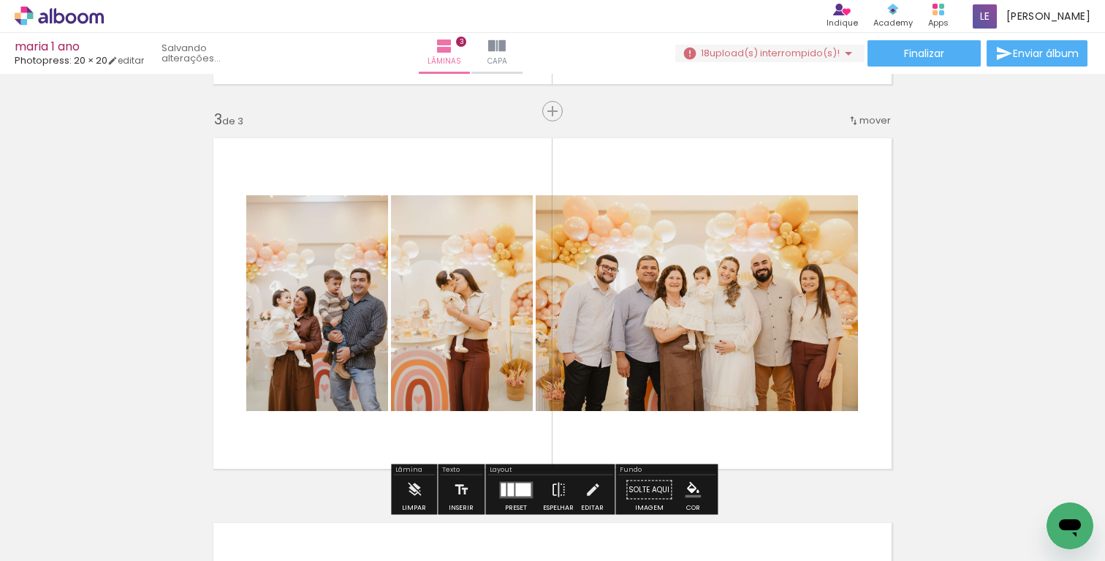
scroll to position [0, 0]
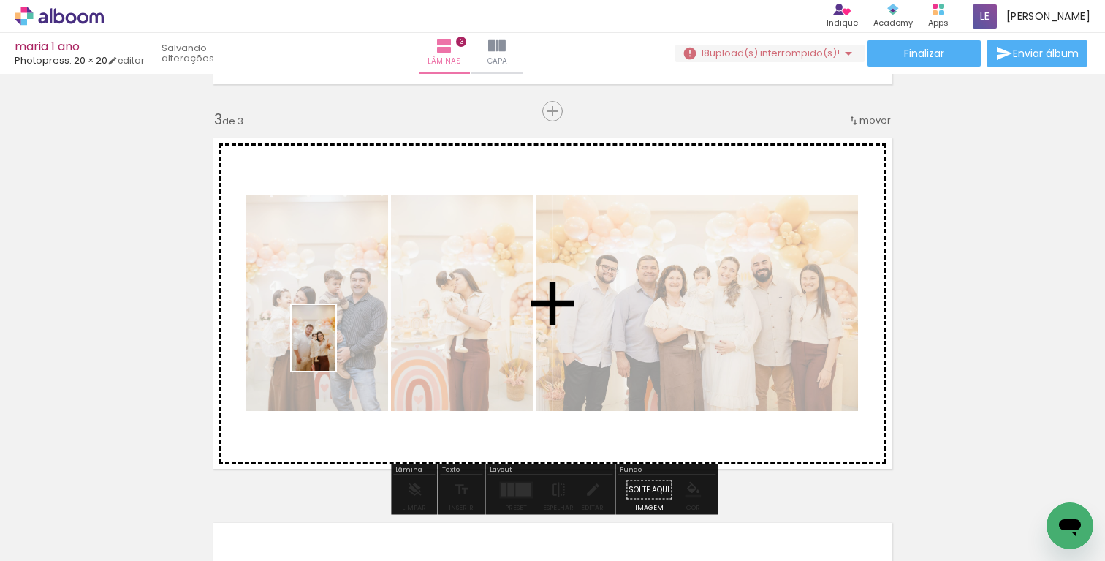
drag, startPoint x: 641, startPoint y: 522, endPoint x: 336, endPoint y: 358, distance: 346.1
click at [336, 349] on quentale-workspace at bounding box center [552, 280] width 1105 height 561
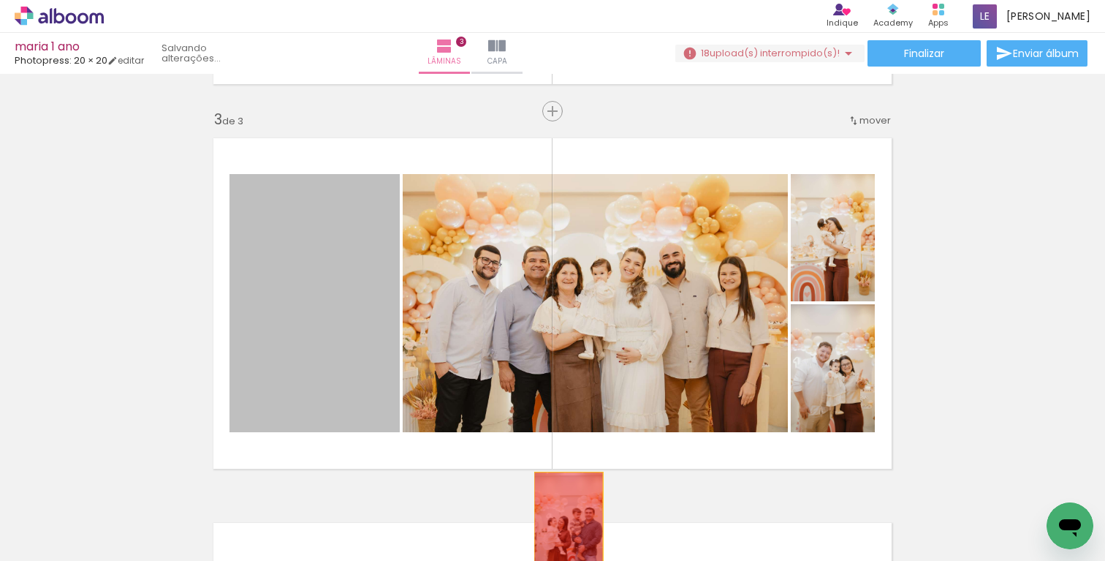
drag, startPoint x: 341, startPoint y: 326, endPoint x: 567, endPoint y: 521, distance: 298.1
click at [567, 521] on quentale-workspace at bounding box center [552, 280] width 1105 height 561
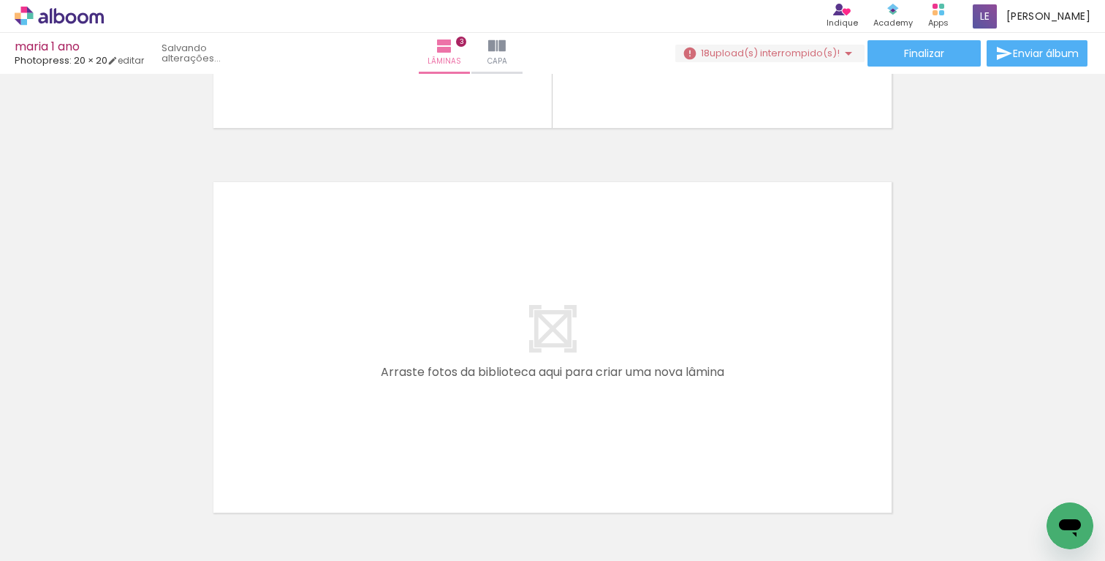
scroll to position [0, 844]
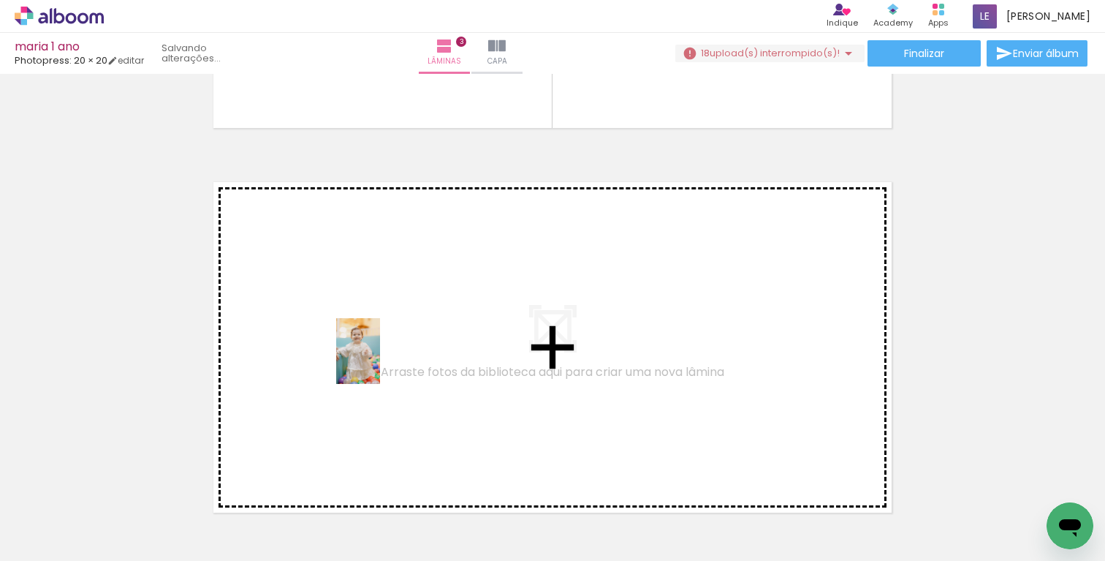
drag, startPoint x: 381, startPoint y: 514, endPoint x: 380, endPoint y: 362, distance: 152.1
click at [380, 362] on quentale-workspace at bounding box center [552, 280] width 1105 height 561
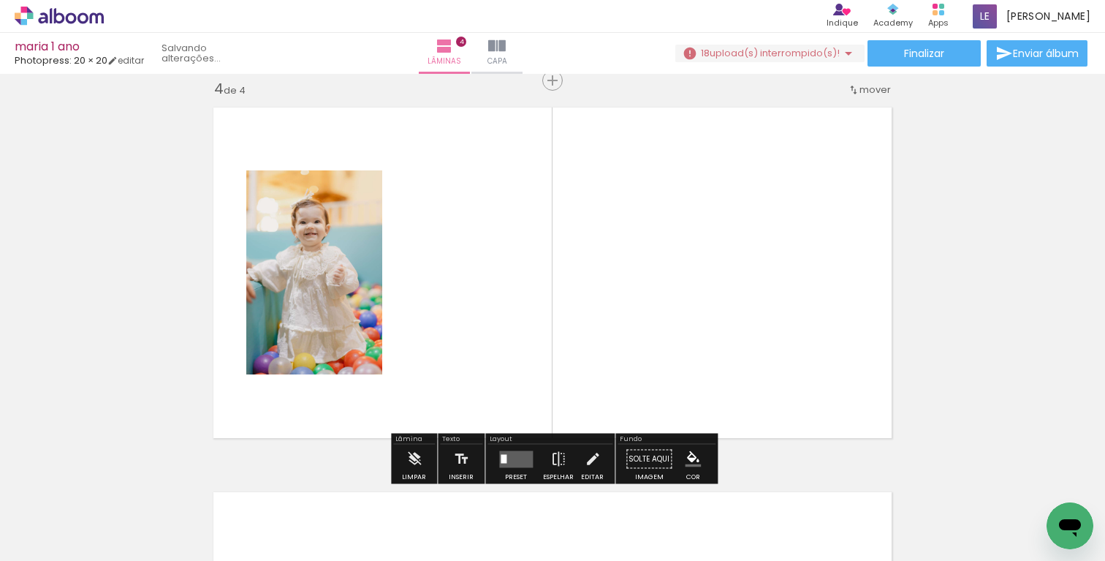
scroll to position [1172, 0]
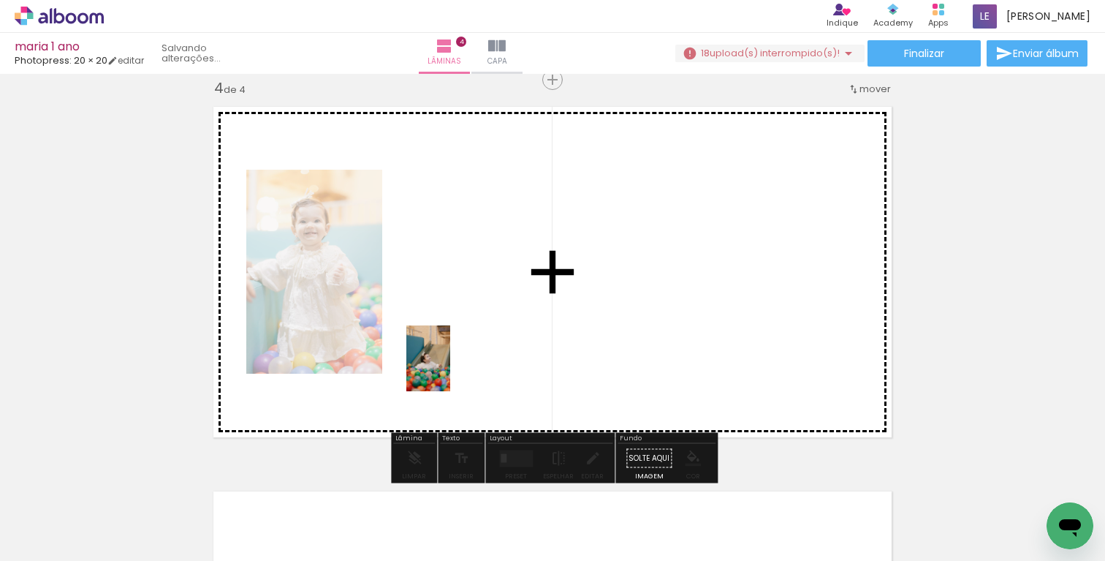
drag, startPoint x: 456, startPoint y: 510, endPoint x: 450, endPoint y: 369, distance: 141.2
click at [450, 369] on quentale-workspace at bounding box center [552, 280] width 1105 height 561
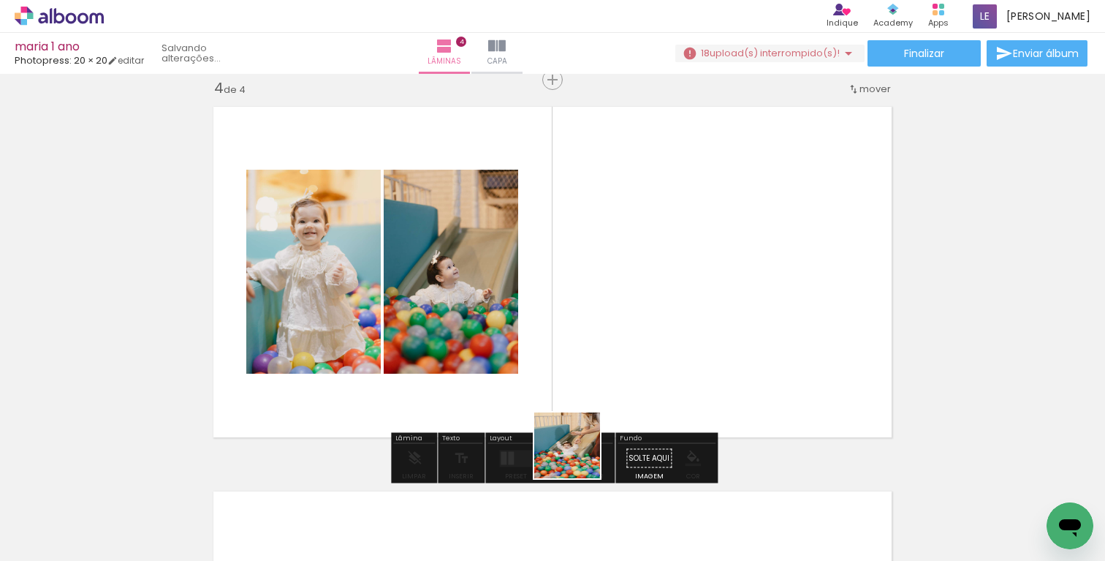
drag, startPoint x: 537, startPoint y: 512, endPoint x: 632, endPoint y: 333, distance: 203.8
click at [632, 333] on quentale-workspace at bounding box center [552, 280] width 1105 height 561
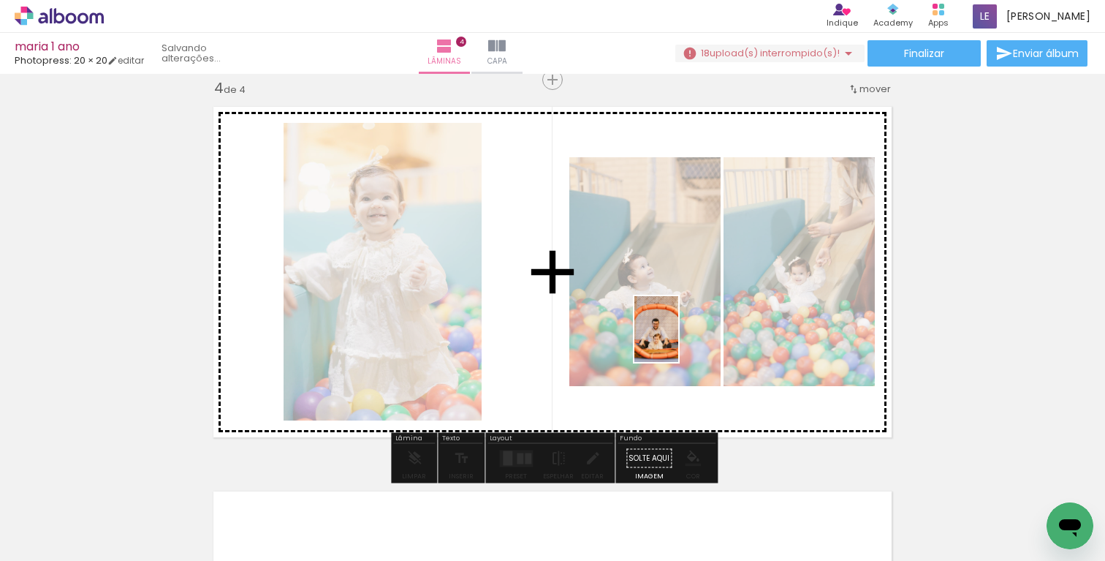
drag, startPoint x: 616, startPoint y: 517, endPoint x: 678, endPoint y: 341, distance: 186.1
click at [678, 340] on quentale-workspace at bounding box center [552, 280] width 1105 height 561
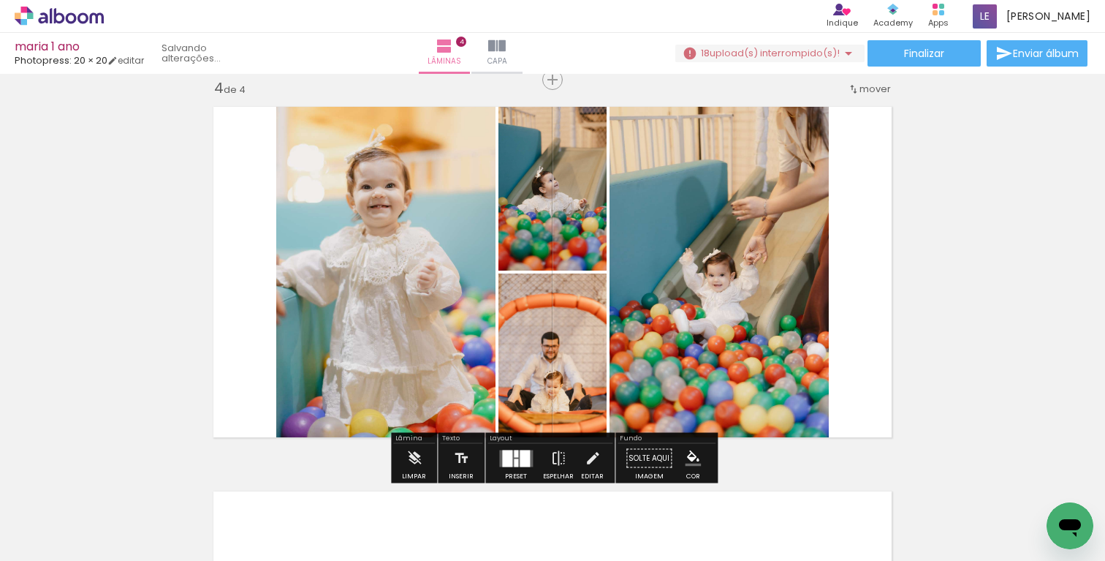
click at [515, 452] on div at bounding box center [516, 453] width 4 height 7
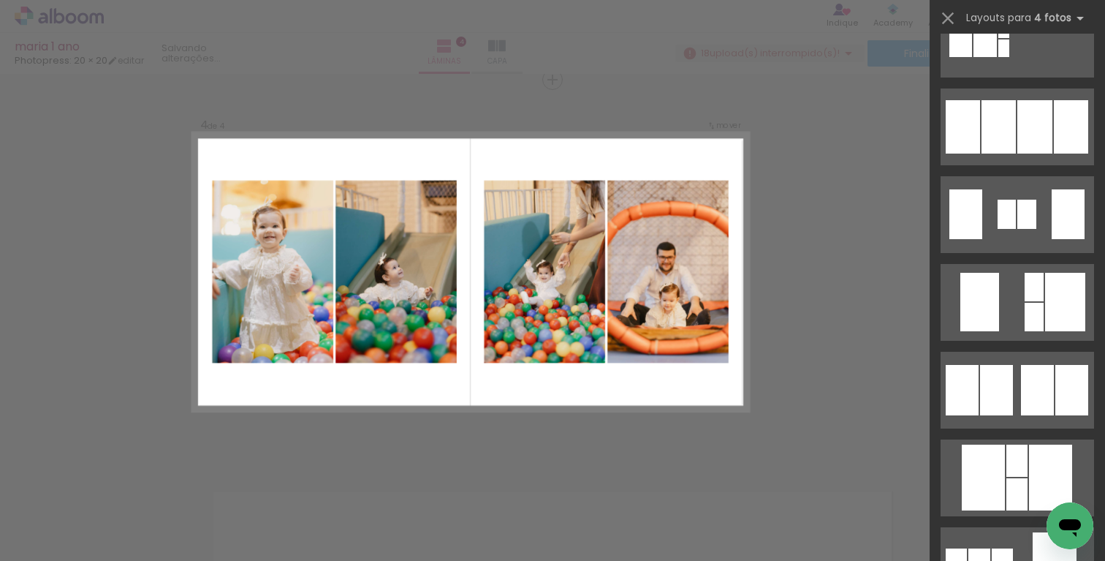
scroll to position [1034, 0]
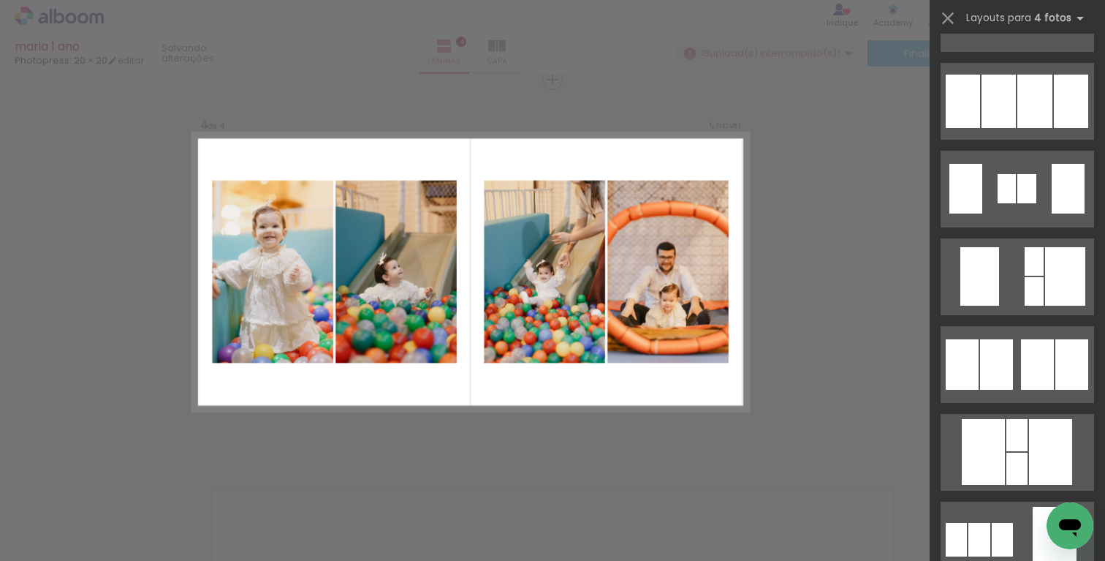
click at [1013, 370] on div at bounding box center [996, 364] width 33 height 50
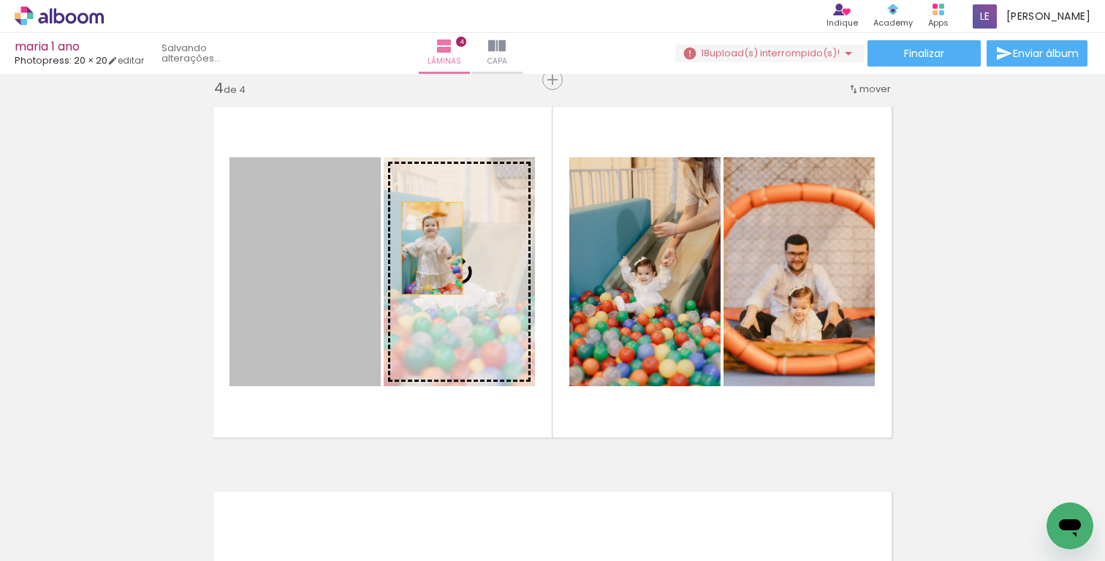
drag, startPoint x: 311, startPoint y: 245, endPoint x: 436, endPoint y: 249, distance: 125.1
click at [0, 0] on slot at bounding box center [0, 0] width 0 height 0
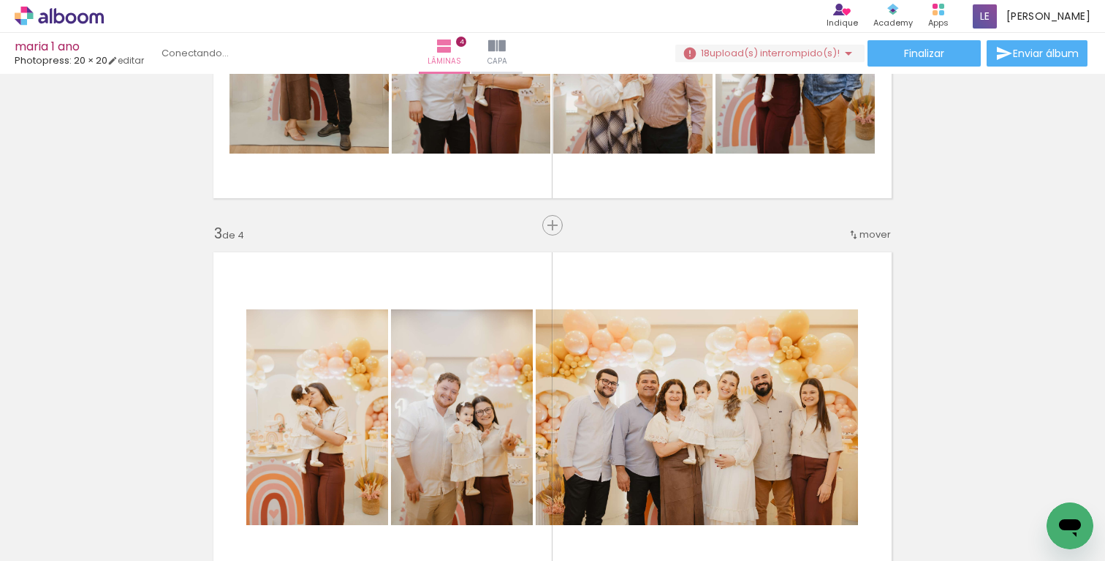
scroll to position [631, 0]
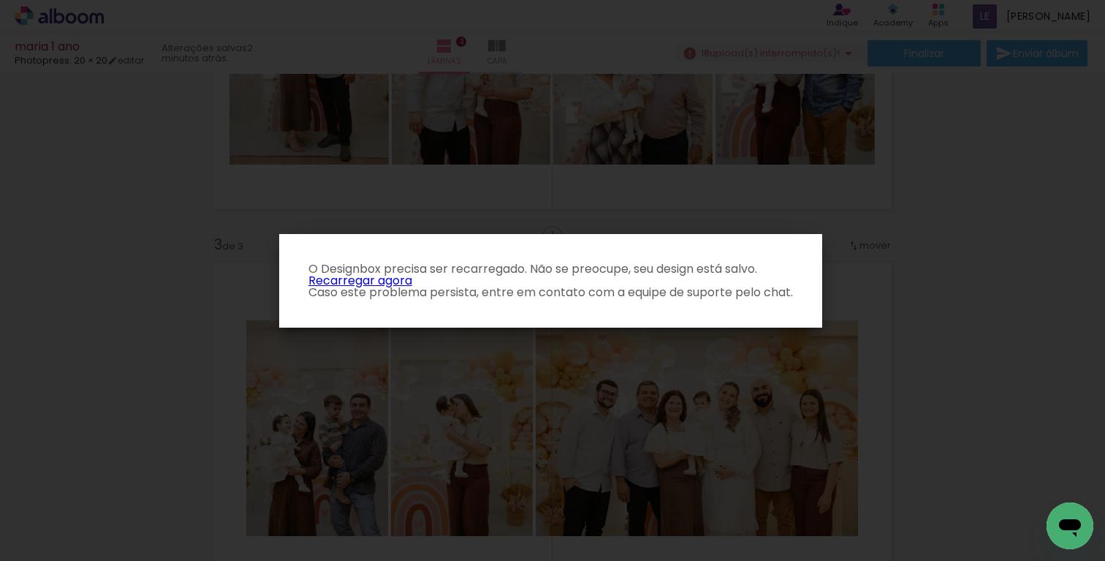
click at [346, 281] on link "Recarregar agora" at bounding box center [361, 280] width 104 height 17
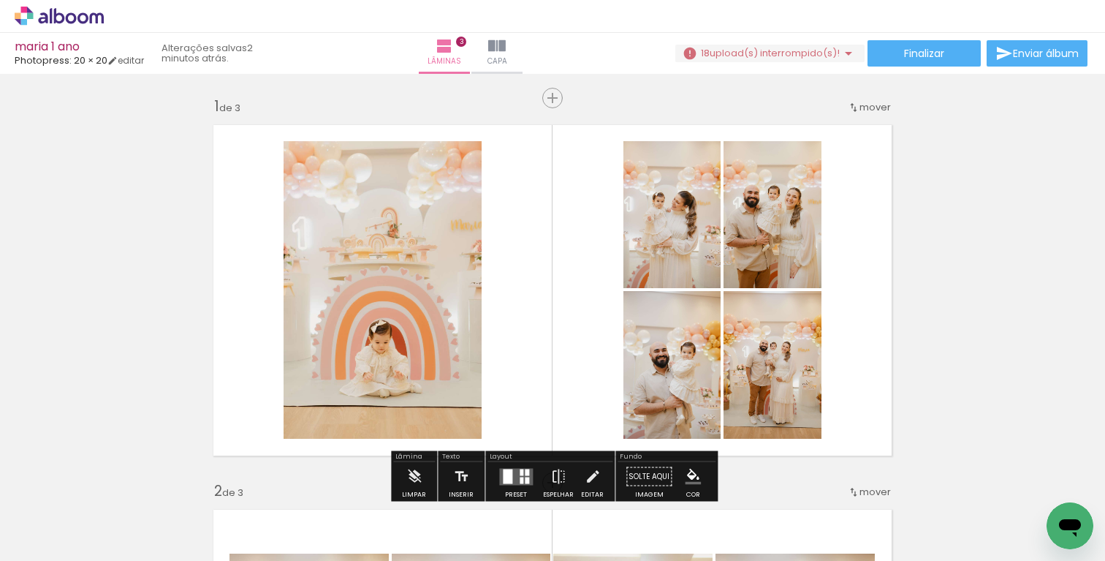
click at [762, 50] on span "upload(s) interrompido(s)!" at bounding box center [775, 53] width 130 height 14
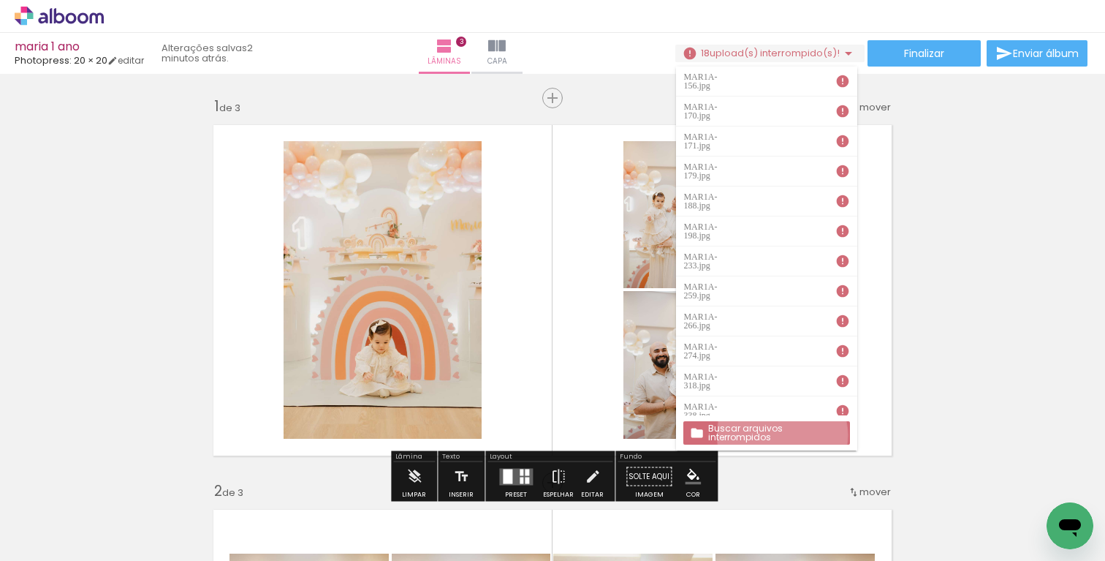
click at [0, 0] on slot "Buscar arquivos interrompidos" at bounding box center [0, 0] width 0 height 0
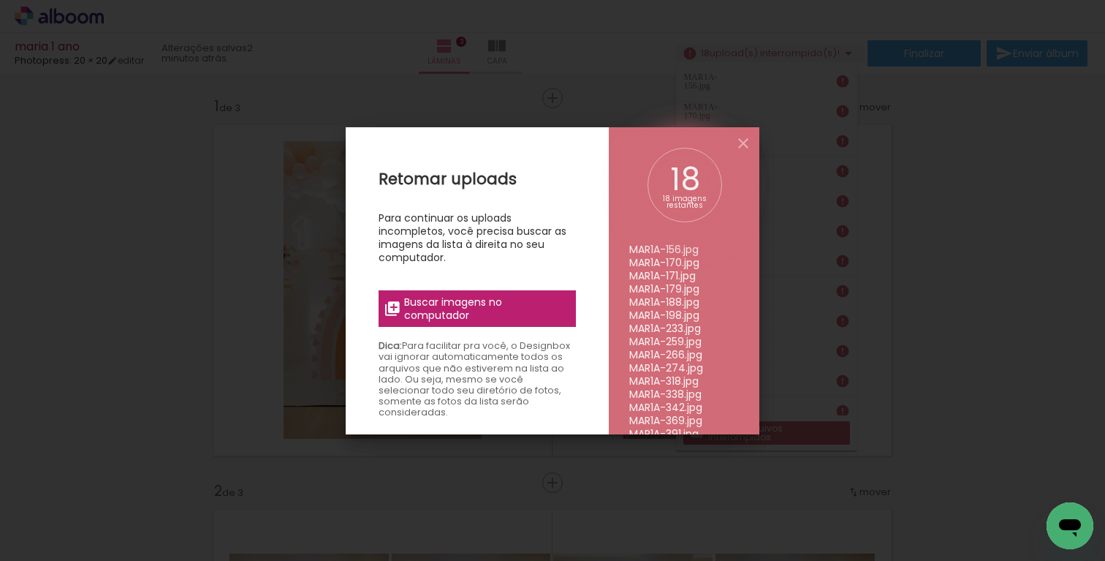
click at [480, 309] on span "Buscar imagens no computador" at bounding box center [485, 308] width 163 height 26
click at [0, 0] on input "file" at bounding box center [0, 0] width 0 height 0
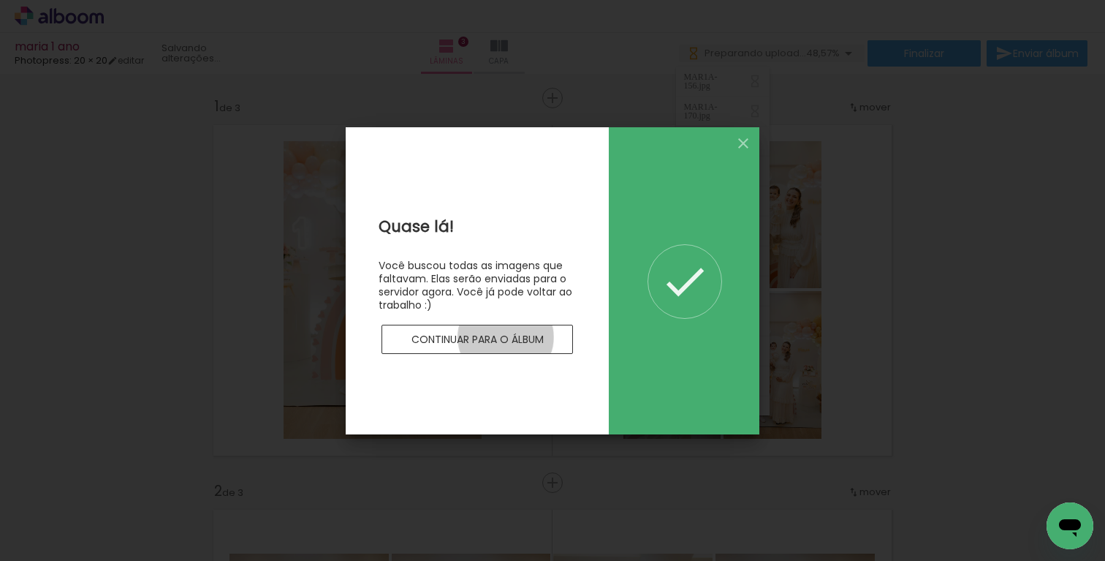
click at [0, 0] on slot "Continuar para o álbum" at bounding box center [0, 0] width 0 height 0
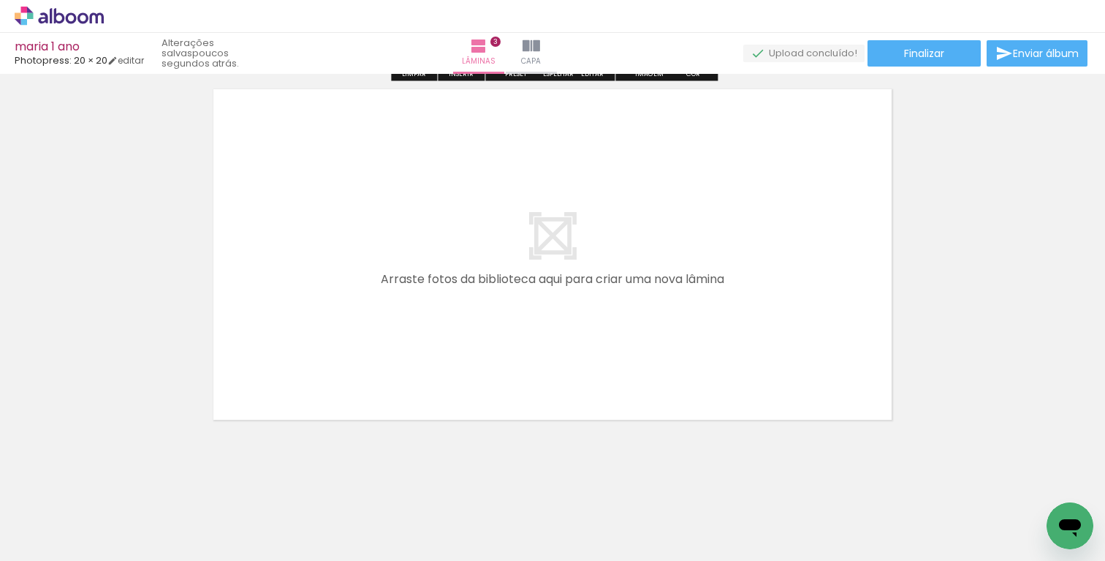
scroll to position [1200, 0]
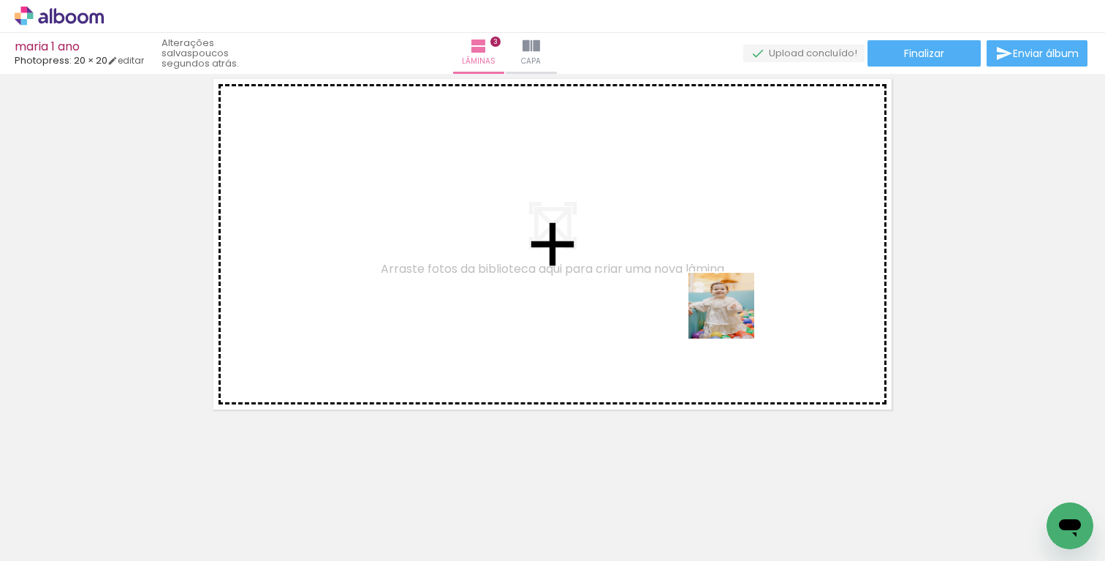
drag, startPoint x: 879, startPoint y: 504, endPoint x: 667, endPoint y: 296, distance: 297.3
click at [668, 295] on quentale-workspace at bounding box center [552, 280] width 1105 height 561
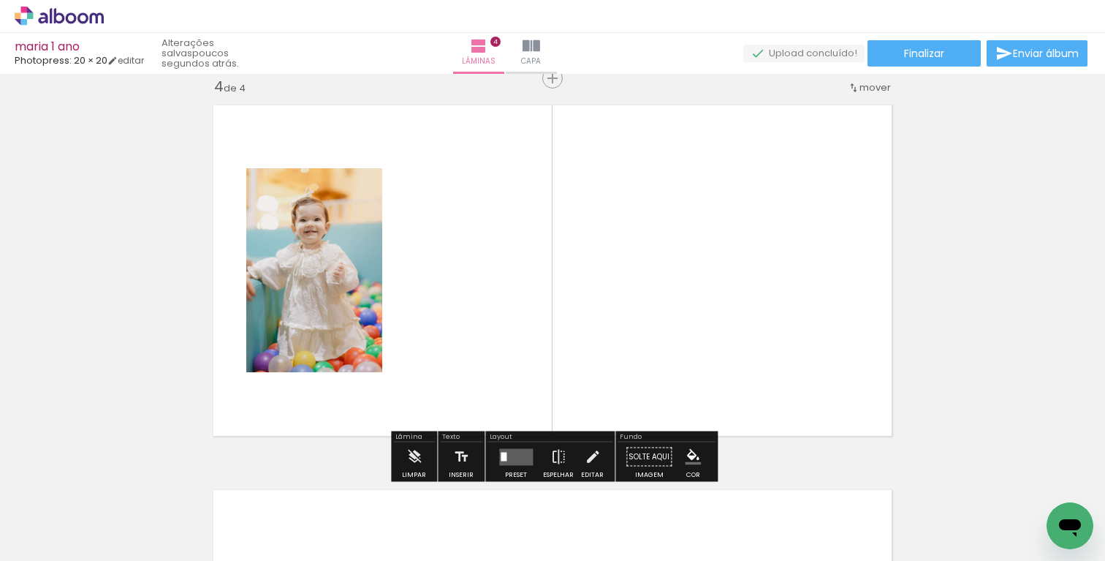
scroll to position [1172, 0]
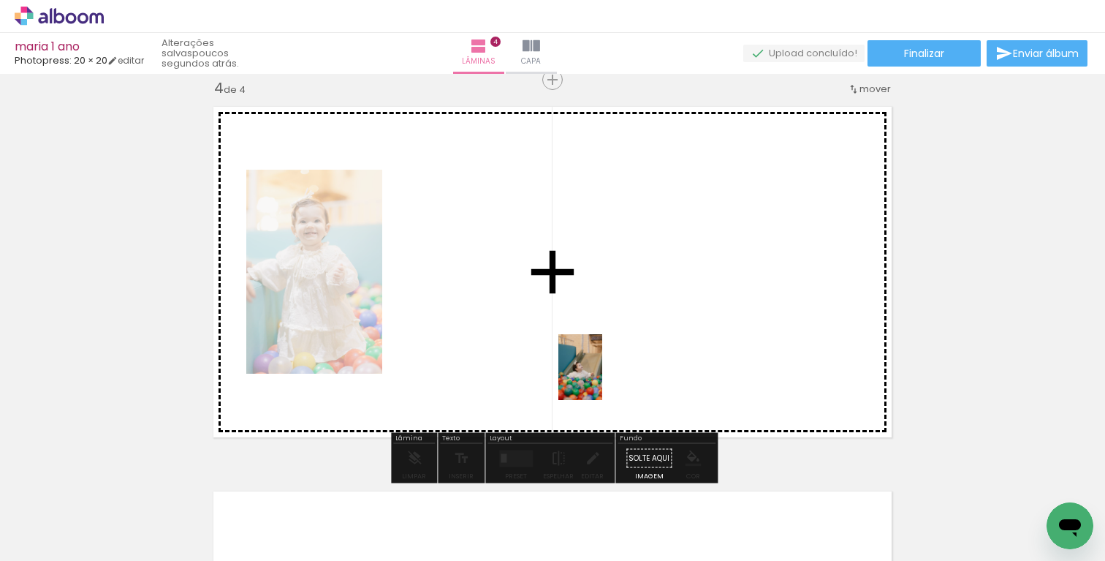
drag, startPoint x: 949, startPoint y: 541, endPoint x: 598, endPoint y: 373, distance: 389.1
click at [598, 373] on quentale-workspace at bounding box center [552, 280] width 1105 height 561
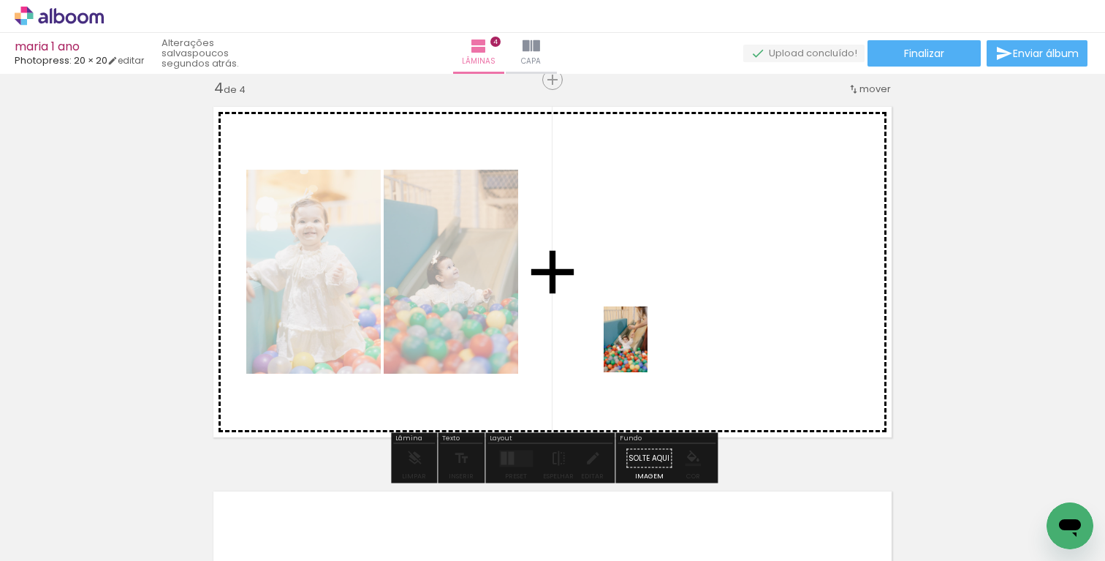
drag, startPoint x: 1022, startPoint y: 510, endPoint x: 631, endPoint y: 319, distance: 435.5
click at [631, 322] on quentale-workspace at bounding box center [552, 280] width 1105 height 561
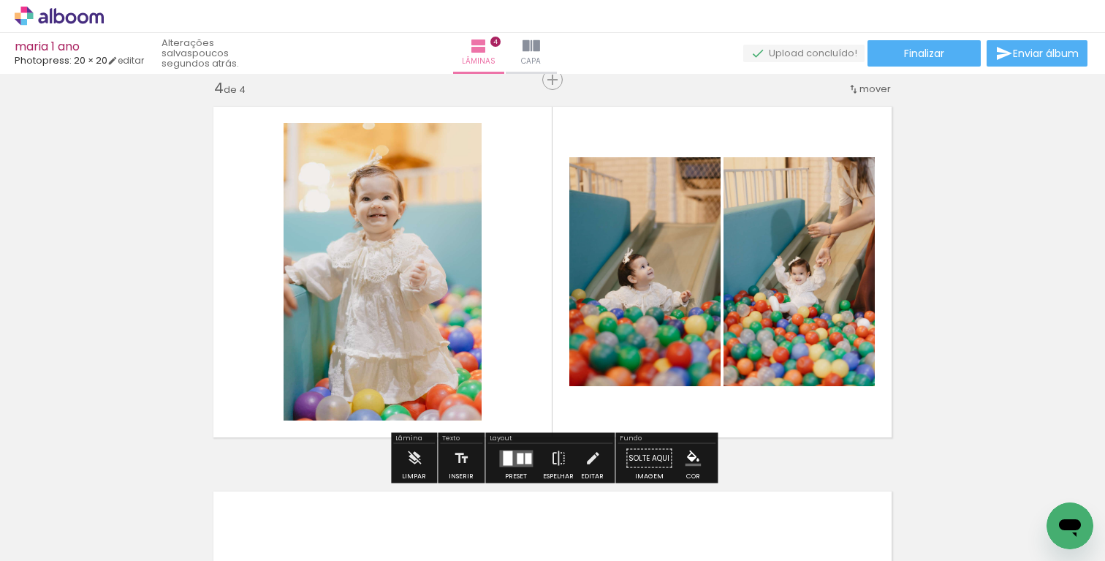
scroll to position [0, 473]
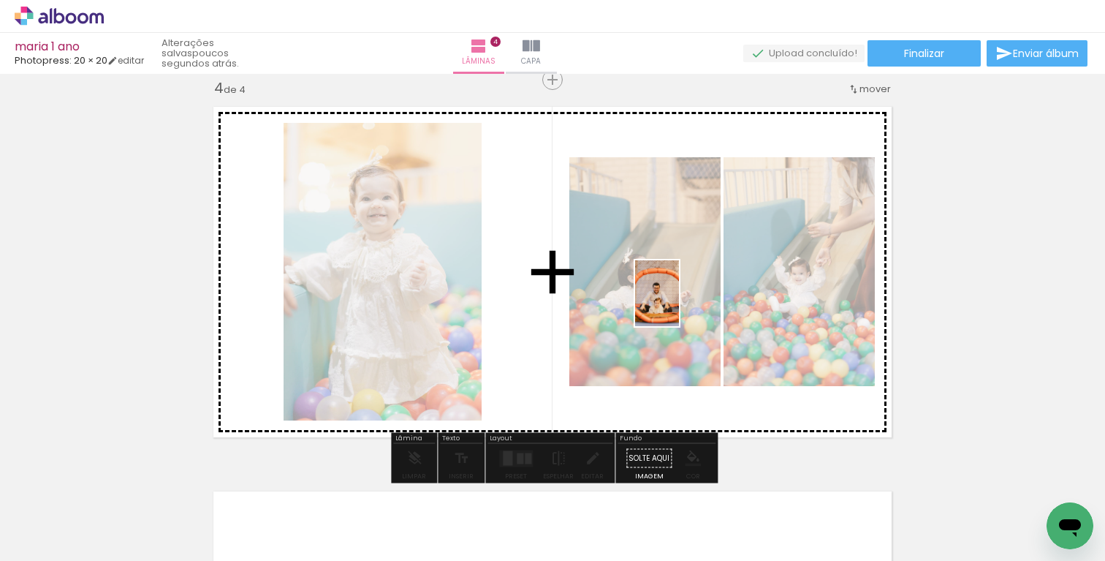
drag, startPoint x: 993, startPoint y: 517, endPoint x: 667, endPoint y: 306, distance: 387.5
click at [668, 306] on quentale-workspace at bounding box center [552, 280] width 1105 height 561
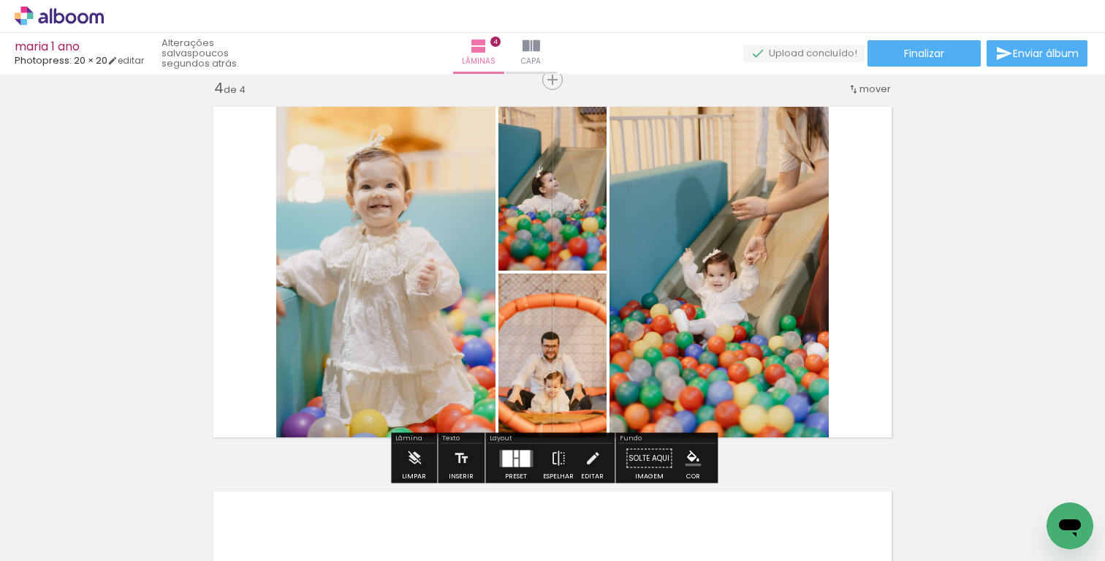
click at [514, 463] on div at bounding box center [516, 462] width 4 height 8
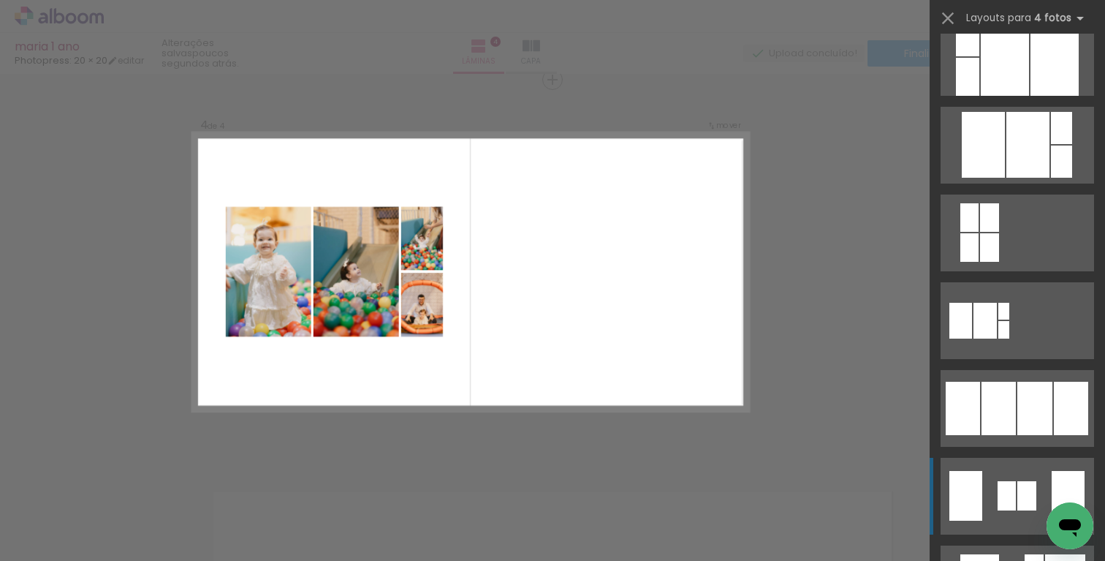
scroll to position [767, 0]
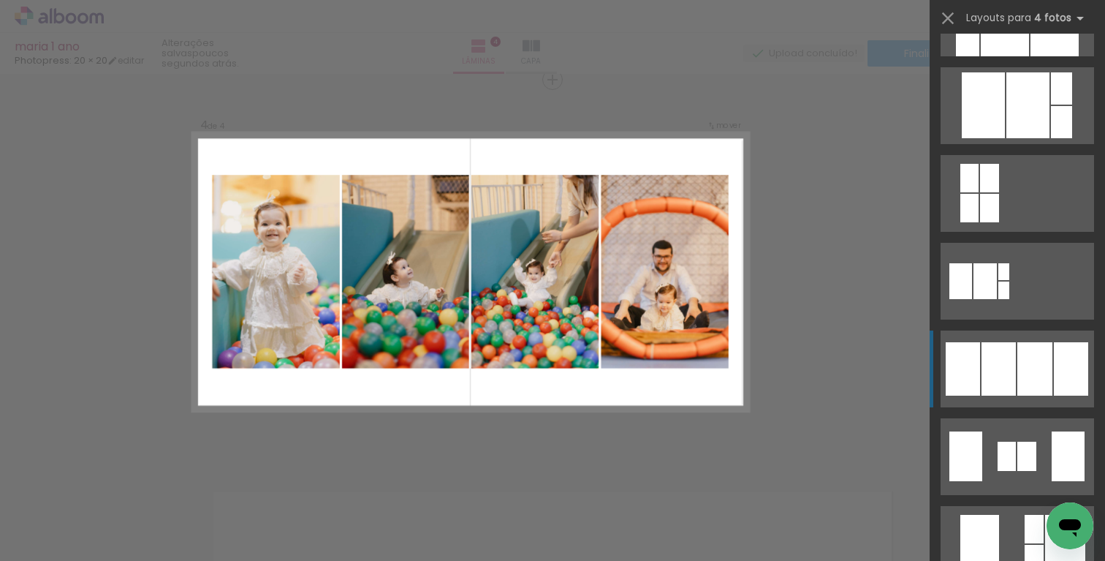
click at [1014, 377] on div at bounding box center [999, 368] width 34 height 53
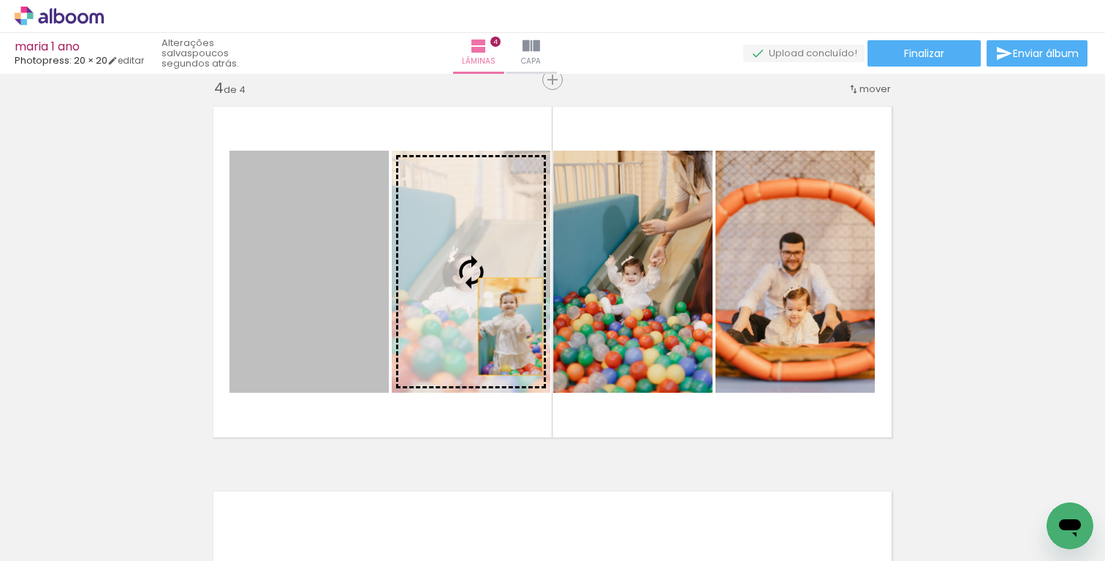
drag, startPoint x: 344, startPoint y: 333, endPoint x: 510, endPoint y: 326, distance: 166.1
click at [0, 0] on slot at bounding box center [0, 0] width 0 height 0
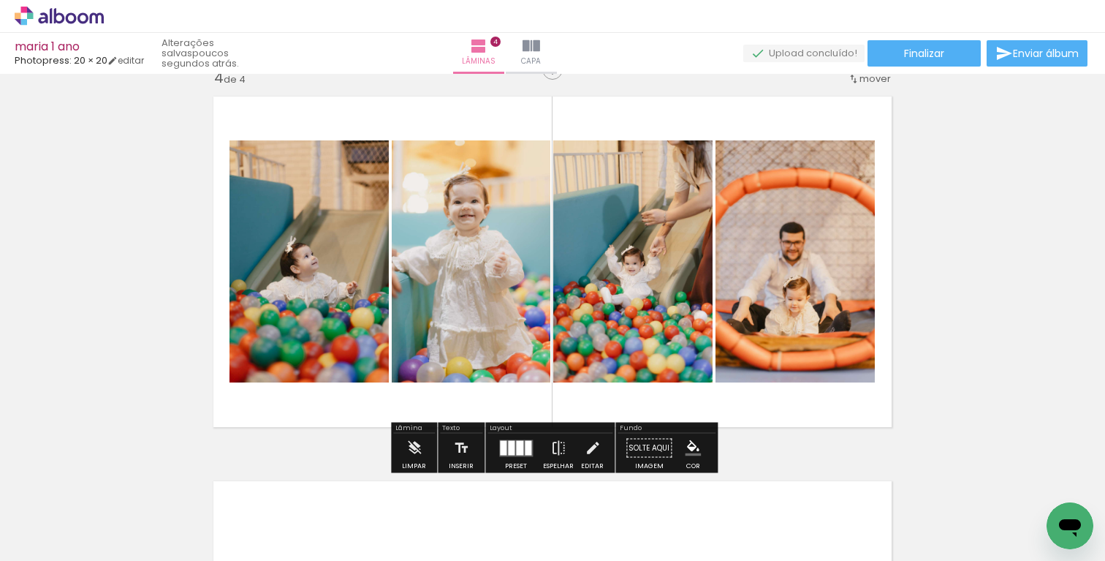
scroll to position [1193, 0]
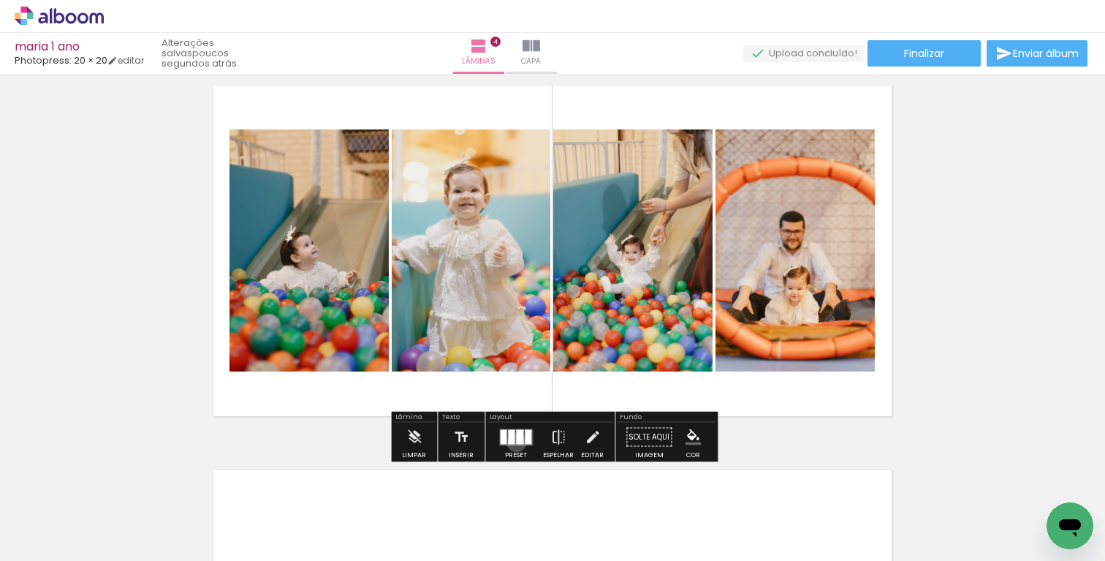
click at [516, 442] on div at bounding box center [519, 436] width 7 height 15
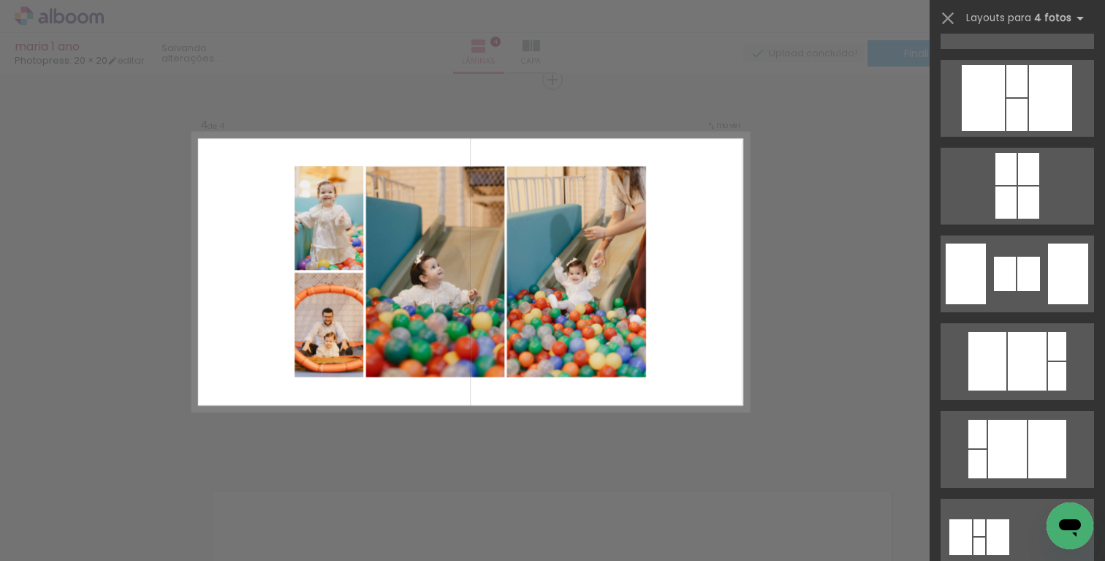
scroll to position [2433, 0]
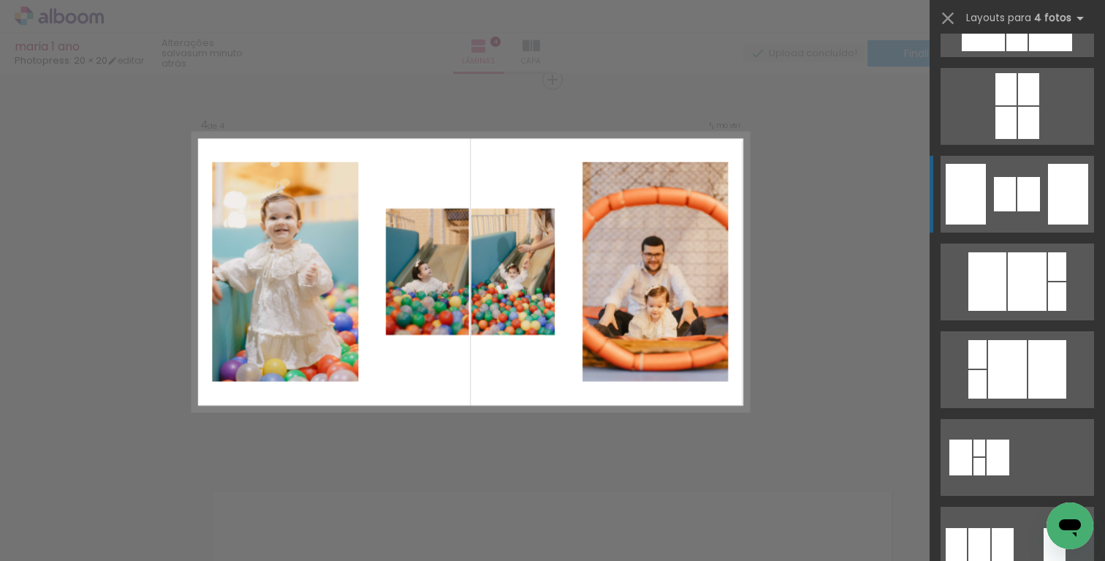
click at [1016, 195] on quentale-layouter at bounding box center [1018, 194] width 154 height 77
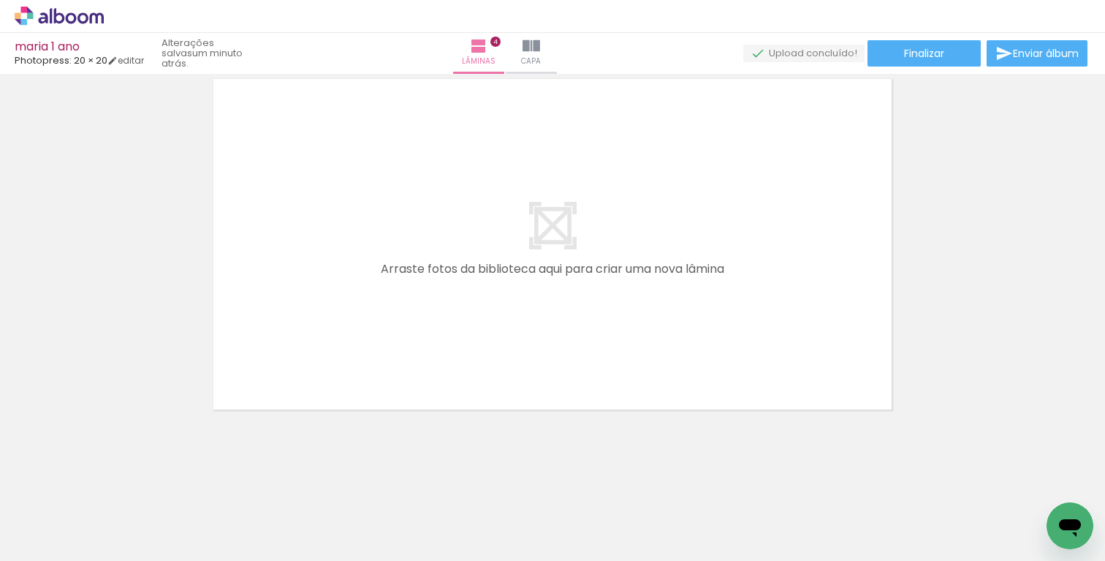
scroll to position [0, 725]
drag, startPoint x: 824, startPoint y: 520, endPoint x: 663, endPoint y: 322, distance: 255.2
click at [663, 322] on quentale-workspace at bounding box center [552, 280] width 1105 height 561
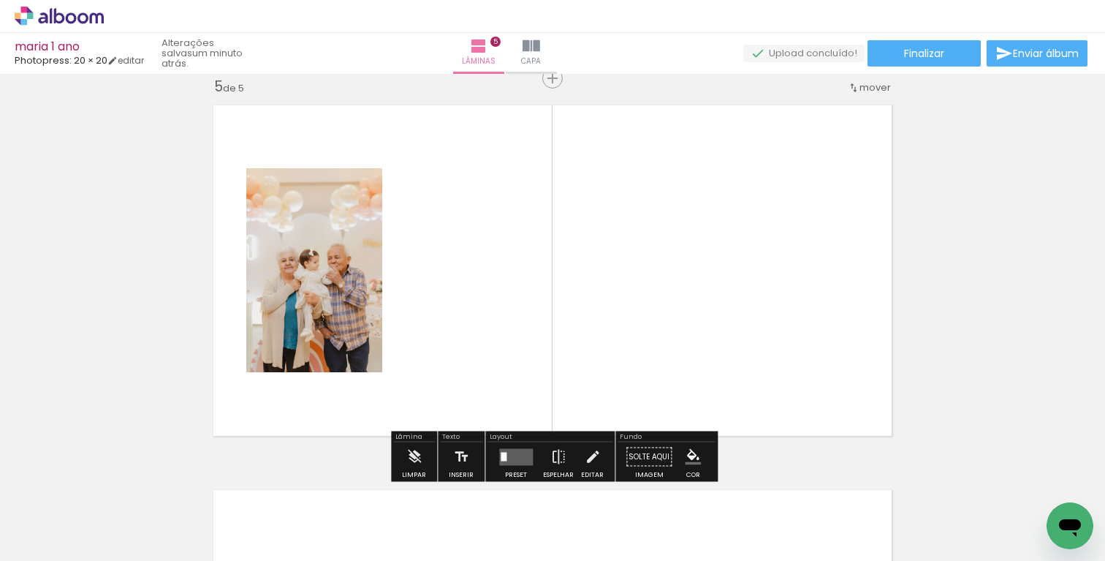
scroll to position [1556, 0]
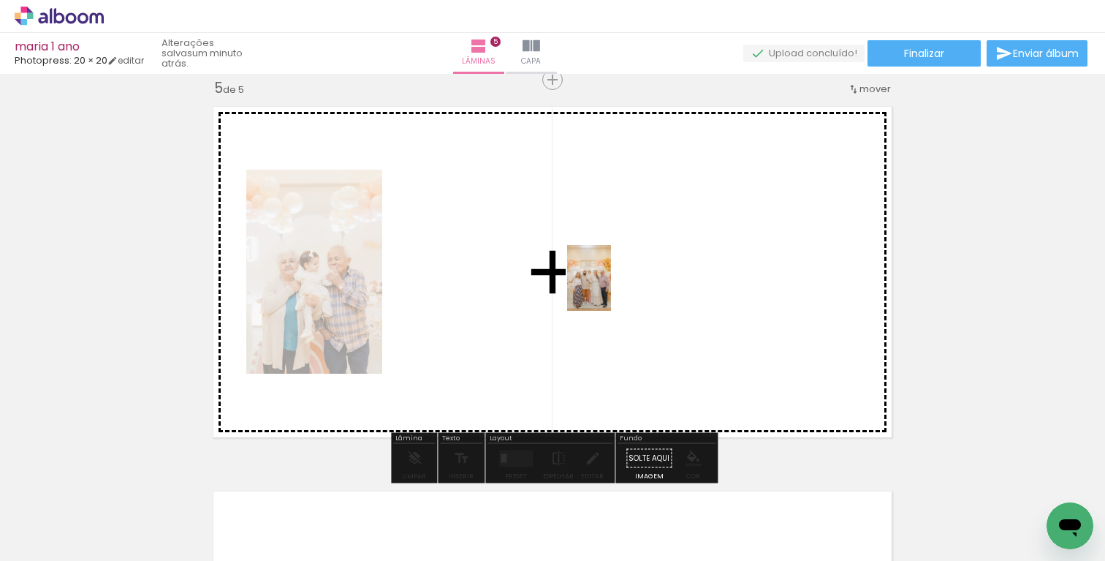
drag, startPoint x: 909, startPoint y: 518, endPoint x: 610, endPoint y: 288, distance: 377.5
click at [610, 288] on quentale-workspace at bounding box center [552, 280] width 1105 height 561
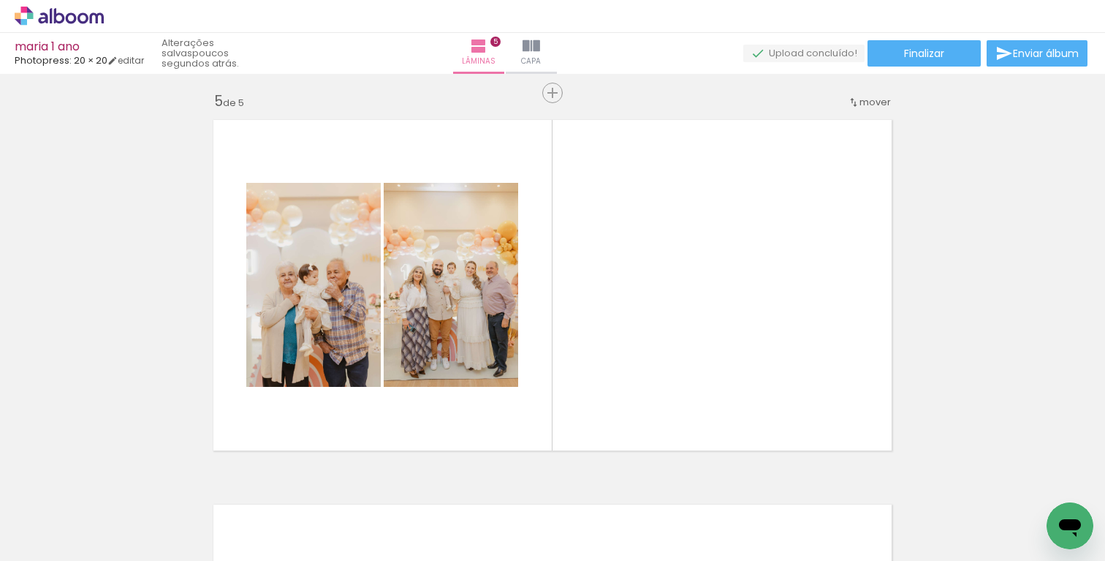
scroll to position [0, 1229]
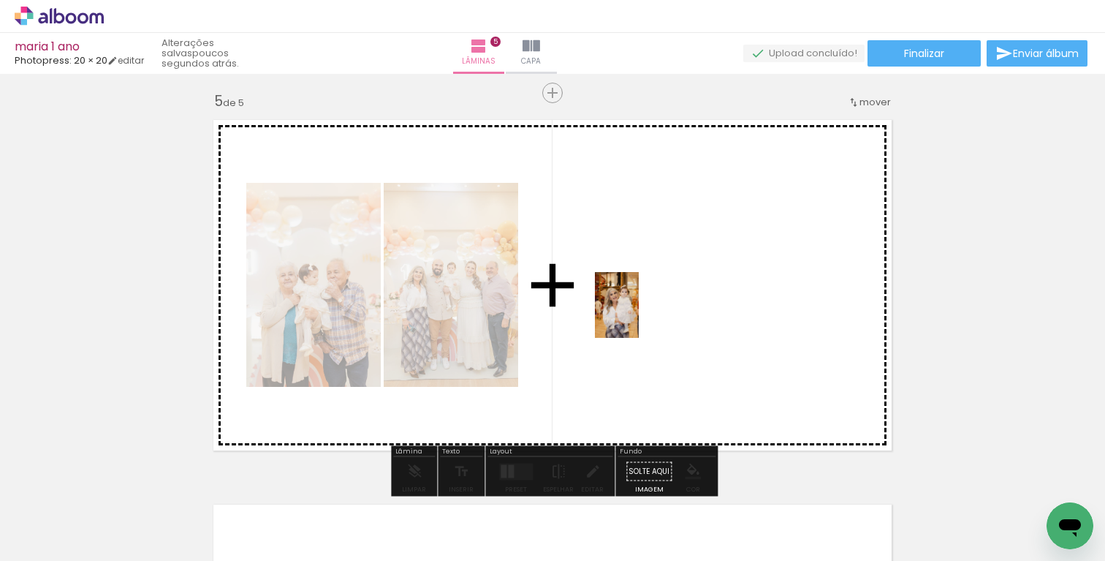
drag, startPoint x: 474, startPoint y: 518, endPoint x: 639, endPoint y: 317, distance: 259.7
click at [639, 317] on quentale-workspace at bounding box center [552, 280] width 1105 height 561
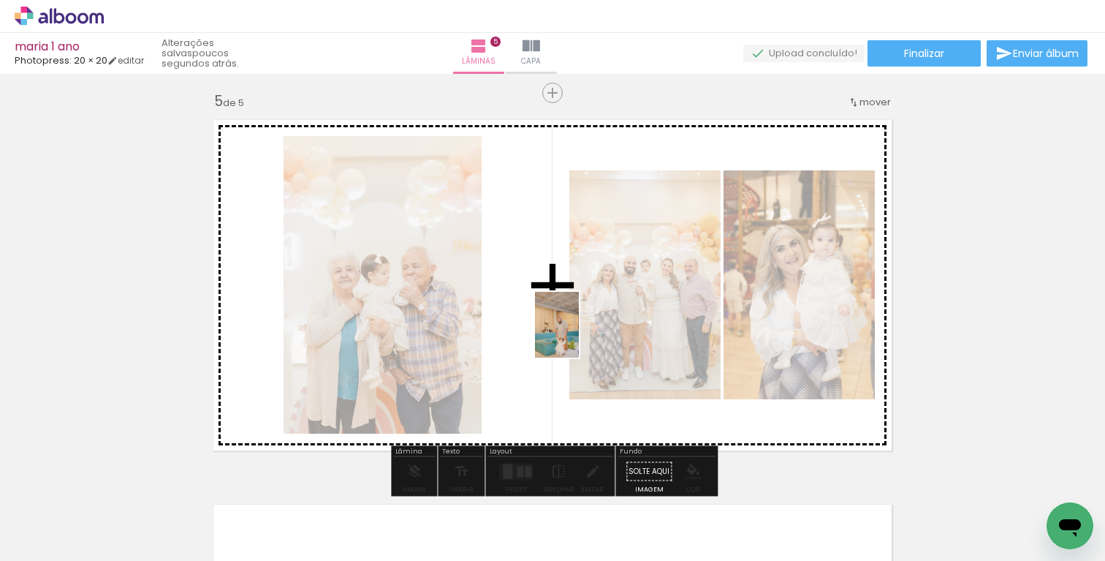
drag, startPoint x: 573, startPoint y: 527, endPoint x: 579, endPoint y: 336, distance: 191.6
click at [579, 336] on quentale-workspace at bounding box center [552, 280] width 1105 height 561
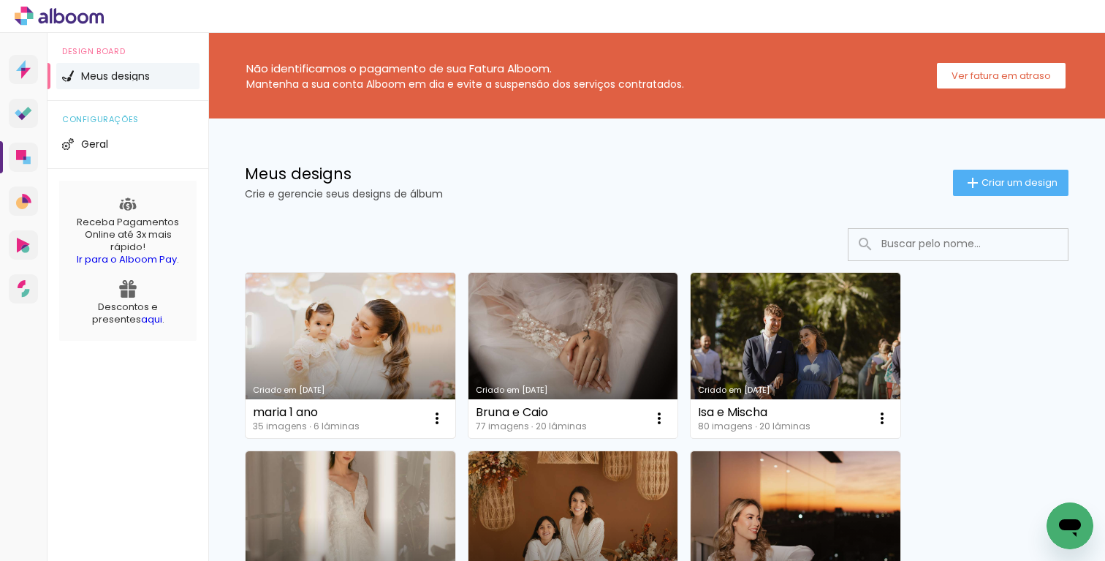
click at [423, 331] on link "Criado em [DATE]" at bounding box center [351, 355] width 210 height 165
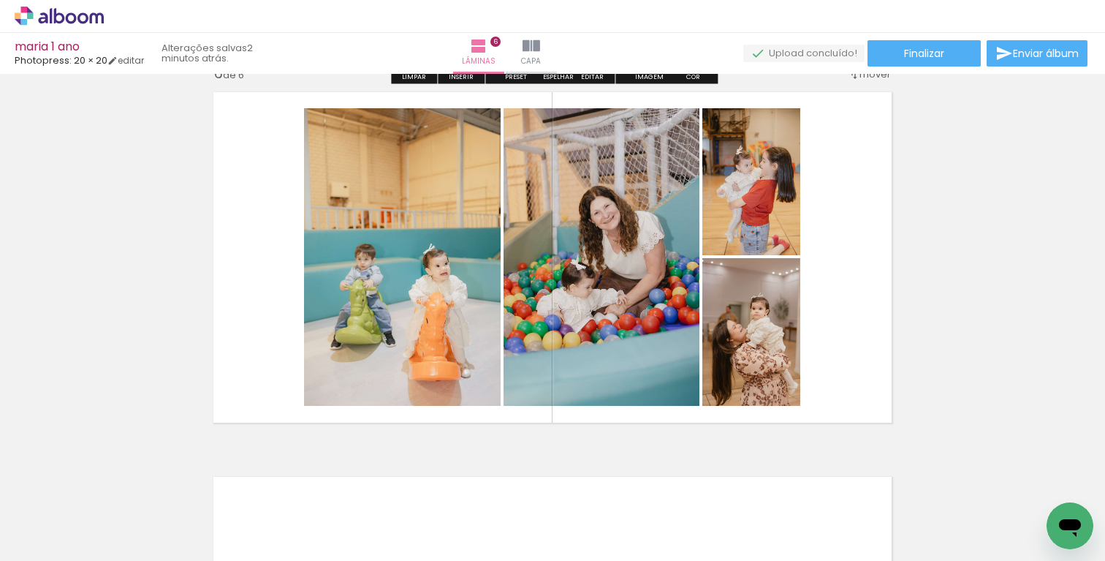
scroll to position [2328, 0]
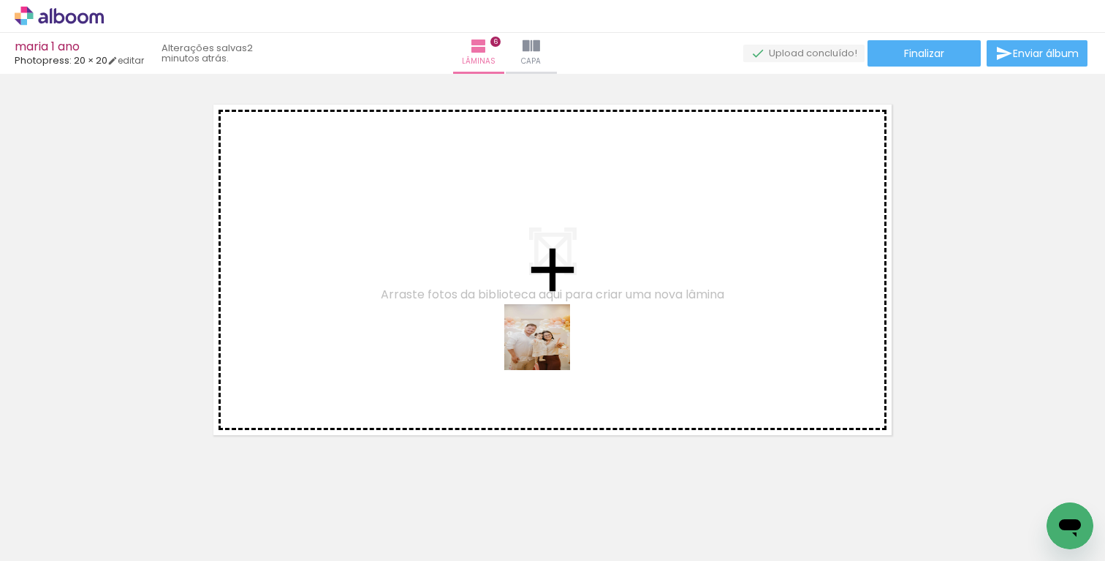
drag, startPoint x: 648, startPoint y: 524, endPoint x: 542, endPoint y: 349, distance: 204.7
click at [542, 348] on quentale-workspace at bounding box center [552, 280] width 1105 height 561
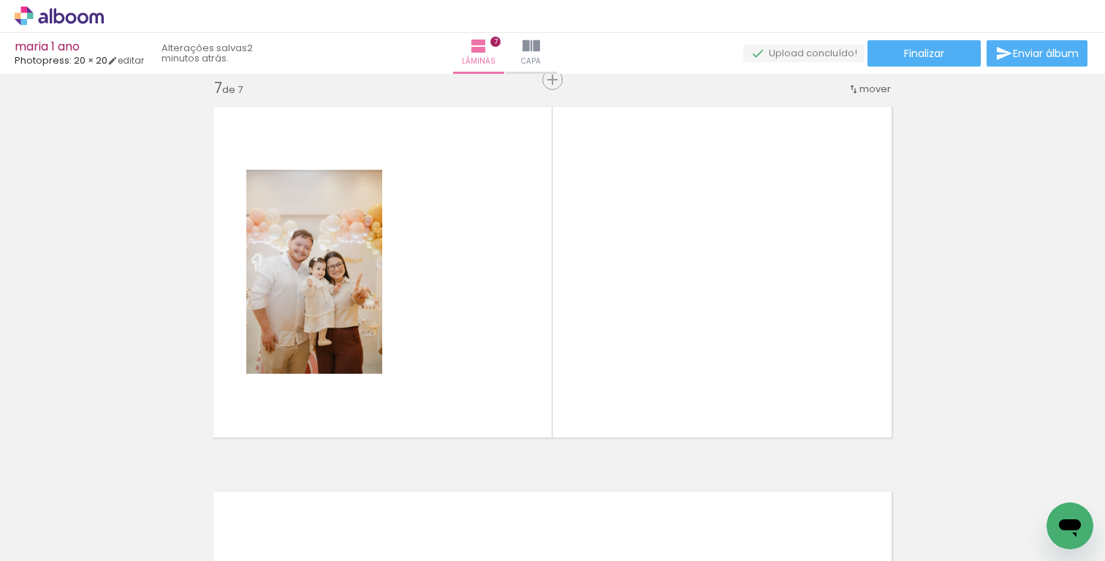
scroll to position [0, 1392]
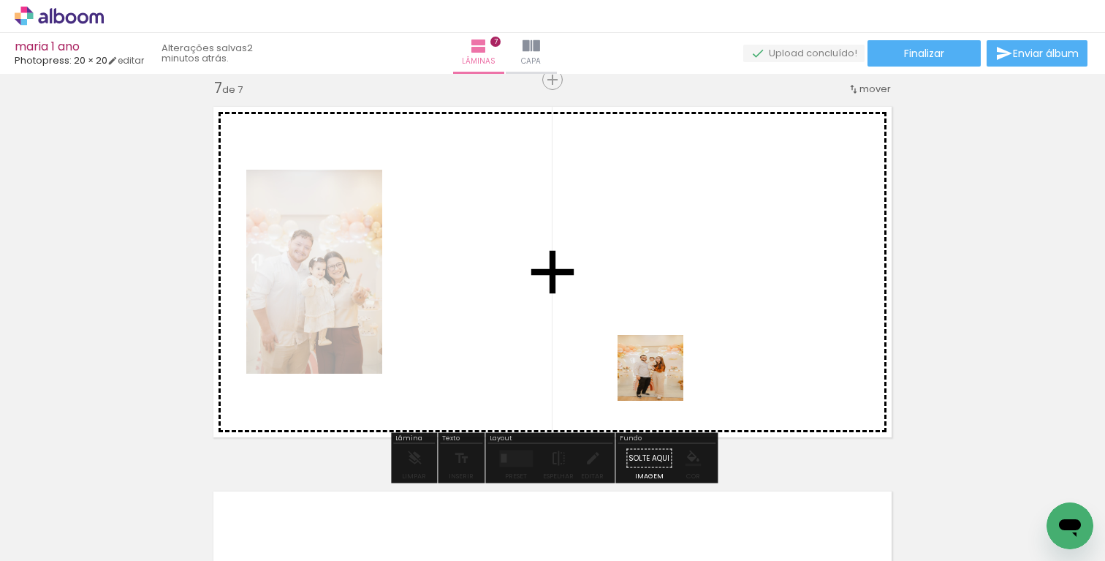
drag, startPoint x: 792, startPoint y: 513, endPoint x: 654, endPoint y: 375, distance: 194.9
click at [655, 375] on quentale-workspace at bounding box center [552, 280] width 1105 height 561
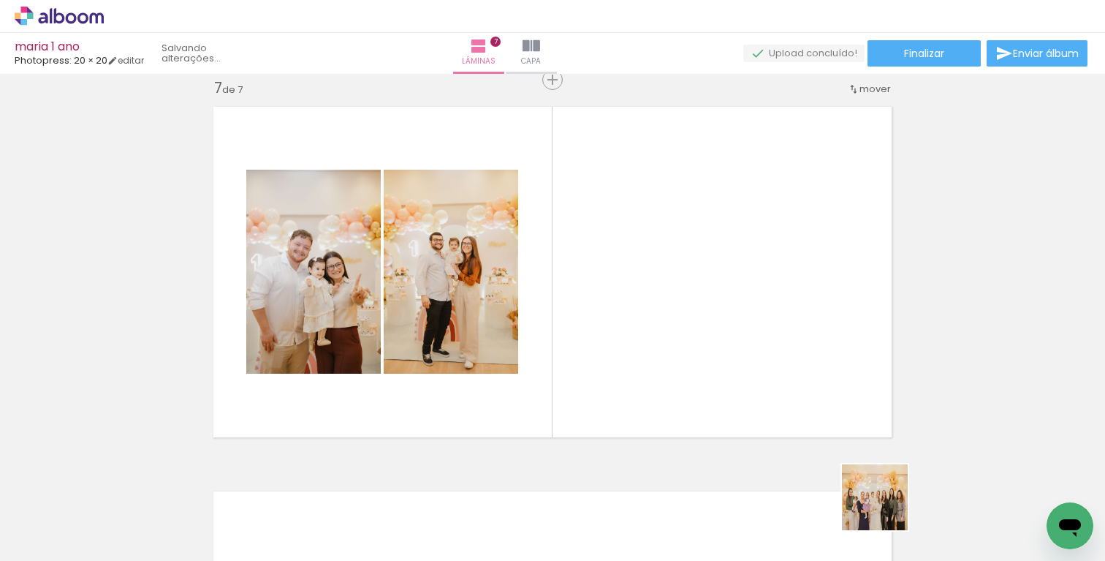
drag, startPoint x: 895, startPoint y: 525, endPoint x: 752, endPoint y: 349, distance: 227.1
click at [752, 349] on quentale-workspace at bounding box center [552, 280] width 1105 height 561
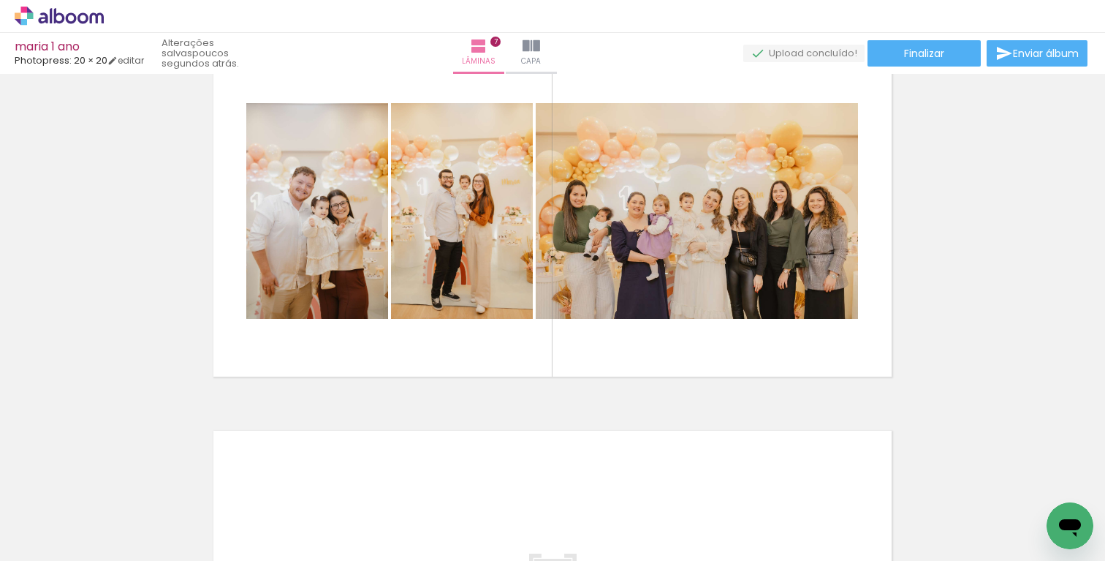
scroll to position [2377, 0]
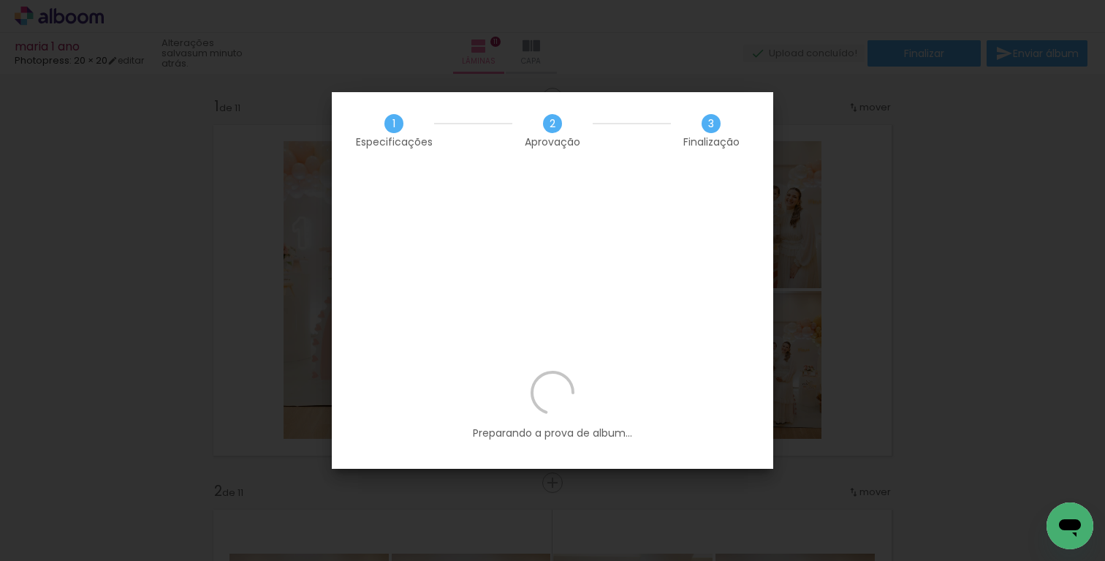
scroll to position [0, 1885]
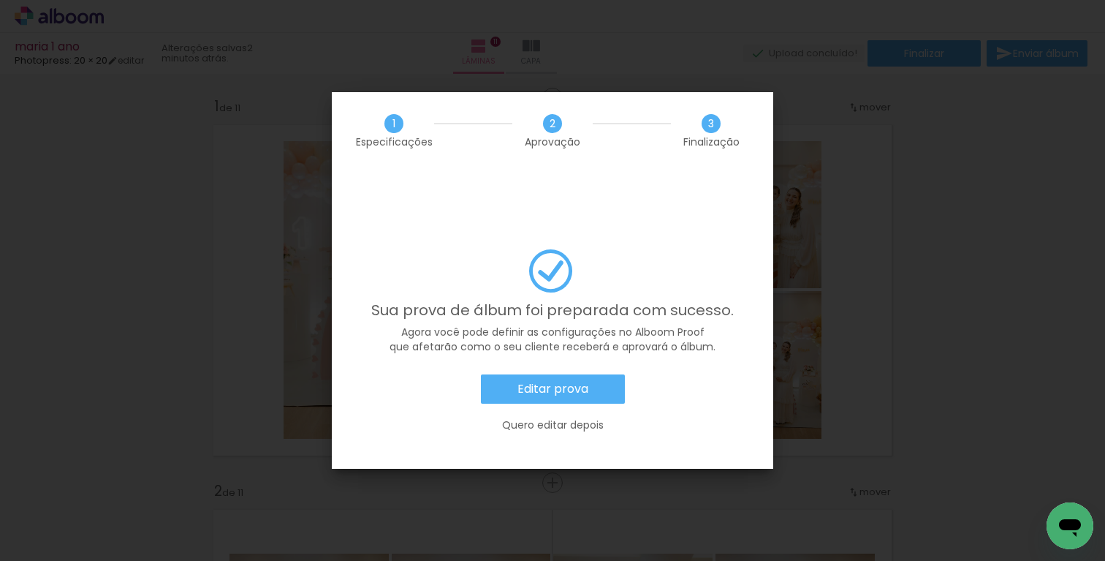
click at [0, 0] on slot "Quero editar depois" at bounding box center [0, 0] width 0 height 0
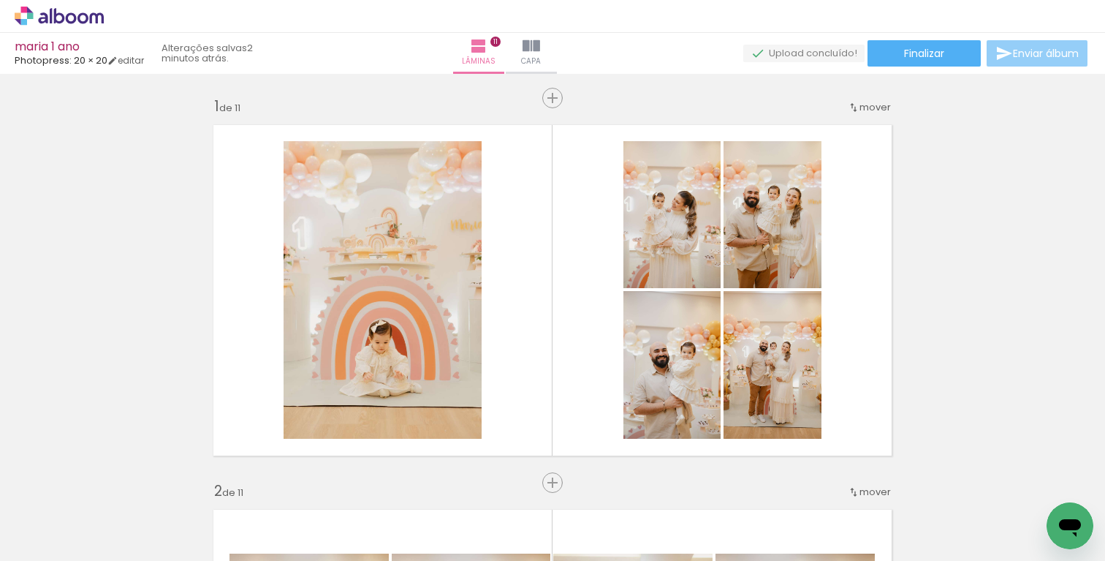
click at [1048, 61] on paper-button "Enviar álbum" at bounding box center [1037, 53] width 101 height 26
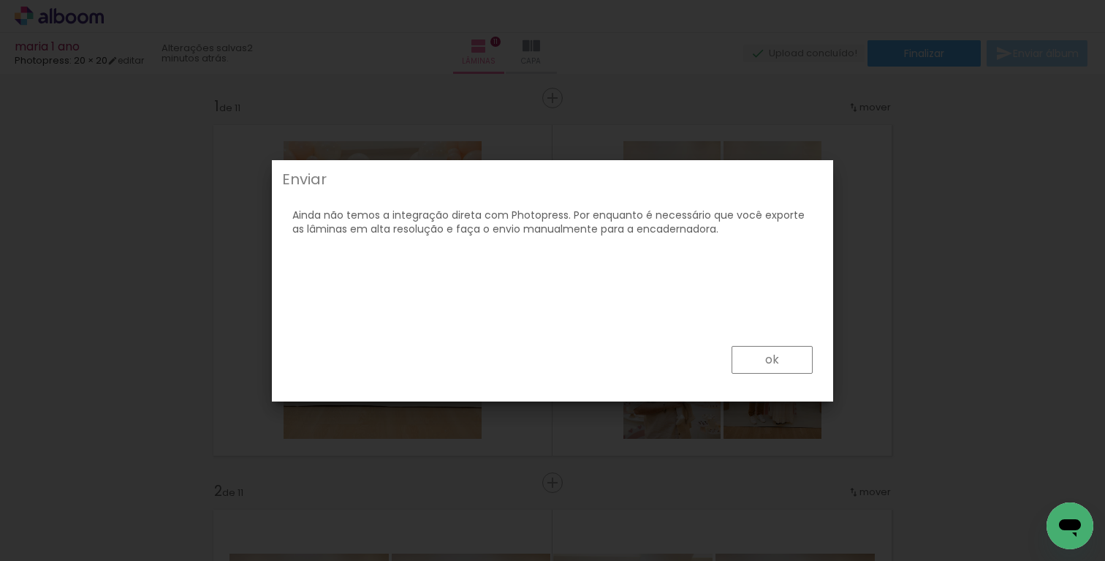
click at [808, 357] on paper-button "ok" at bounding box center [772, 360] width 81 height 28
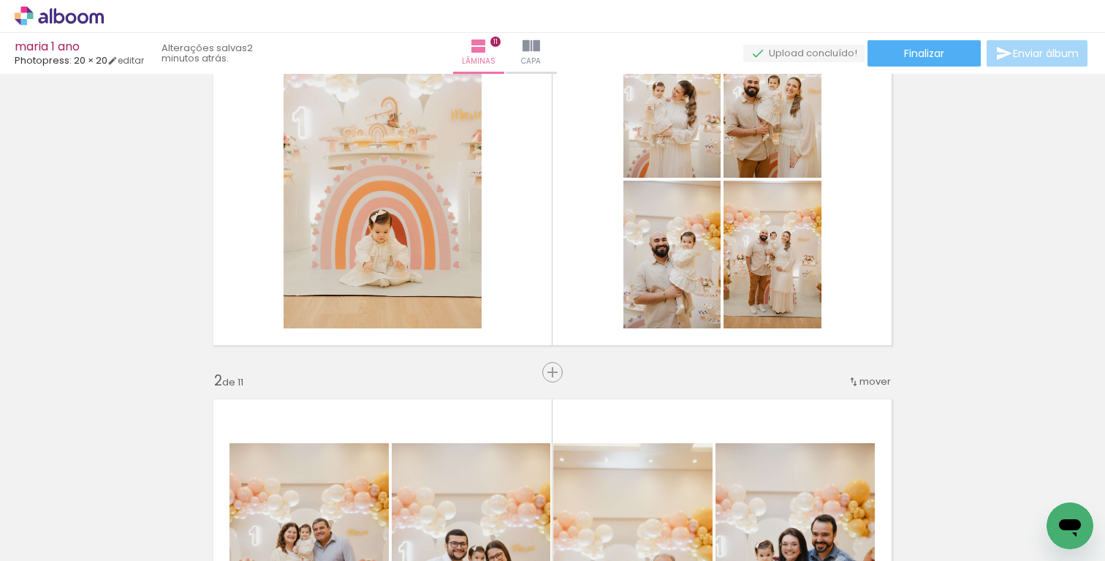
scroll to position [0, 0]
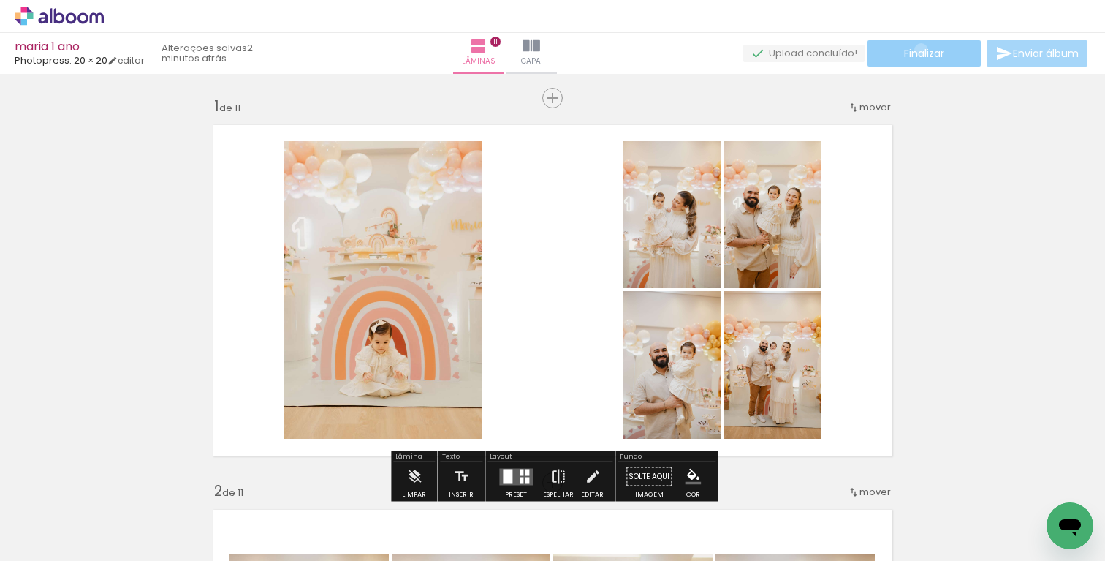
click at [916, 50] on span "Finalizar" at bounding box center [924, 53] width 40 height 10
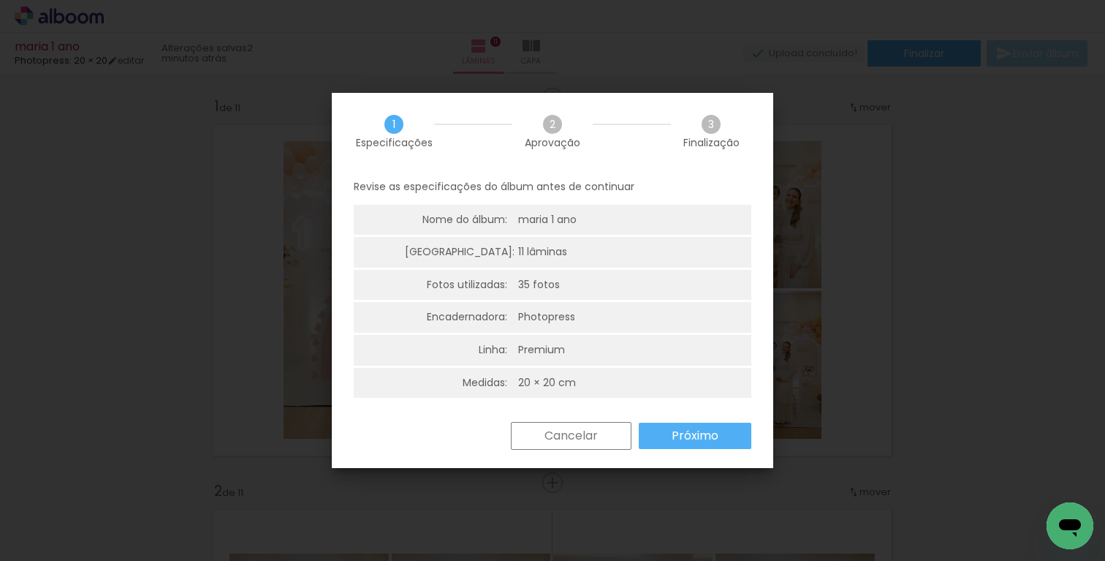
click at [550, 120] on span "2" at bounding box center [552, 124] width 19 height 19
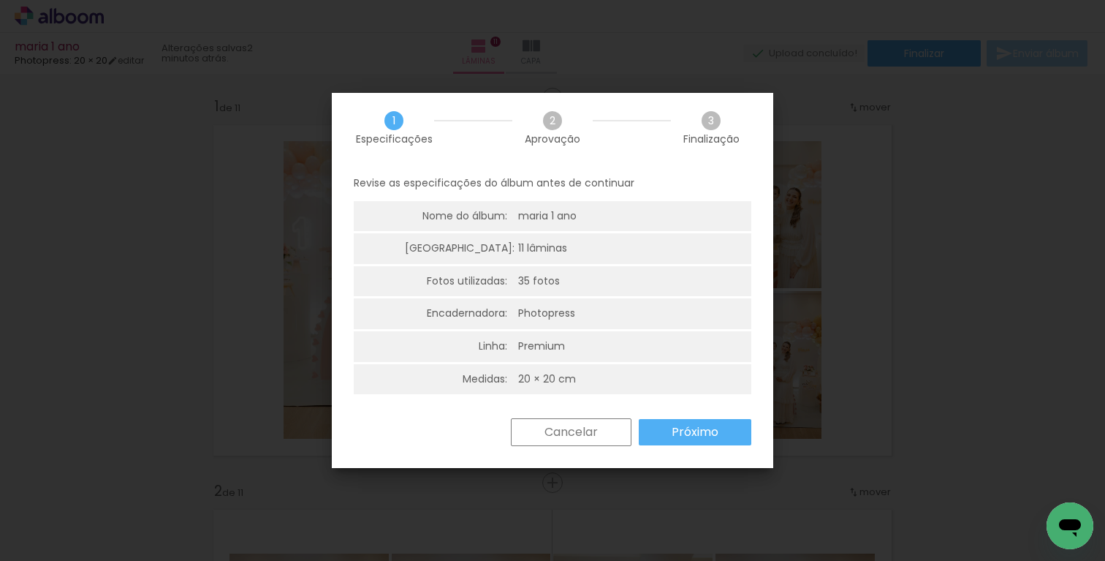
click at [0, 0] on slot "Próximo" at bounding box center [0, 0] width 0 height 0
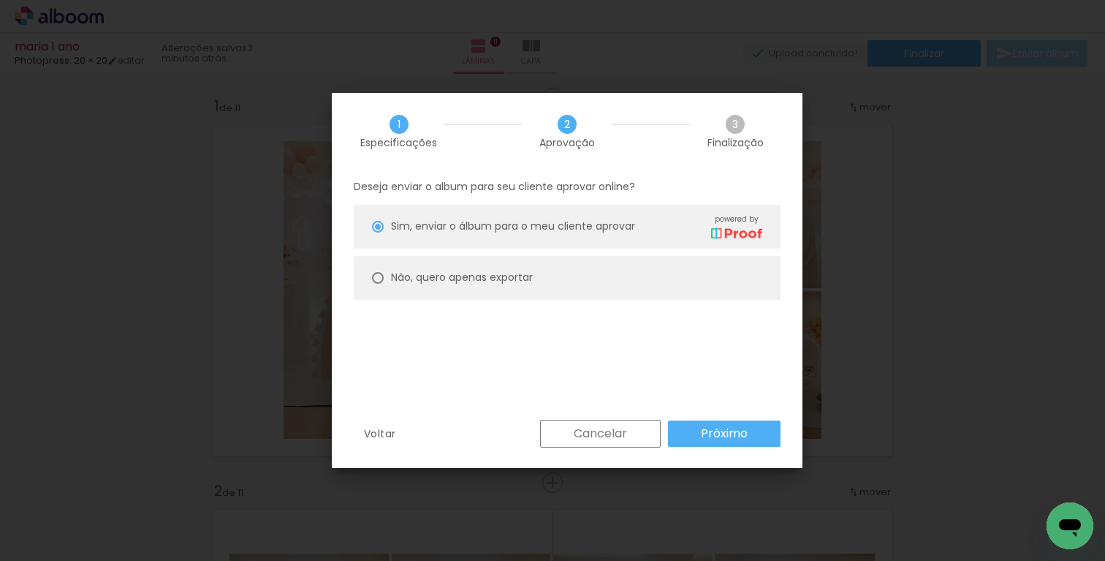
click at [0, 0] on slot "Próximo" at bounding box center [0, 0] width 0 height 0
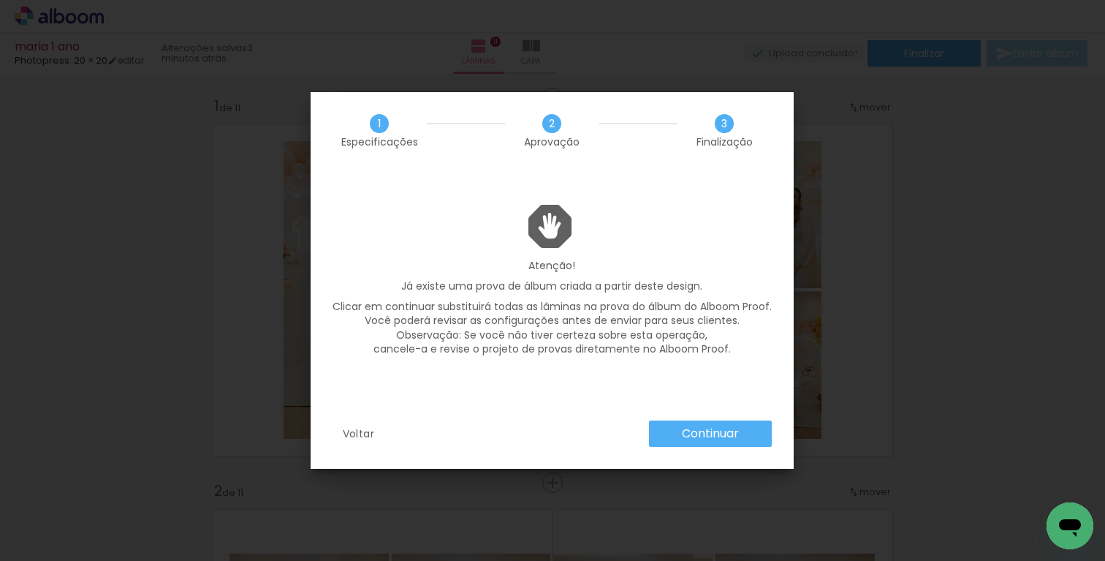
click at [0, 0] on slot "Continuar" at bounding box center [0, 0] width 0 height 0
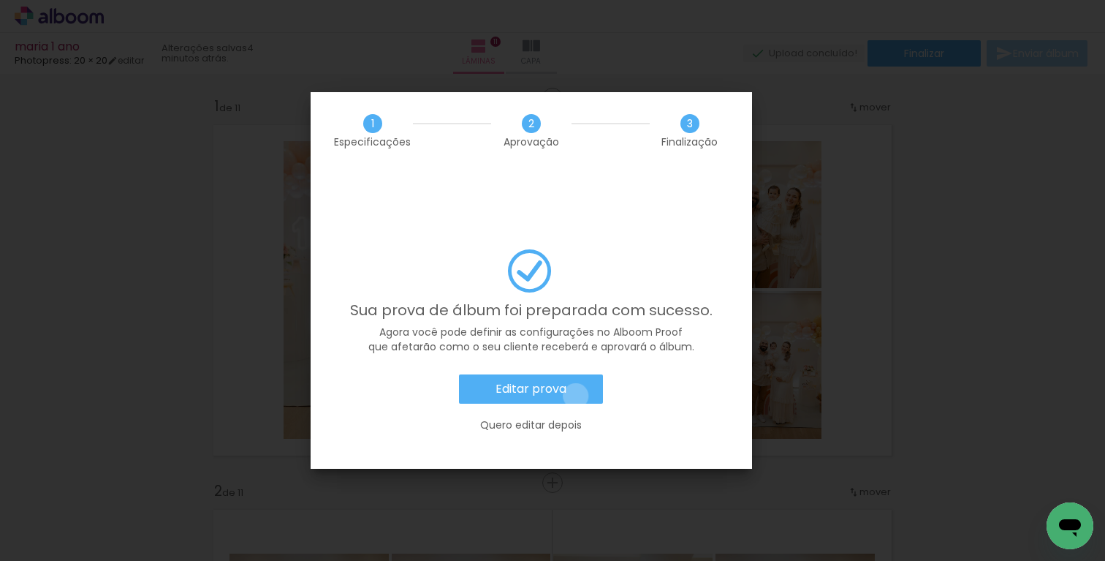
click at [576, 374] on paper-button "Editar prova" at bounding box center [531, 388] width 144 height 29
